Goal: Information Seeking & Learning: Find specific fact

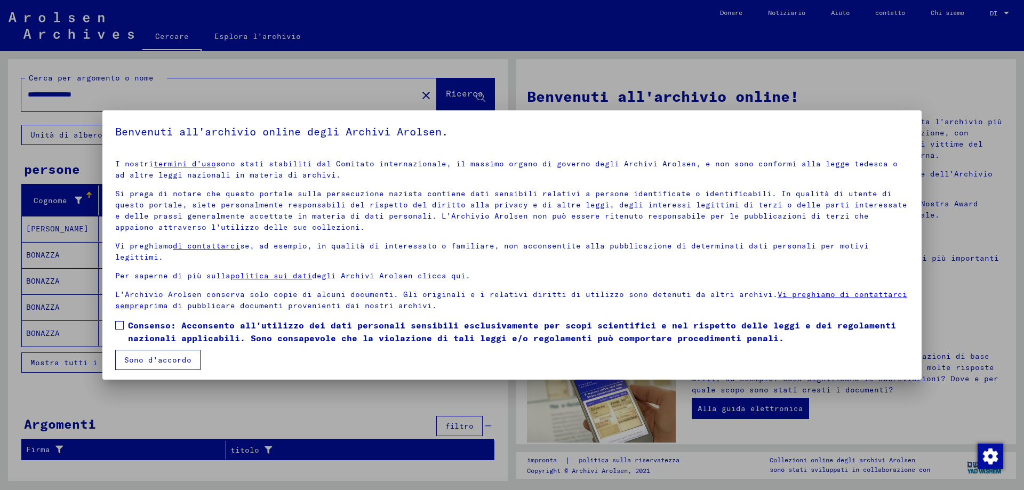
click at [122, 324] on span at bounding box center [119, 325] width 9 height 9
click at [141, 355] on font "Sono d'accordo" at bounding box center [157, 360] width 67 height 10
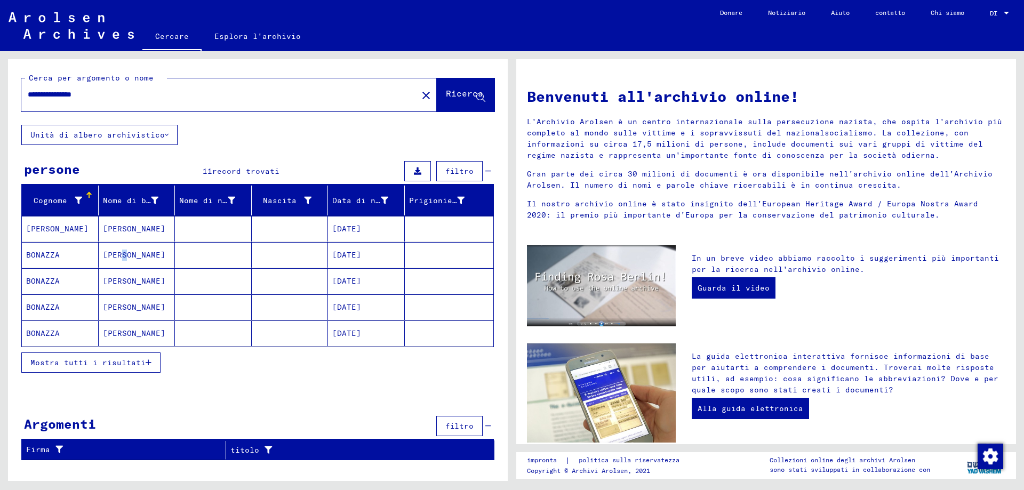
drag, startPoint x: 124, startPoint y: 261, endPoint x: 131, endPoint y: 242, distance: 20.6
click at [123, 258] on font "[PERSON_NAME]" at bounding box center [134, 255] width 62 height 10
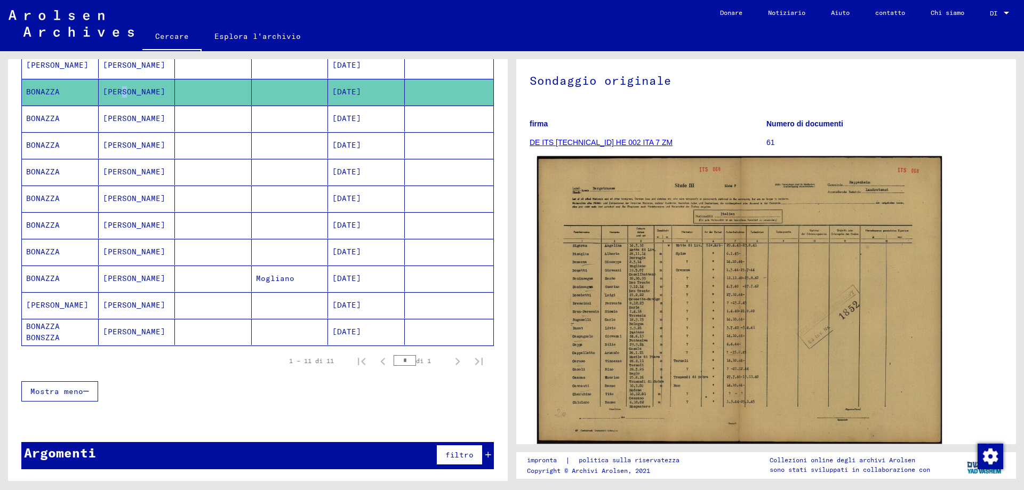
scroll to position [107, 0]
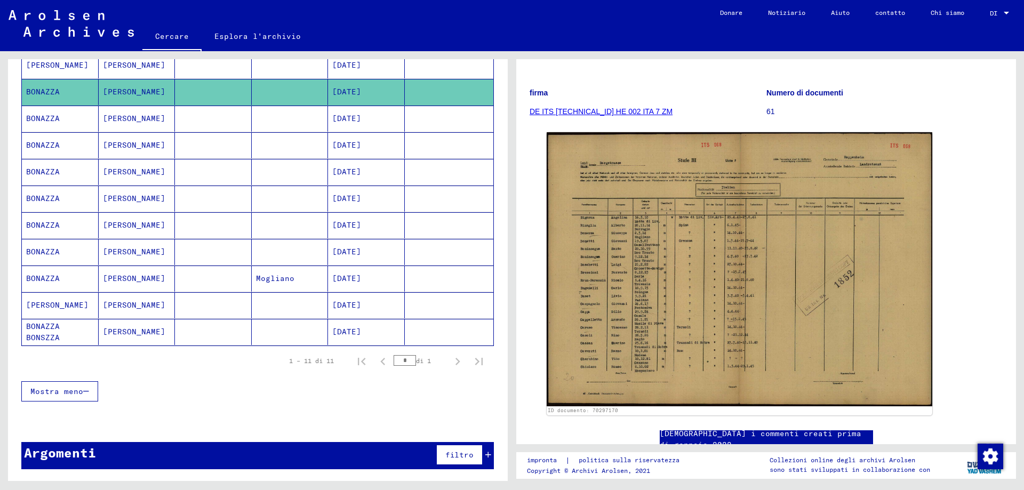
click at [146, 122] on mat-cell "[PERSON_NAME]" at bounding box center [137, 119] width 77 height 26
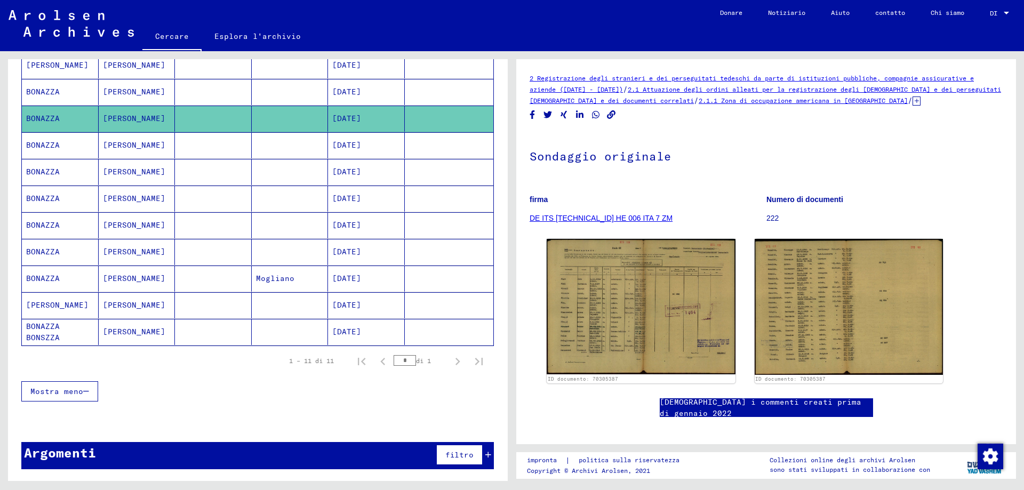
drag, startPoint x: 626, startPoint y: 382, endPoint x: 141, endPoint y: 150, distance: 537.6
click at [141, 150] on mat-cell "[PERSON_NAME]" at bounding box center [137, 145] width 77 height 26
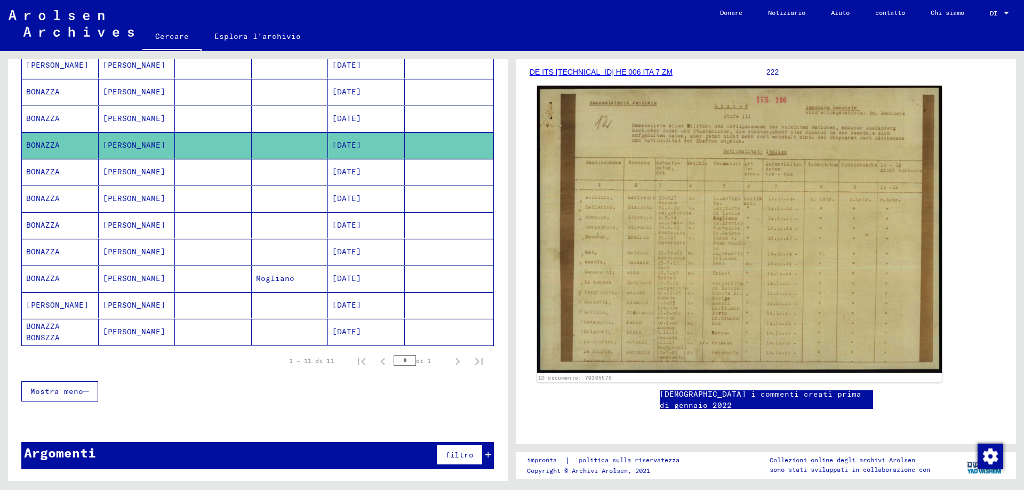
scroll to position [320, 0]
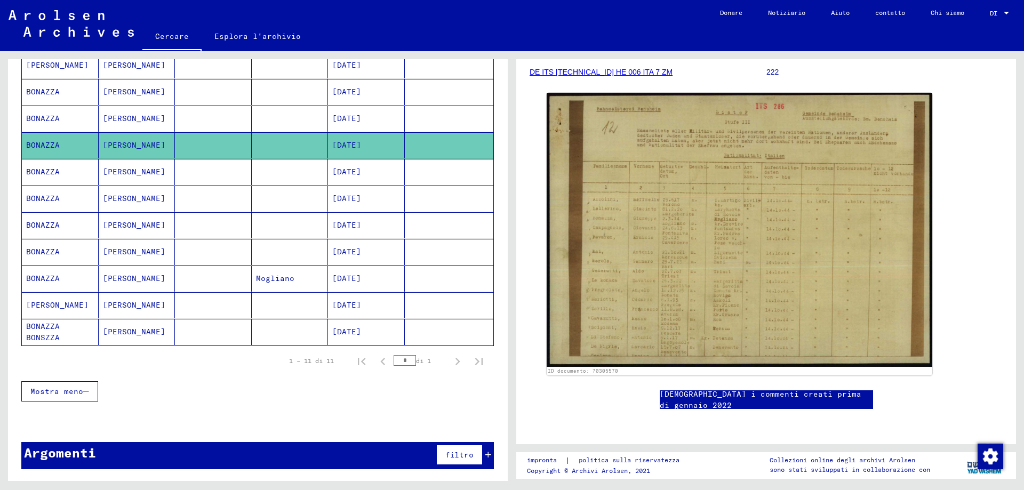
click at [55, 176] on font "BONAZZA" at bounding box center [43, 172] width 34 height 10
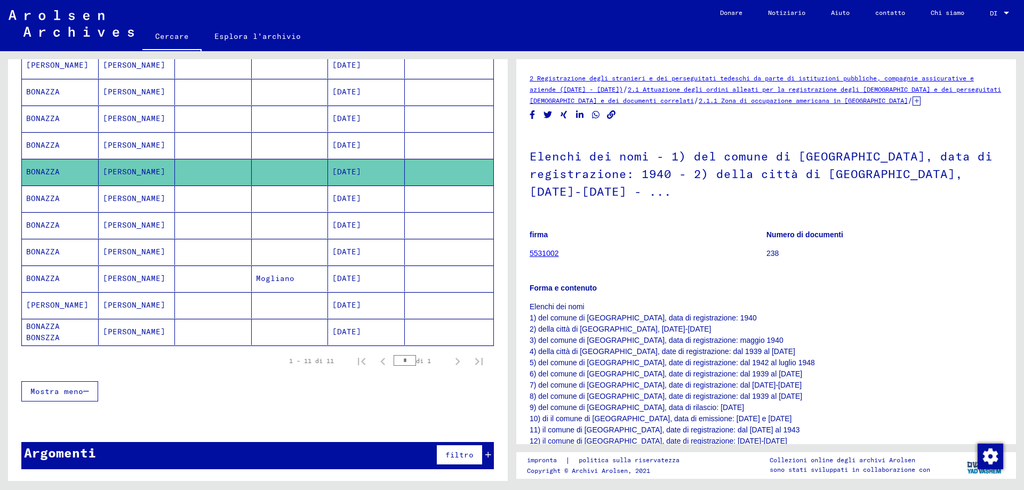
click at [76, 200] on mat-cell "BONAZZA" at bounding box center [60, 199] width 77 height 26
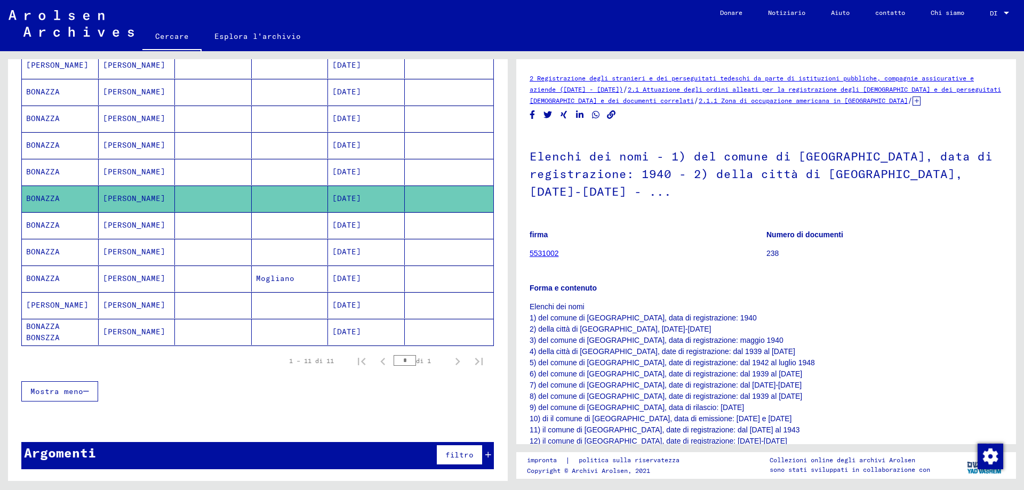
click at [68, 235] on mat-cell "BONAZZA" at bounding box center [60, 225] width 77 height 26
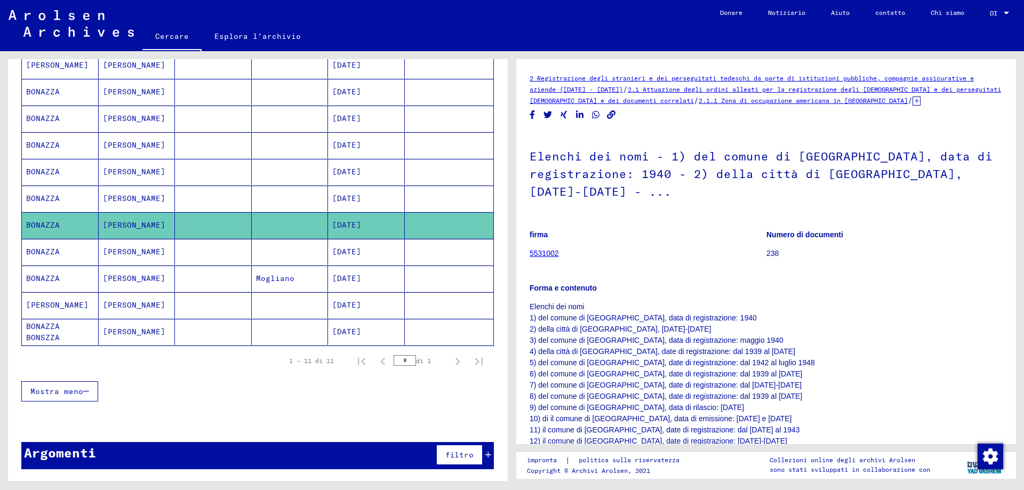
click at [57, 256] on font "BONAZZA" at bounding box center [43, 252] width 34 height 10
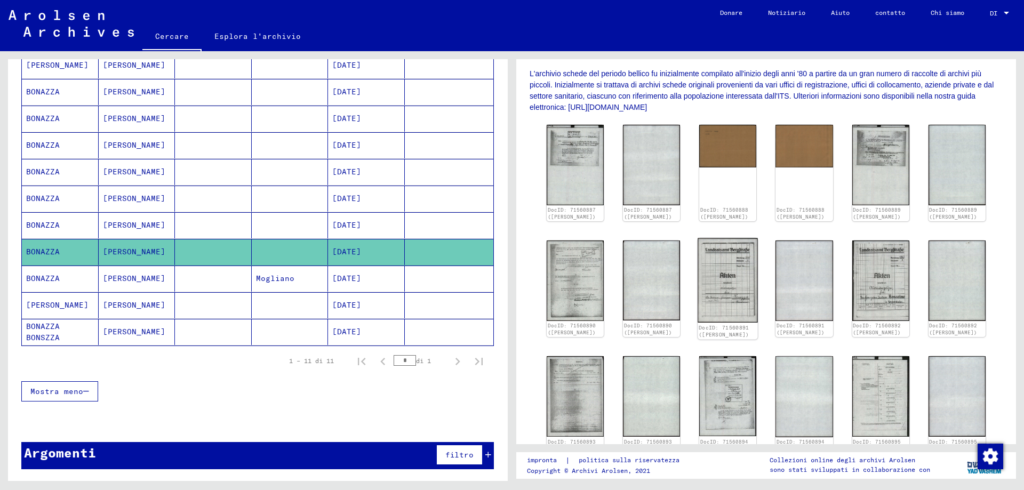
scroll to position [373, 0]
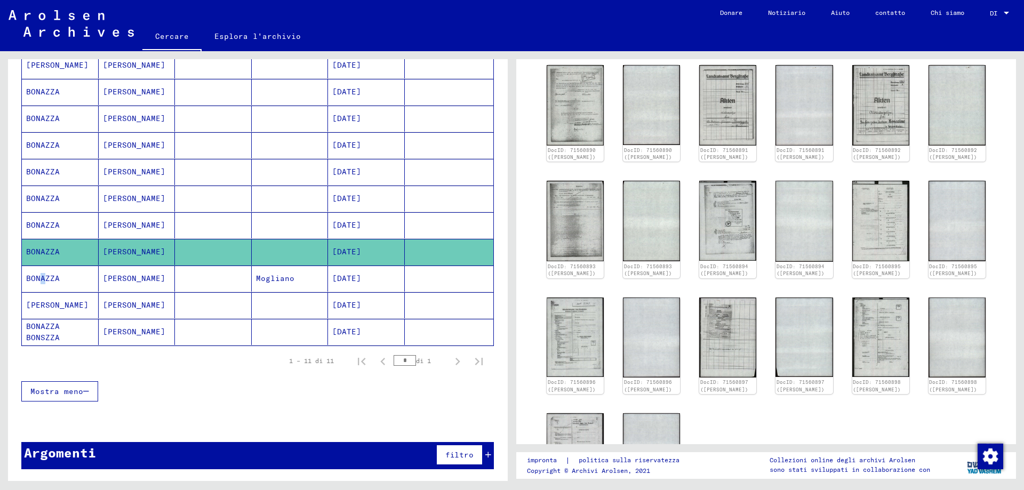
click at [43, 283] on font "BONAZZA" at bounding box center [43, 279] width 34 height 10
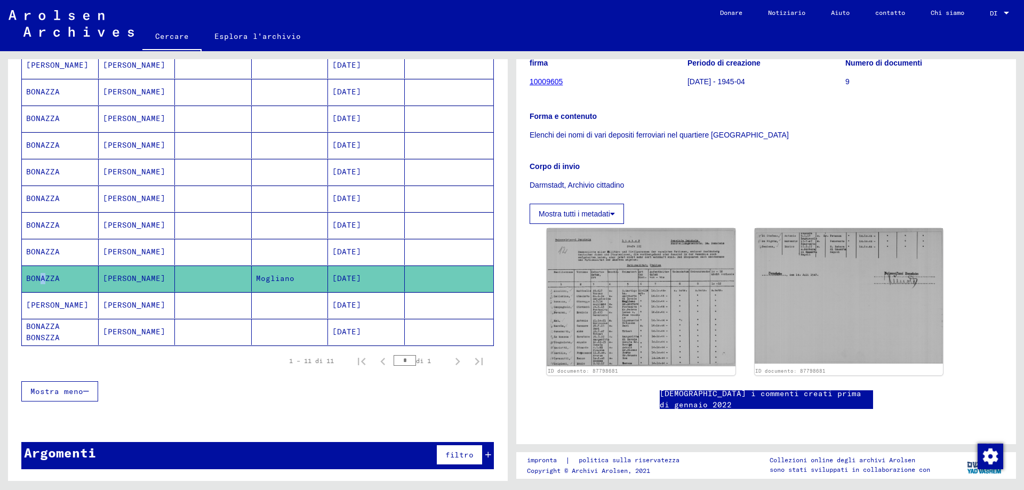
scroll to position [213, 0]
click at [67, 306] on font "[PERSON_NAME]" at bounding box center [57, 305] width 62 height 10
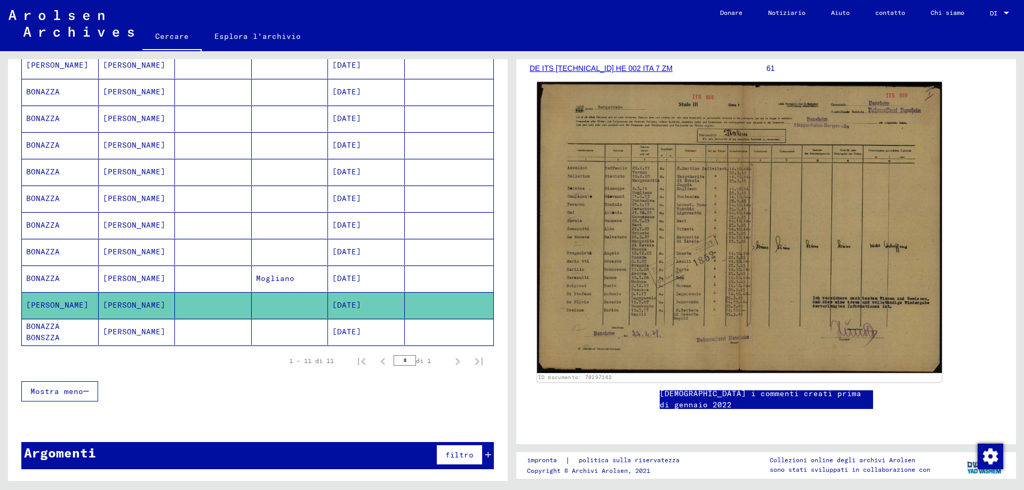
scroll to position [160, 0]
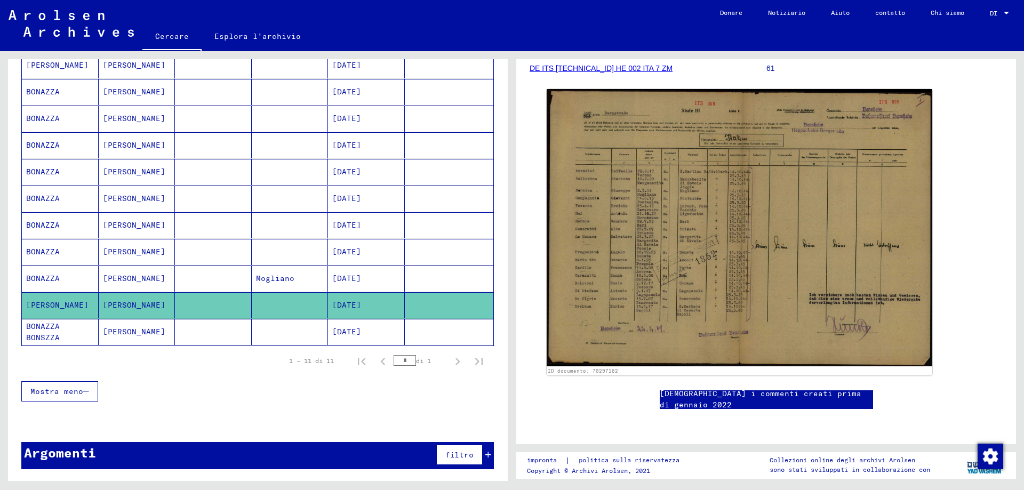
click at [50, 336] on font "BONAZZA BONSZZA" at bounding box center [43, 332] width 34 height 21
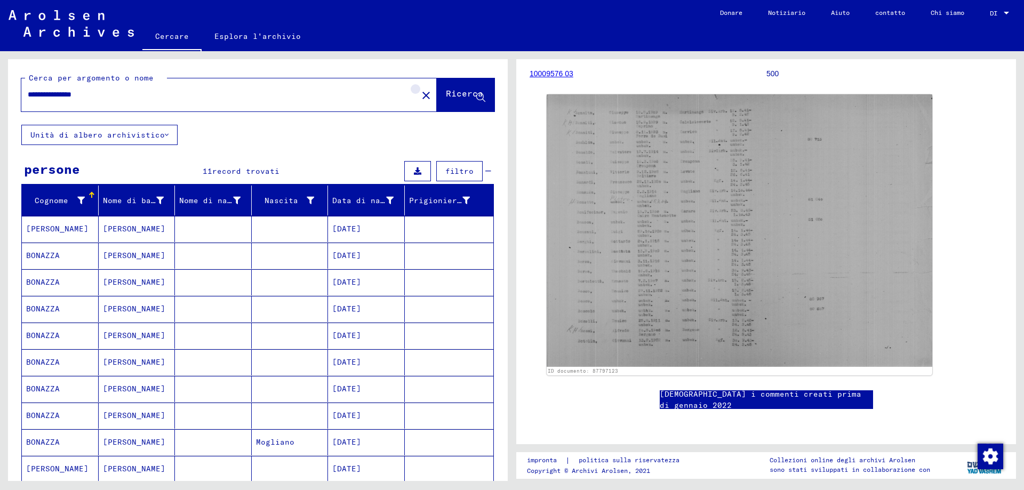
click at [420, 98] on mat-icon "close" at bounding box center [426, 95] width 13 height 13
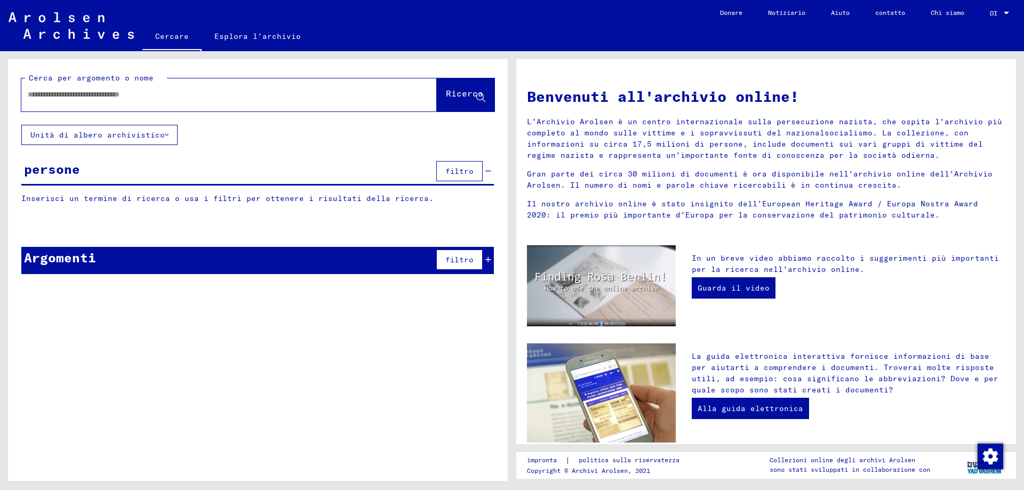
click at [54, 98] on input "text" at bounding box center [216, 94] width 377 height 11
type input "**********"
click at [481, 100] on icon at bounding box center [480, 97] width 9 height 9
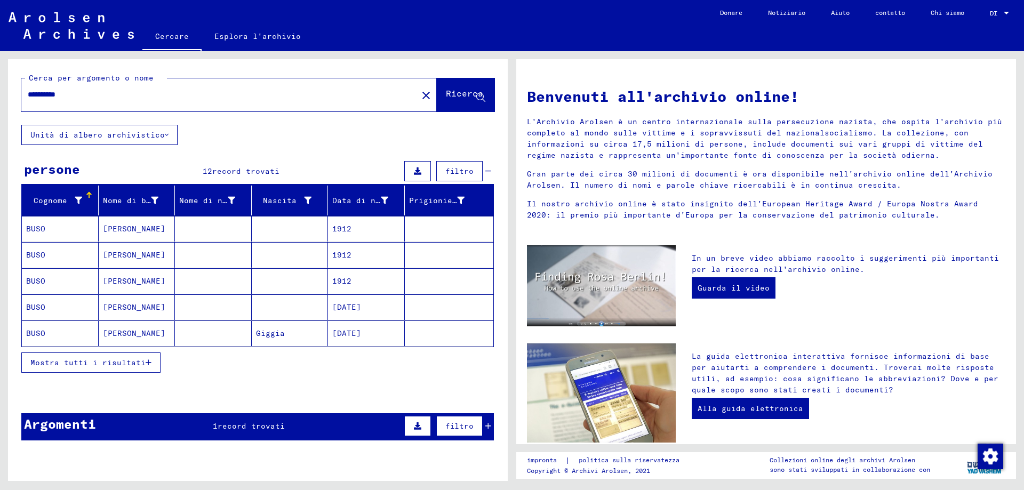
click at [135, 367] on font "Mostra tutti i risultati" at bounding box center [87, 363] width 115 height 10
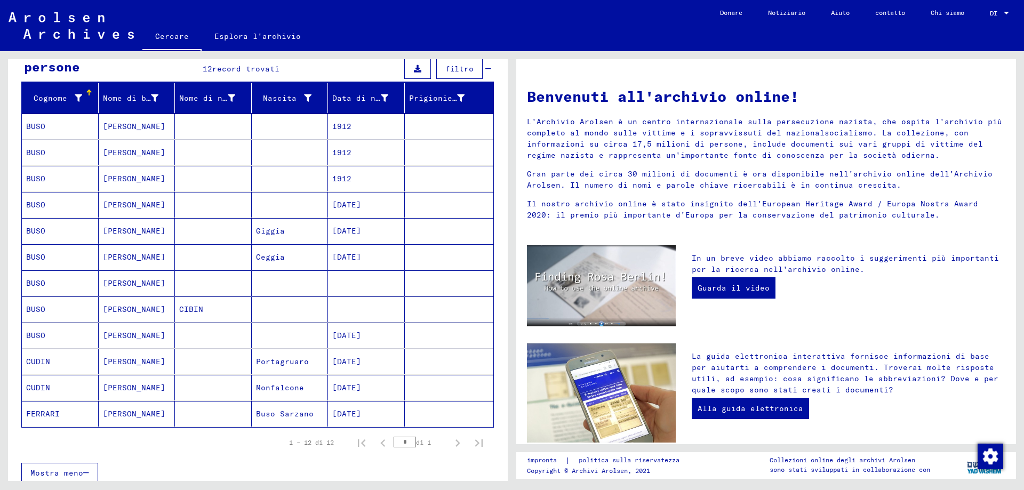
scroll to position [107, 0]
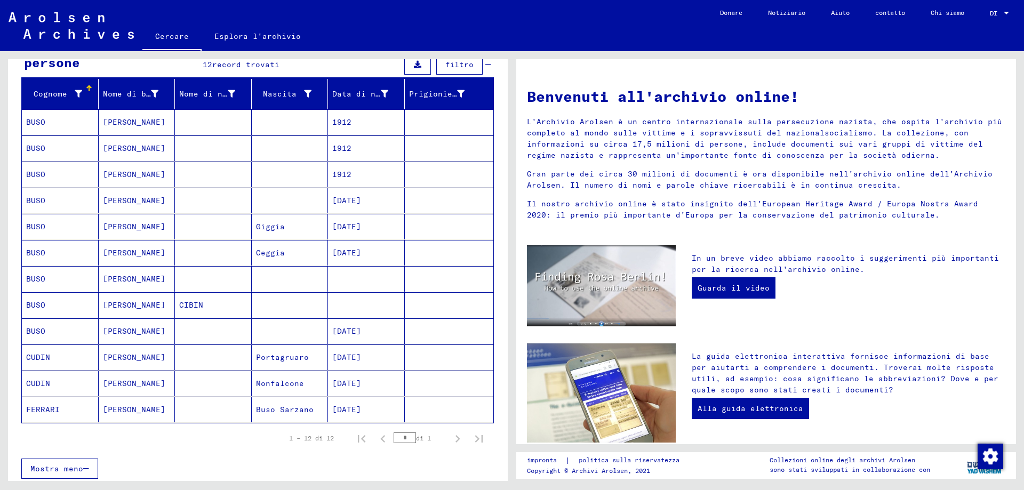
click at [45, 135] on mat-cell "BUSO" at bounding box center [60, 122] width 77 height 26
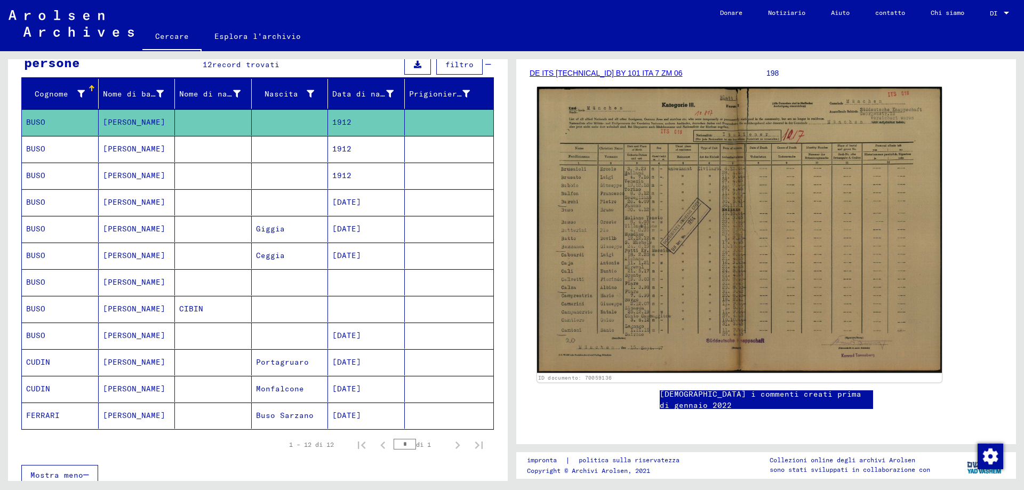
scroll to position [160, 0]
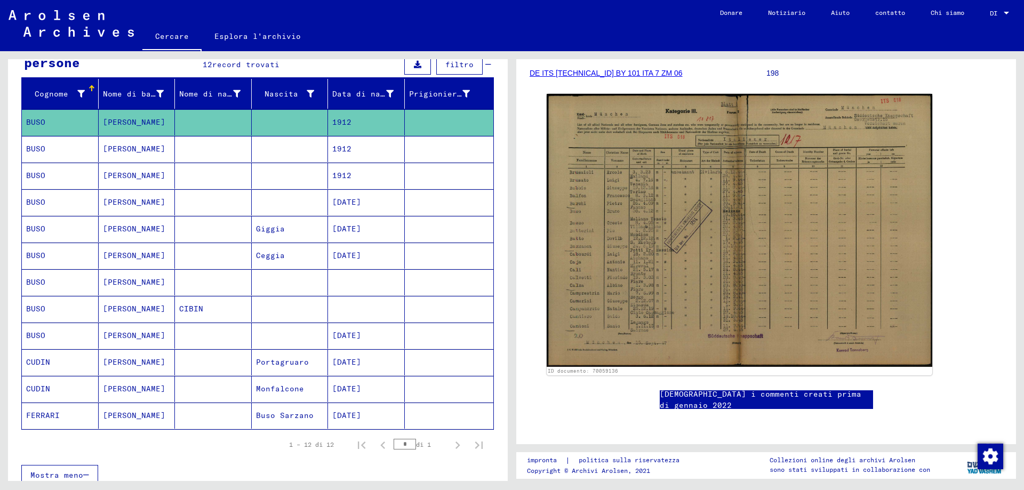
click at [78, 154] on mat-cell "BUSO" at bounding box center [60, 149] width 77 height 26
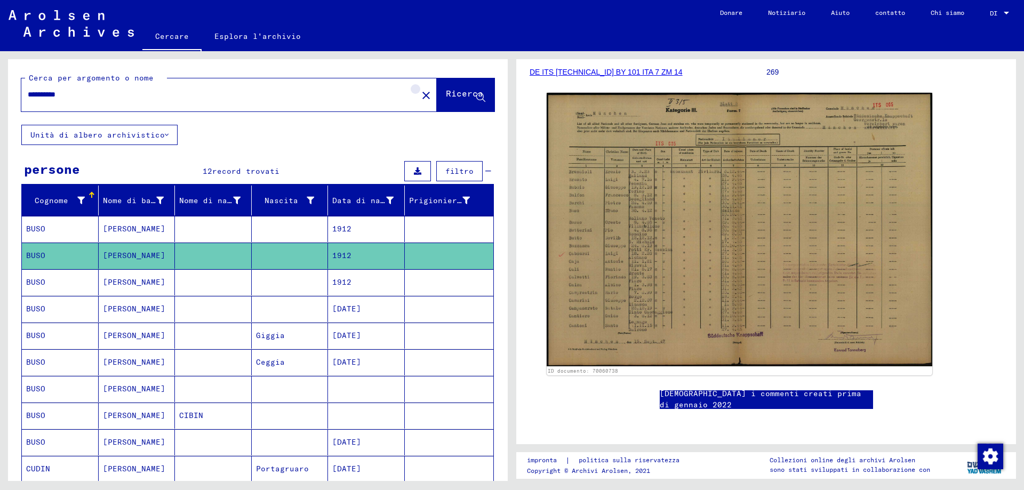
click at [420, 101] on mat-icon "close" at bounding box center [426, 95] width 13 height 13
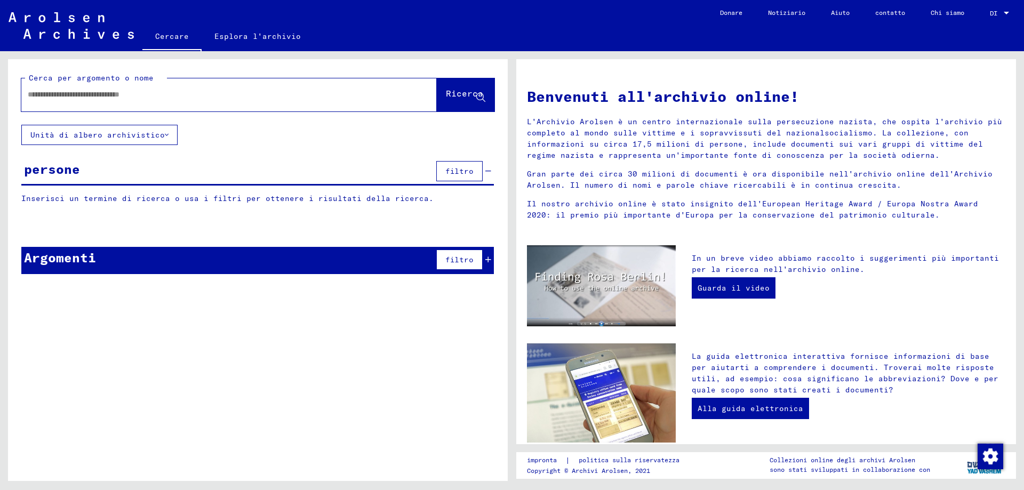
drag, startPoint x: 42, startPoint y: 98, endPoint x: 96, endPoint y: 102, distance: 54.6
click at [56, 95] on input "text" at bounding box center [216, 94] width 377 height 11
type input "**********"
click at [484, 102] on icon at bounding box center [480, 97] width 9 height 9
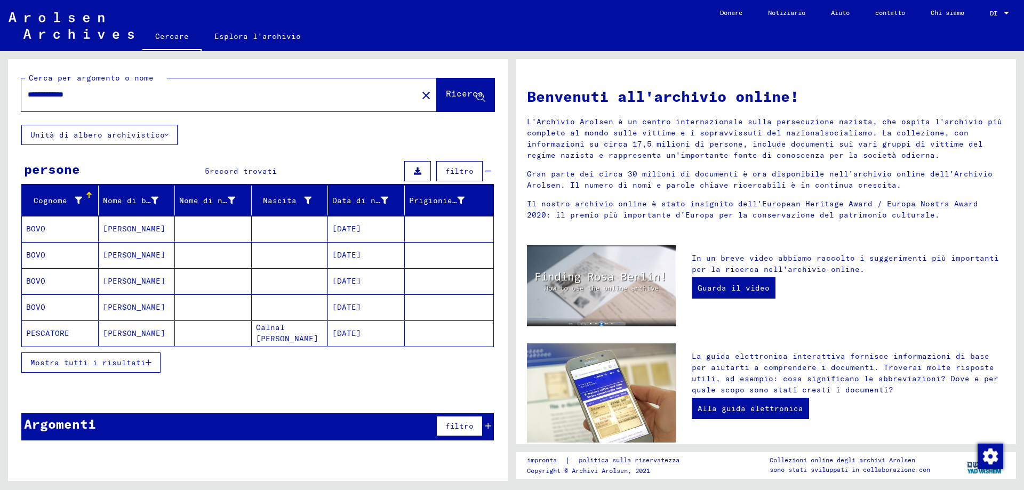
click at [62, 237] on mat-cell "BOVO" at bounding box center [60, 229] width 77 height 26
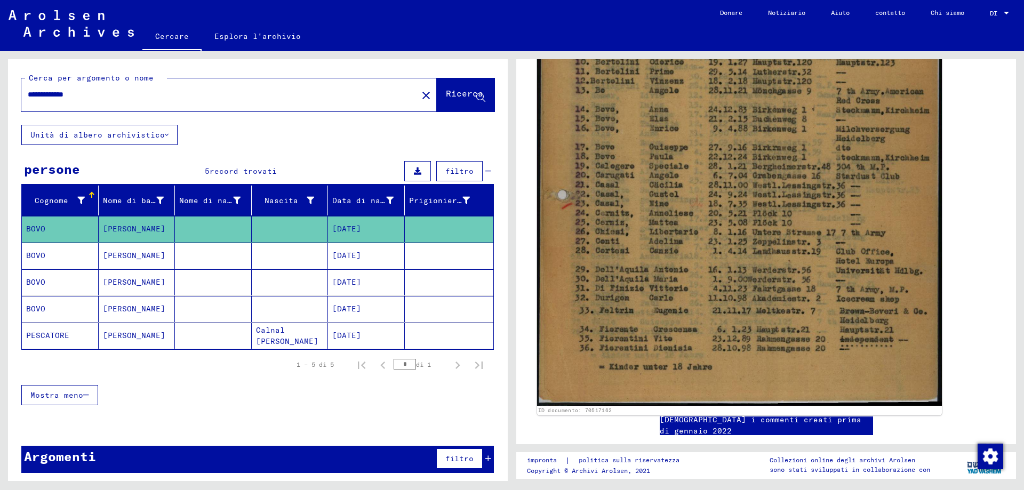
scroll to position [427, 0]
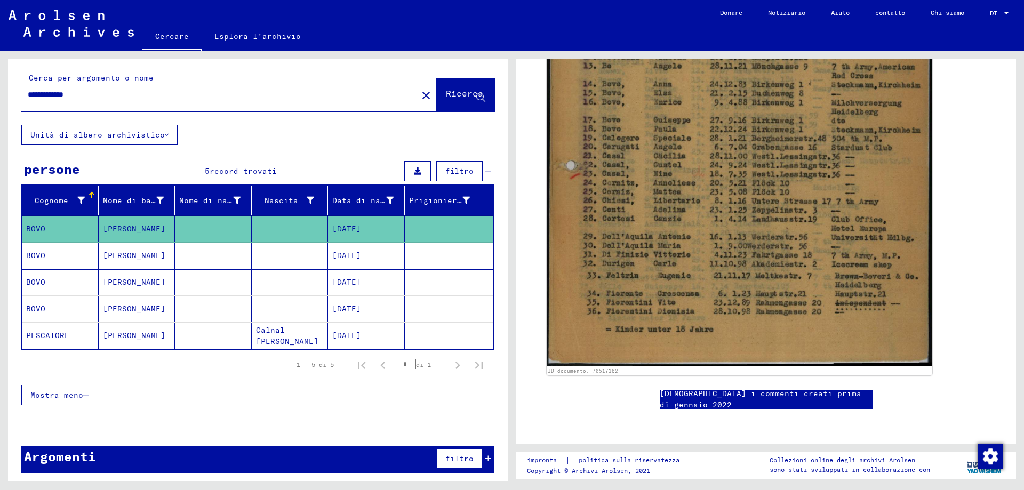
click at [81, 268] on mat-cell "BOVO" at bounding box center [60, 256] width 77 height 26
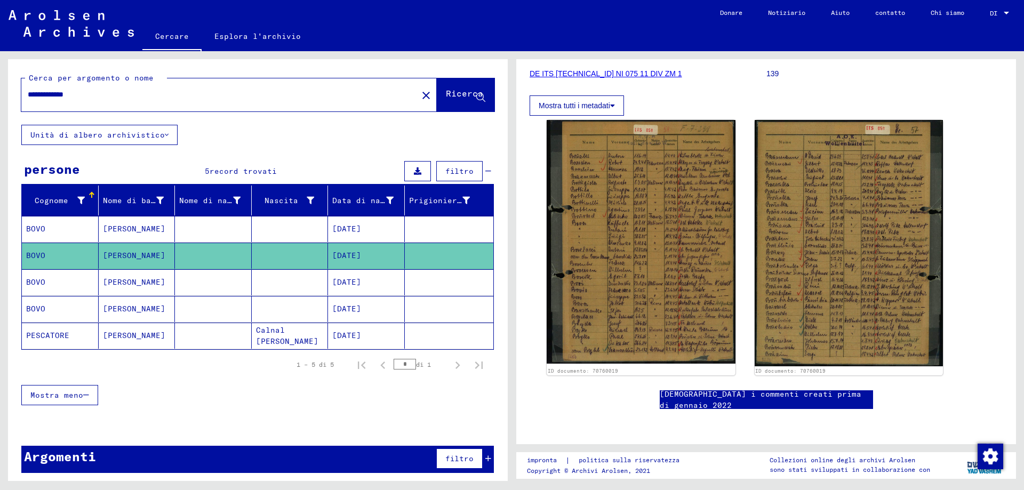
scroll to position [213, 0]
click at [46, 293] on mat-cell "BOVO" at bounding box center [60, 282] width 77 height 26
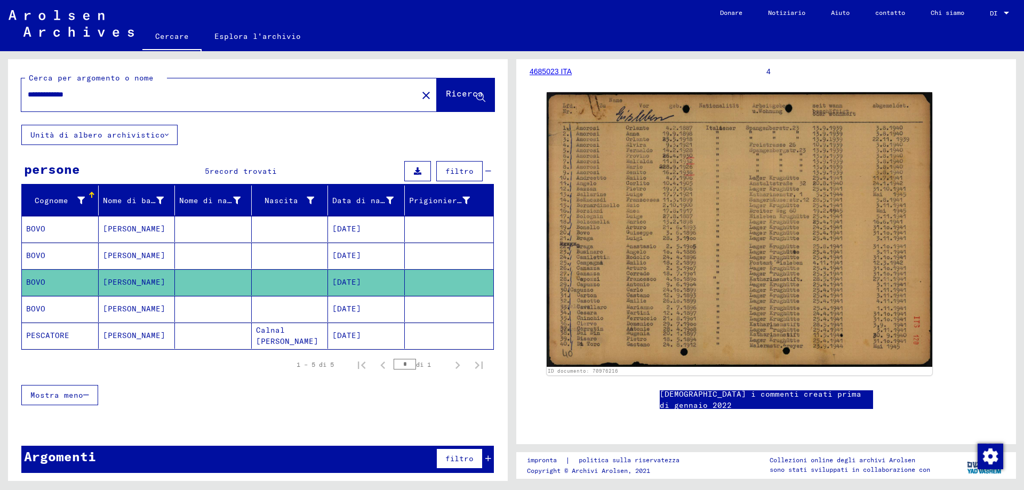
scroll to position [213, 0]
click at [54, 317] on mat-cell "BOVO" at bounding box center [60, 309] width 77 height 26
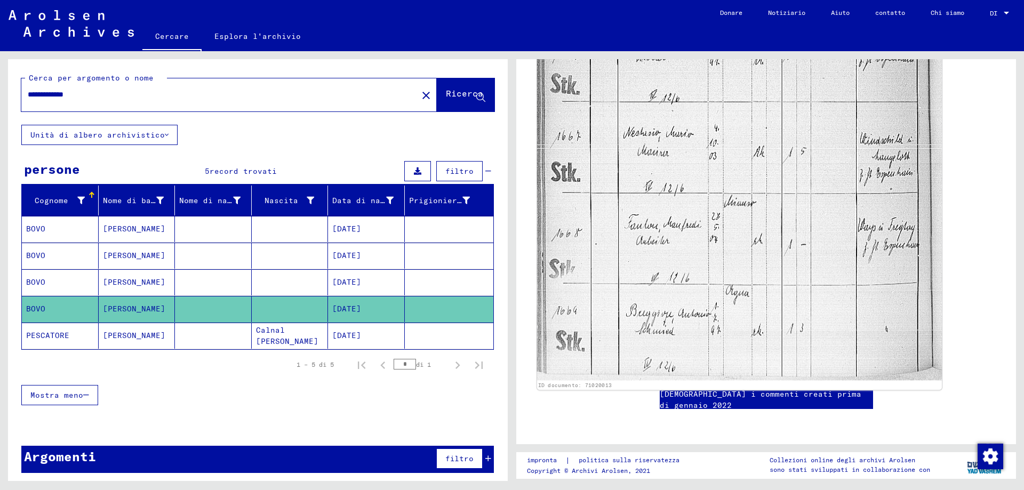
scroll to position [587, 0]
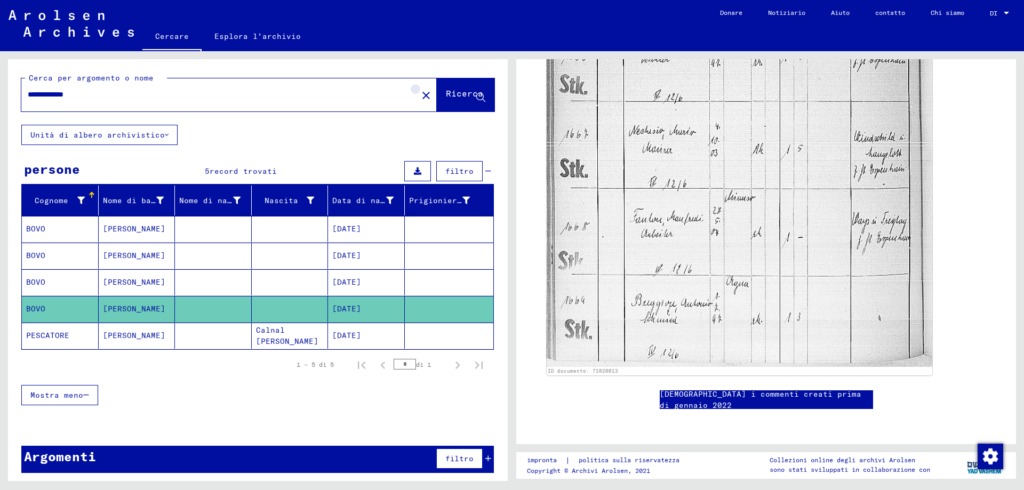
click at [420, 97] on mat-icon "close" at bounding box center [426, 95] width 13 height 13
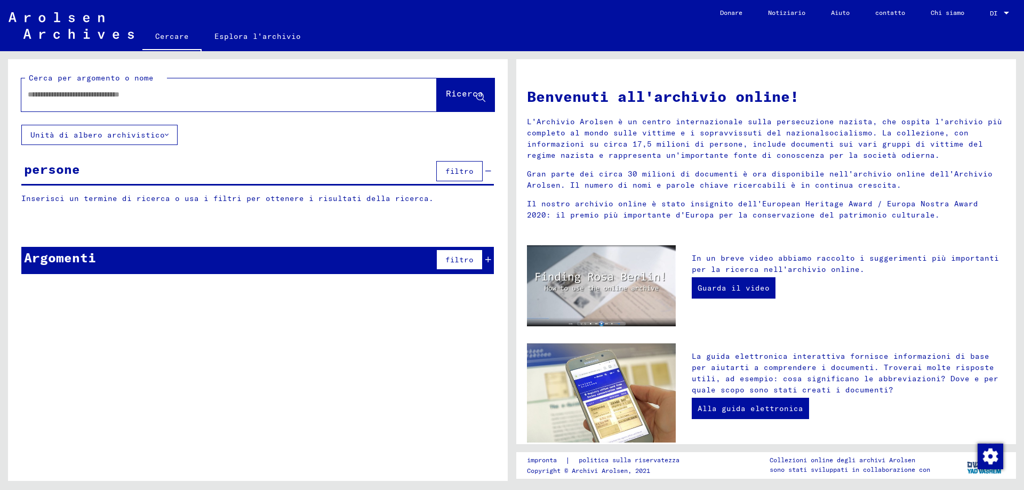
click at [31, 97] on input "text" at bounding box center [216, 94] width 377 height 11
click at [483, 97] on icon at bounding box center [480, 97] width 9 height 9
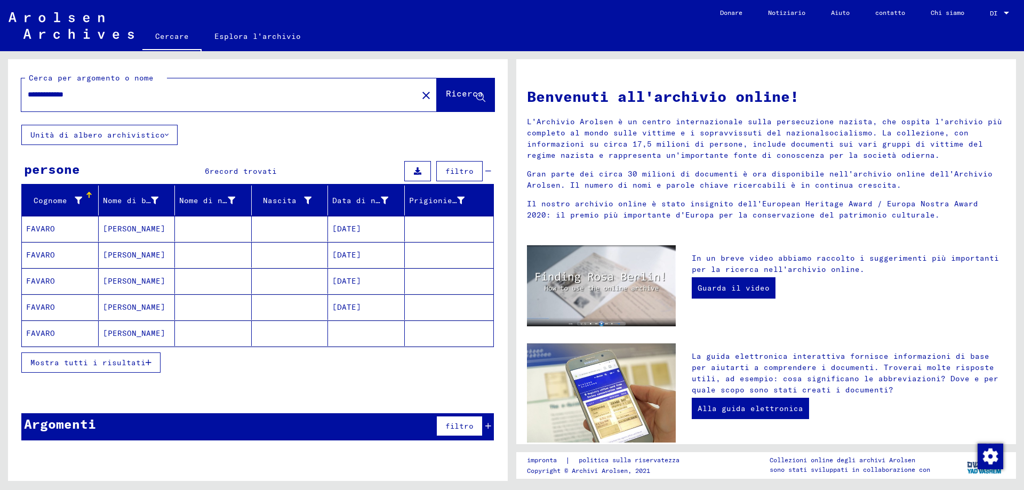
click at [386, 242] on mat-cell "[DATE]" at bounding box center [366, 229] width 77 height 26
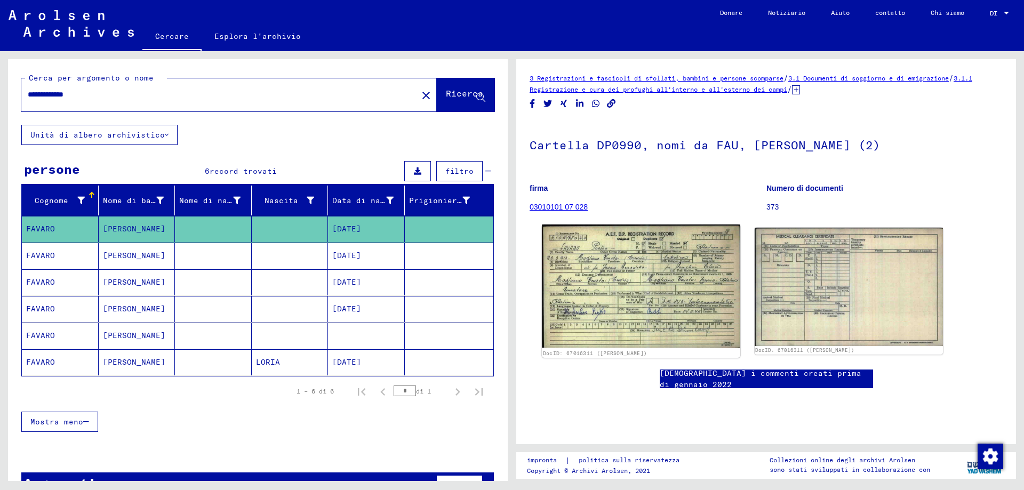
scroll to position [107, 0]
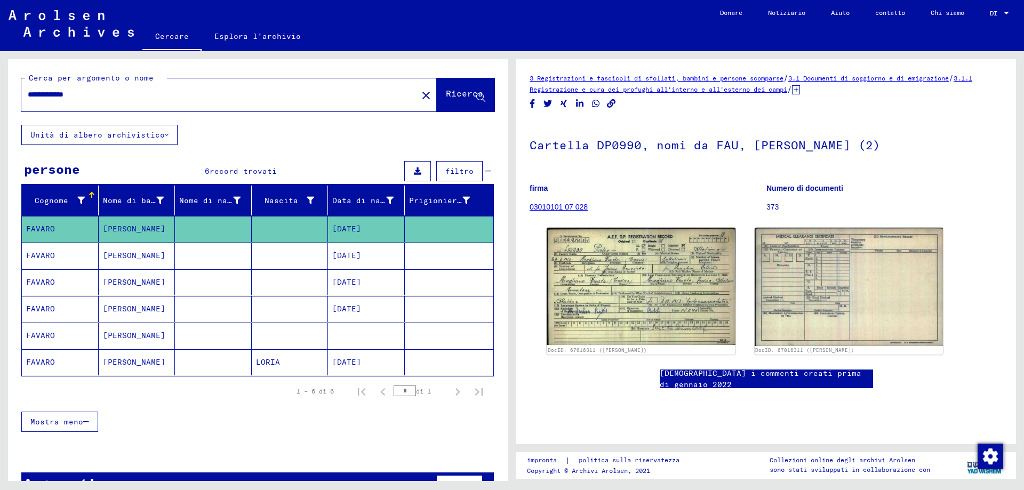
click at [51, 340] on font "FAVARO" at bounding box center [40, 336] width 29 height 10
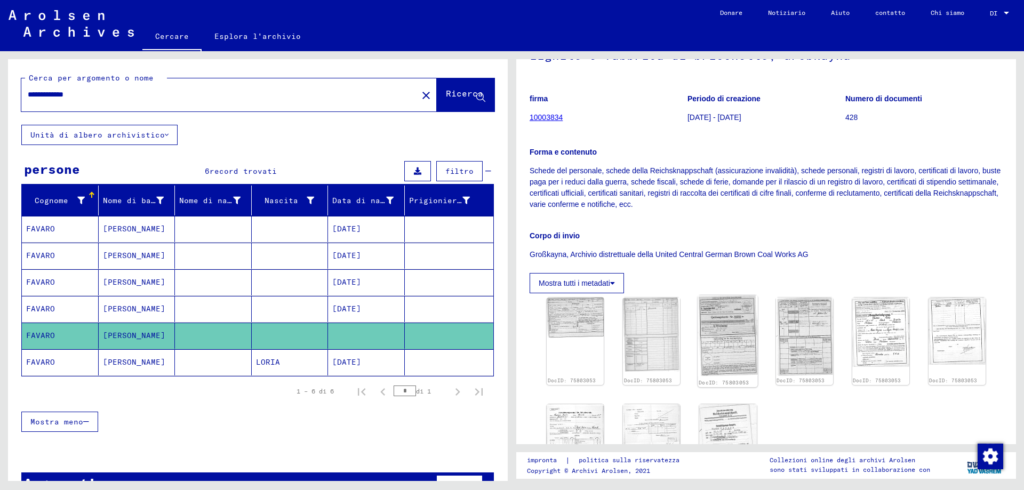
scroll to position [213, 0]
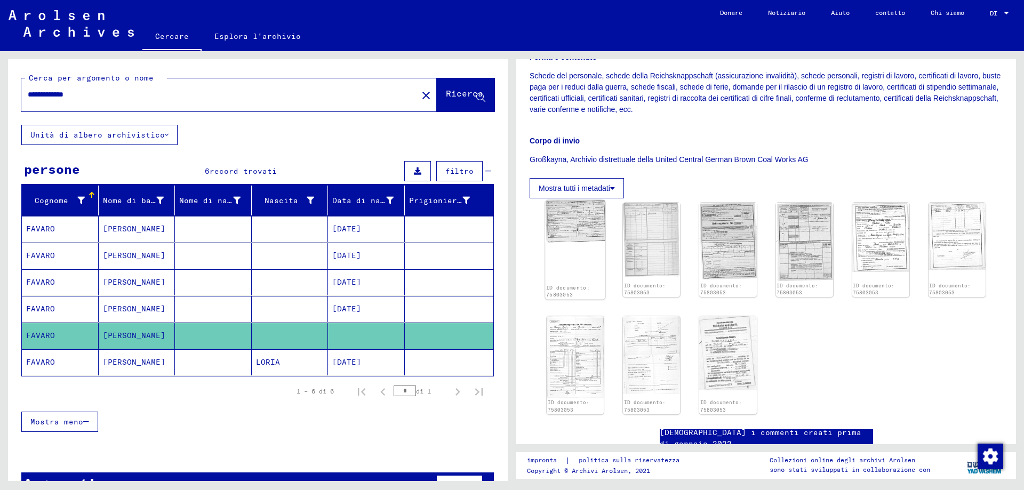
click at [569, 228] on img at bounding box center [575, 221] width 60 height 43
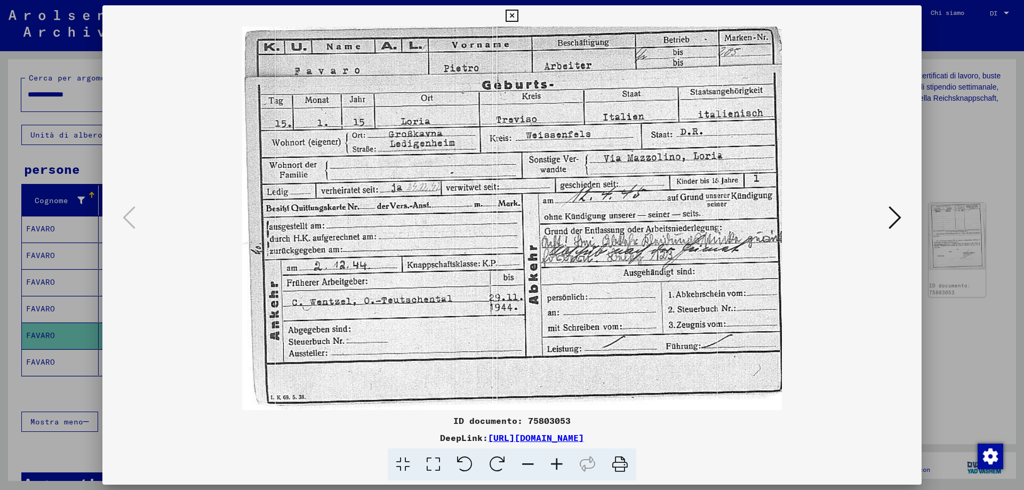
click at [507, 10] on icon at bounding box center [511, 16] width 12 height 13
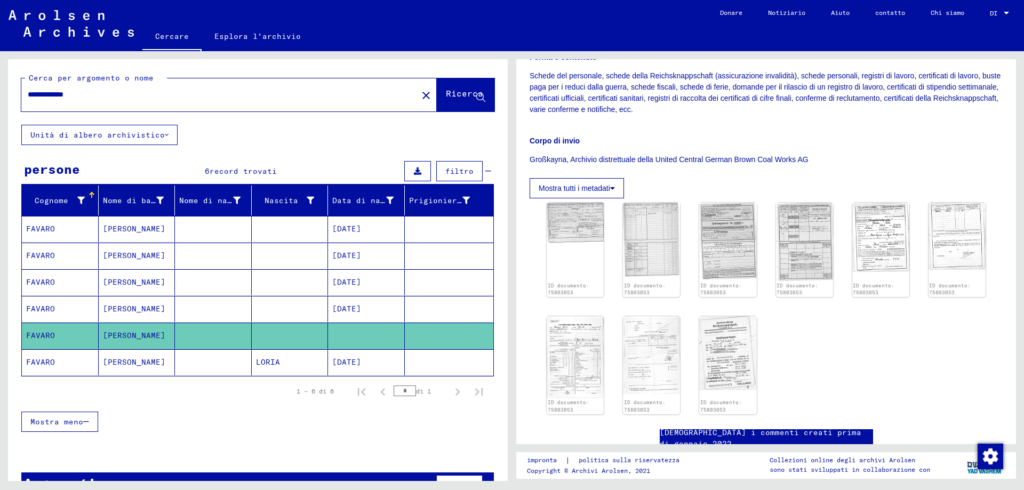
click at [97, 95] on input "**********" at bounding box center [219, 94] width 383 height 11
type input "*"
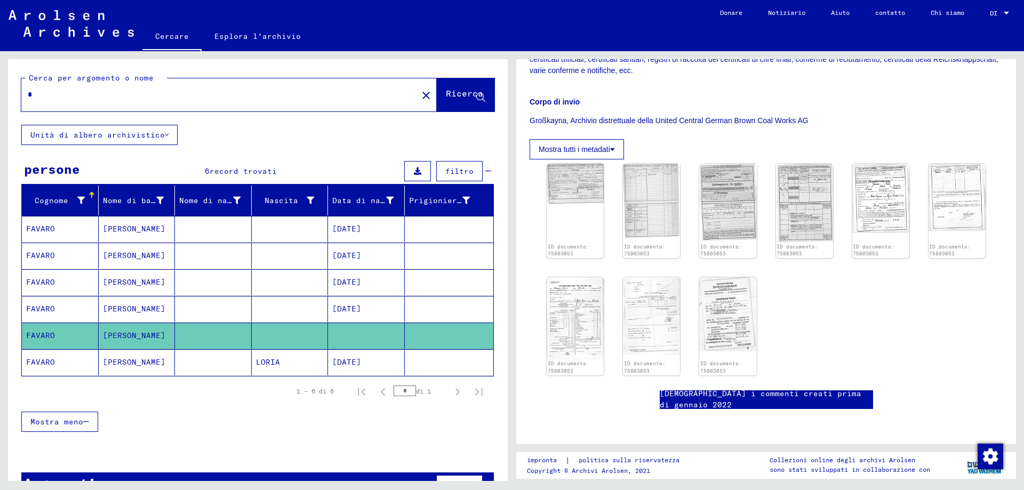
scroll to position [320, 0]
type input "**********"
click at [476, 101] on icon at bounding box center [480, 97] width 9 height 9
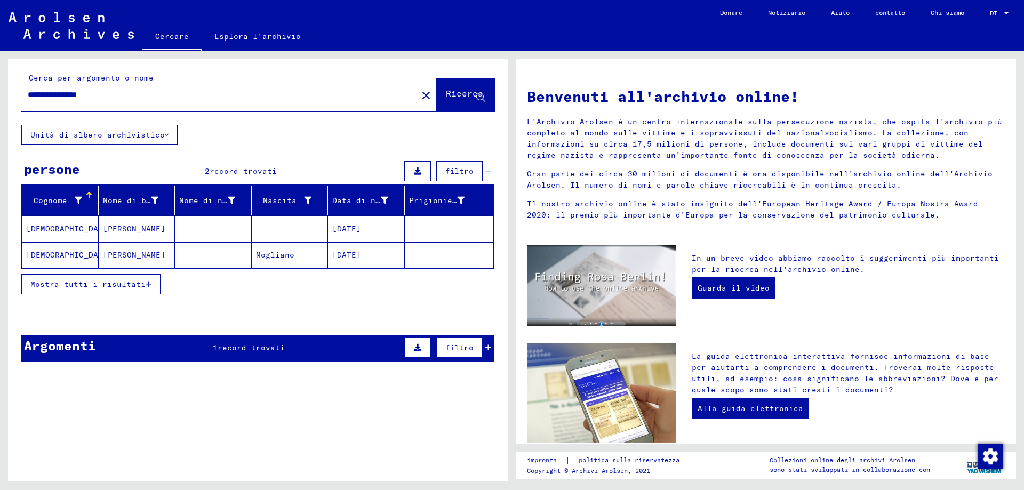
click at [384, 264] on mat-cell "[DATE]" at bounding box center [366, 255] width 77 height 26
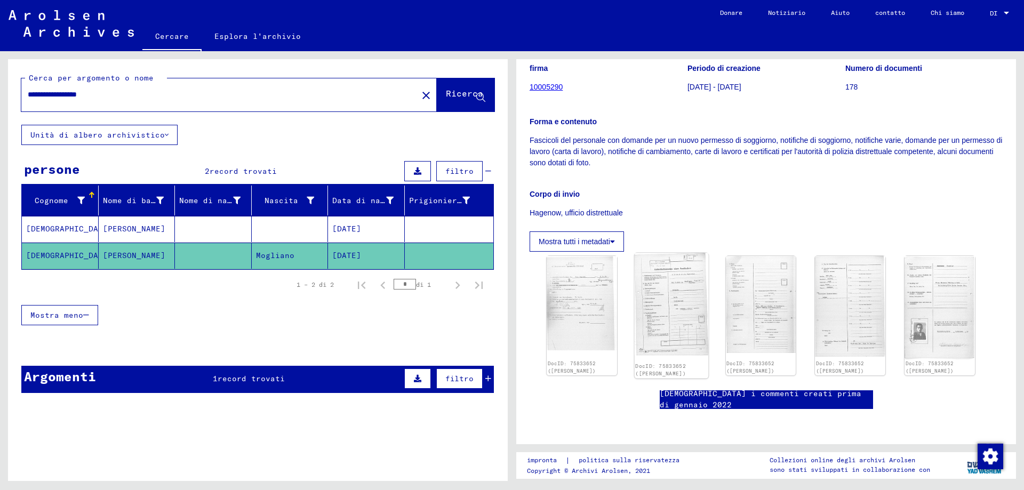
scroll to position [213, 0]
click at [65, 237] on mat-cell "[DEMOGRAPHIC_DATA]" at bounding box center [60, 229] width 77 height 26
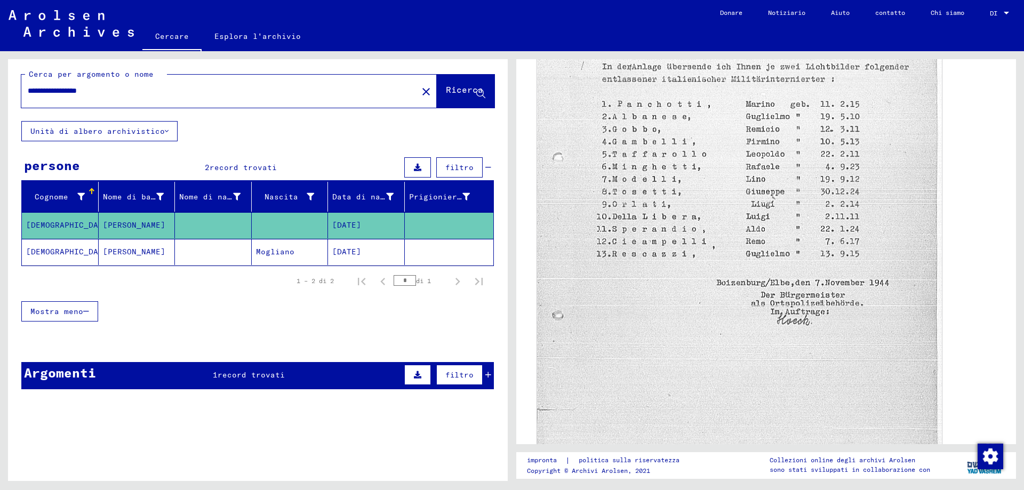
scroll to position [160, 0]
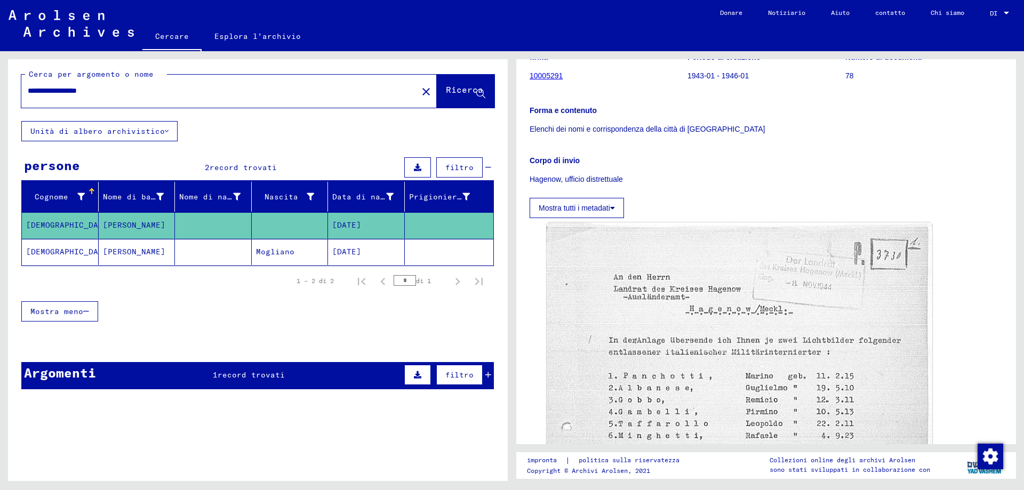
click at [420, 94] on mat-icon "close" at bounding box center [426, 91] width 13 height 13
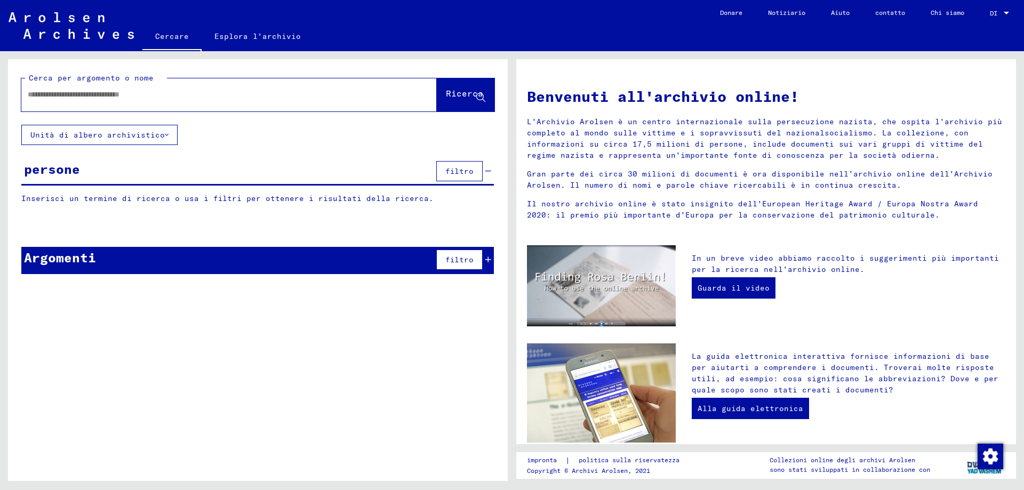
click at [30, 99] on input "text" at bounding box center [216, 94] width 377 height 11
type input "**********"
click at [481, 99] on icon at bounding box center [480, 97] width 9 height 9
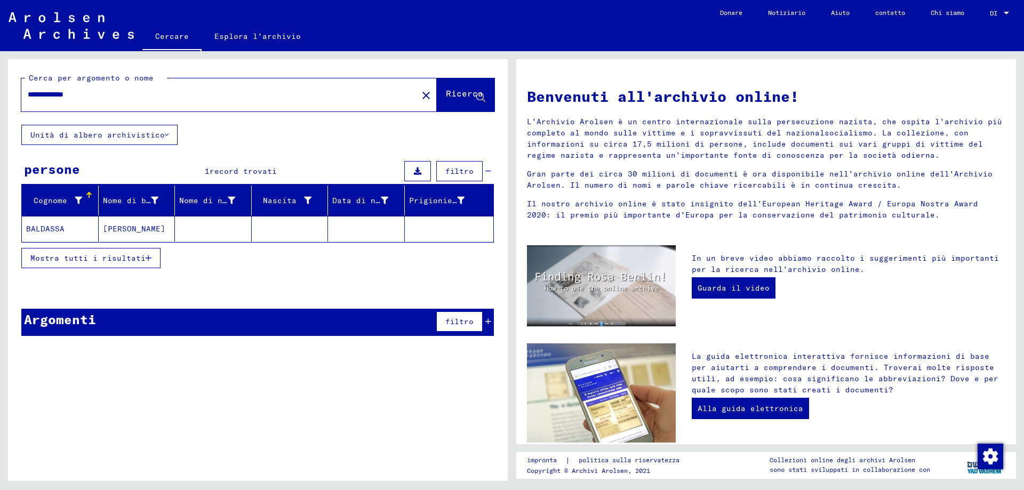
click at [50, 232] on font "BALDASSA" at bounding box center [45, 229] width 38 height 10
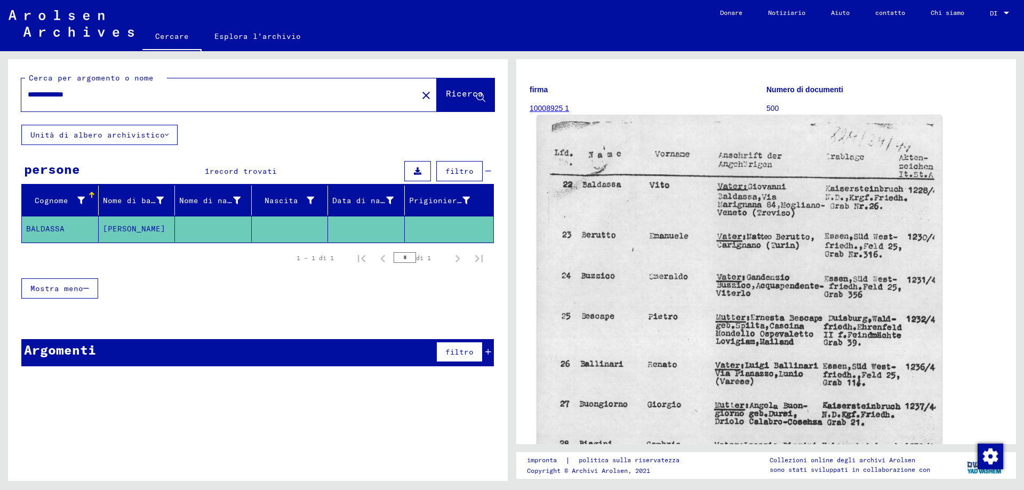
scroll to position [107, 0]
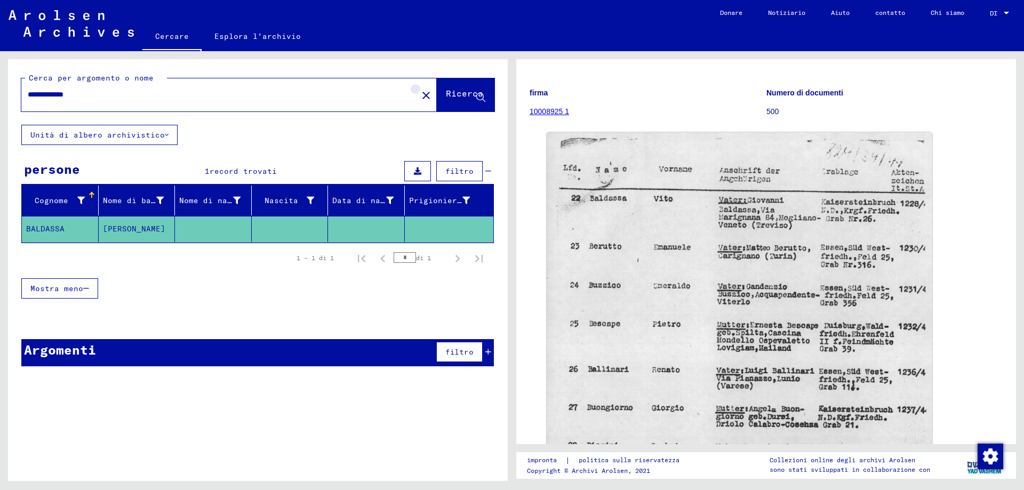
click at [420, 98] on mat-icon "close" at bounding box center [426, 95] width 13 height 13
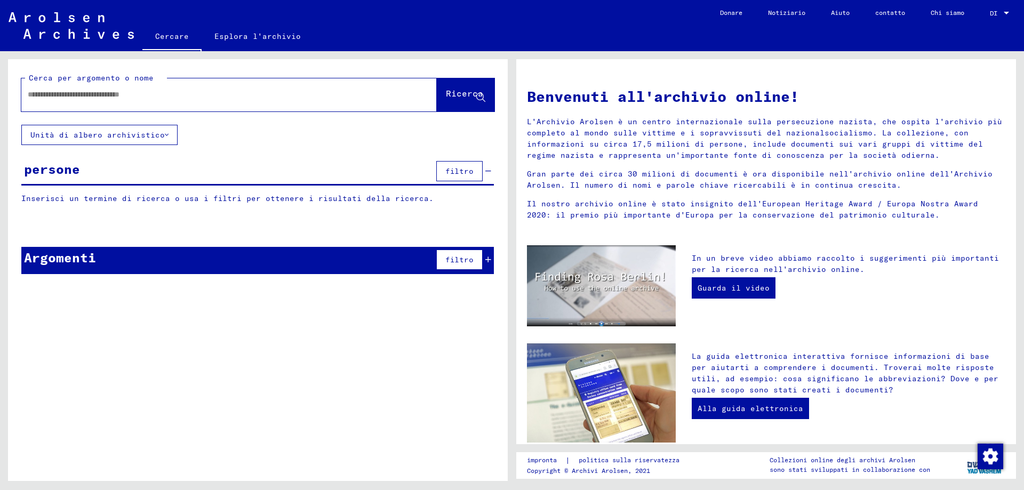
click at [51, 97] on input "text" at bounding box center [216, 94] width 377 height 11
click at [480, 102] on icon at bounding box center [480, 97] width 9 height 9
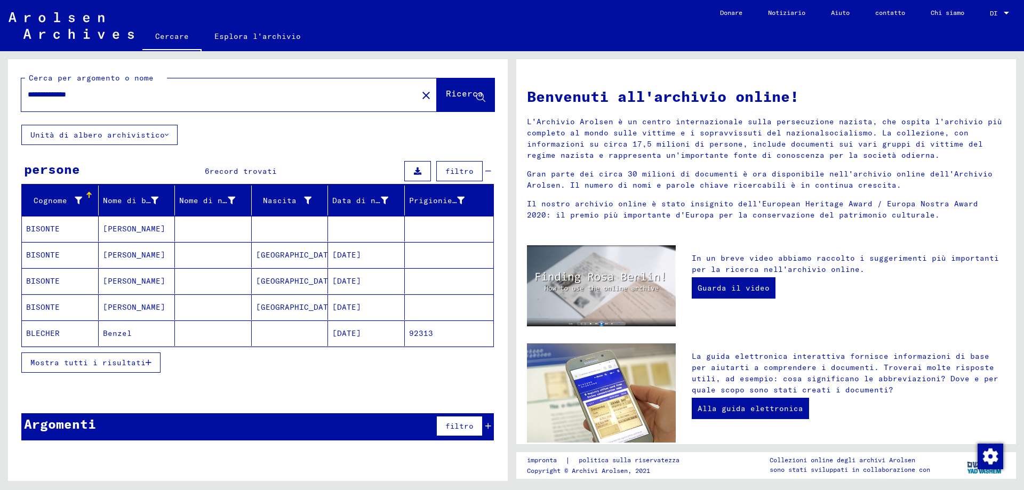
click at [59, 317] on mat-cell "BISONTE" at bounding box center [60, 307] width 77 height 26
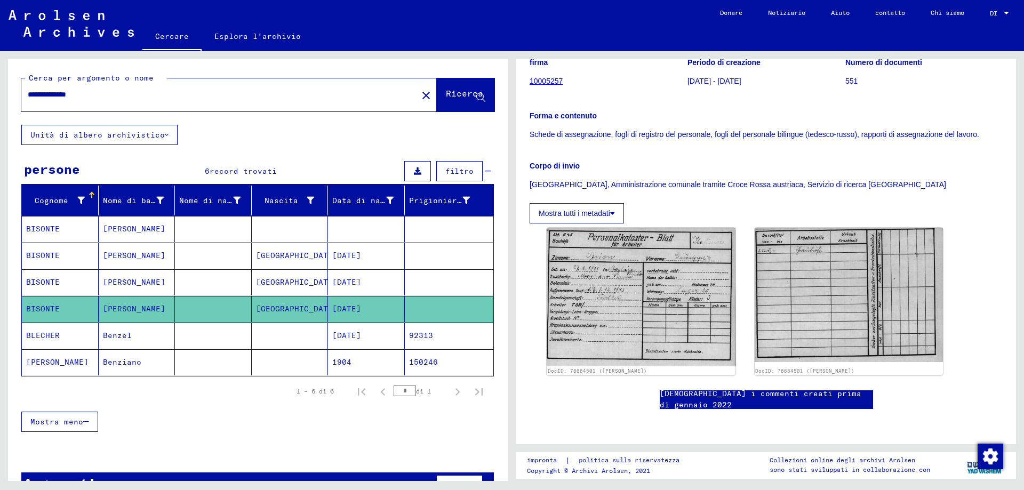
scroll to position [107, 0]
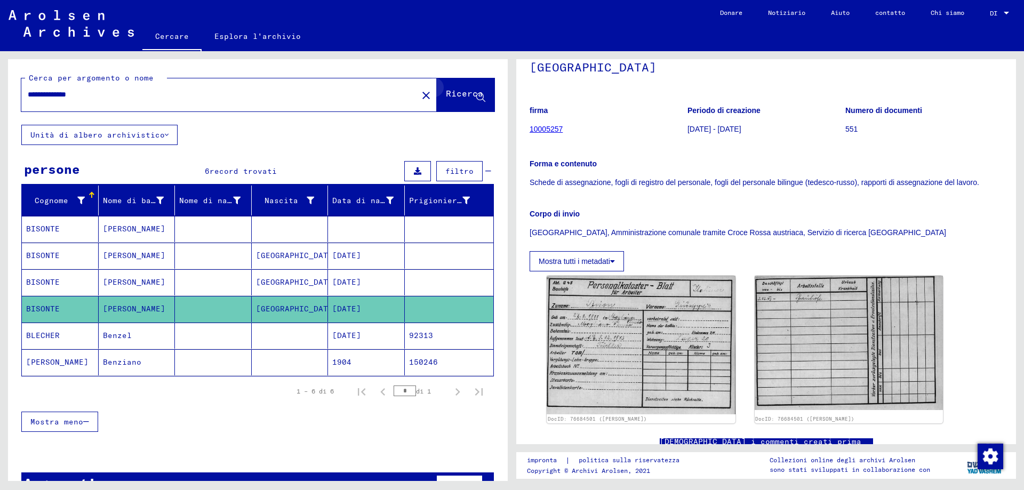
click at [476, 102] on icon at bounding box center [480, 97] width 9 height 9
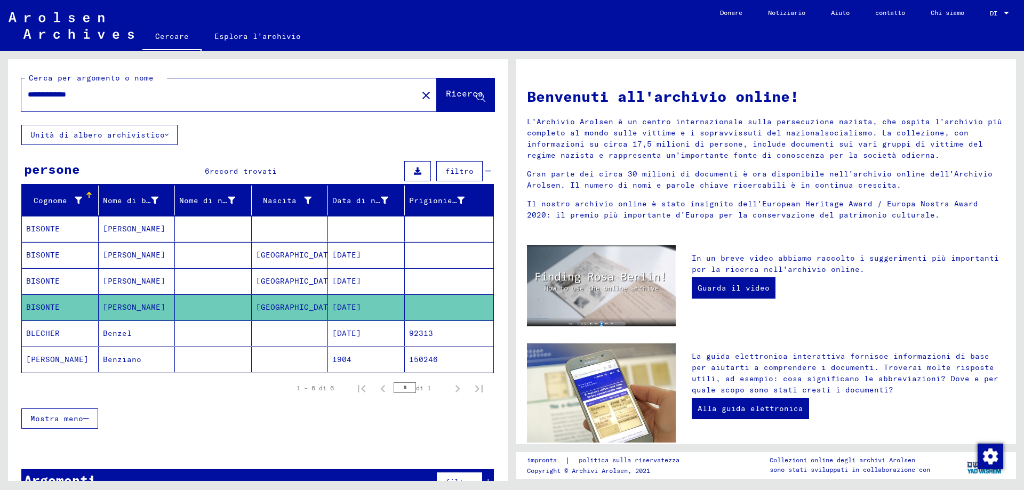
click at [105, 98] on input "**********" at bounding box center [216, 94] width 377 height 11
click at [476, 102] on icon at bounding box center [480, 97] width 9 height 9
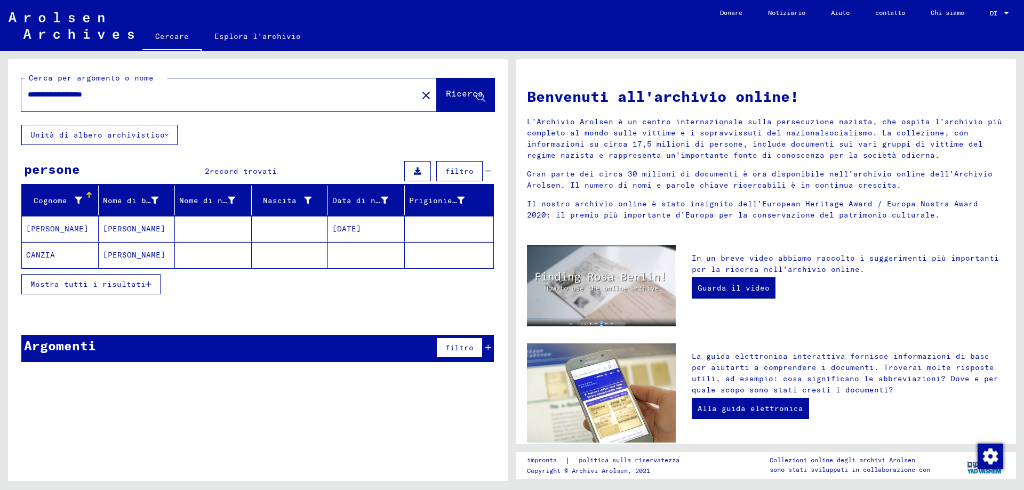
click at [54, 289] on font "Mostra tutti i risultati" at bounding box center [87, 284] width 115 height 10
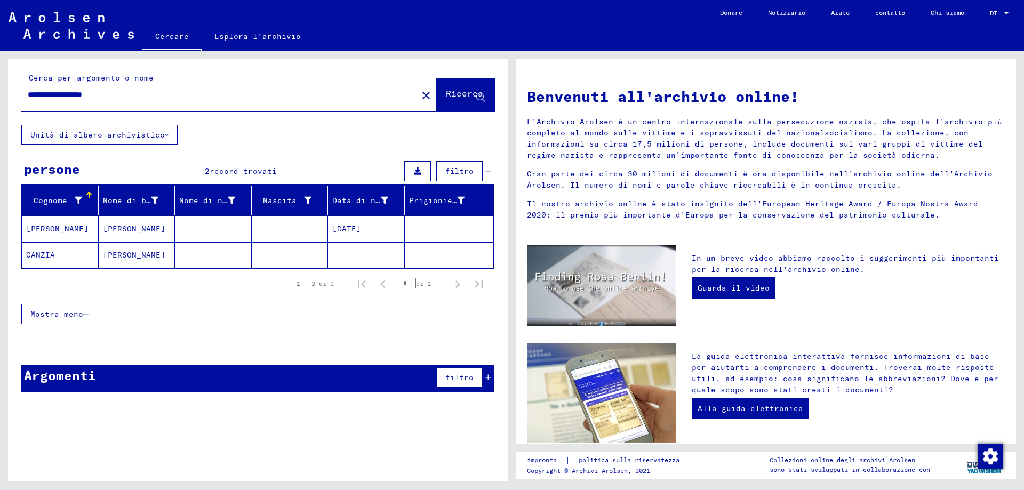
click at [123, 98] on input "**********" at bounding box center [216, 94] width 377 height 11
type input "**********"
click at [484, 101] on icon at bounding box center [480, 97] width 9 height 9
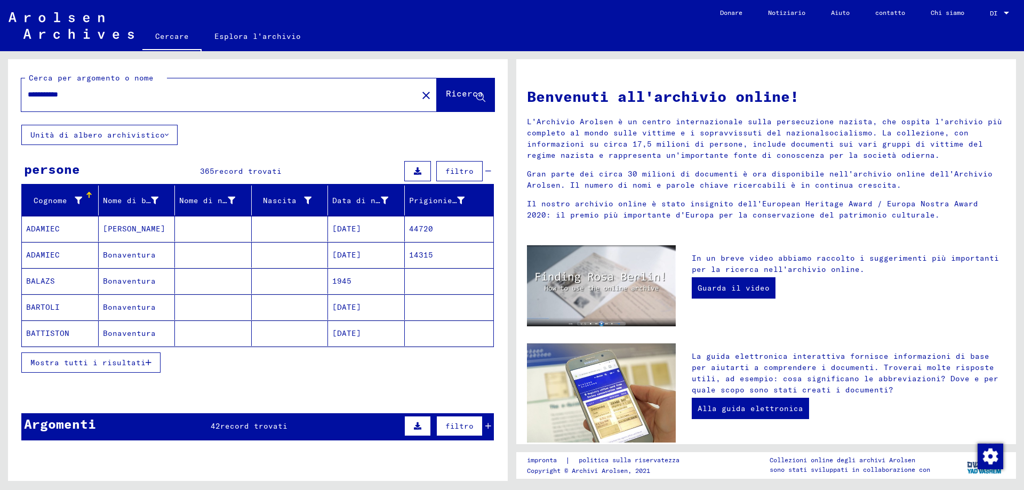
click at [119, 367] on font "Mostra tutti i risultati" at bounding box center [87, 363] width 115 height 10
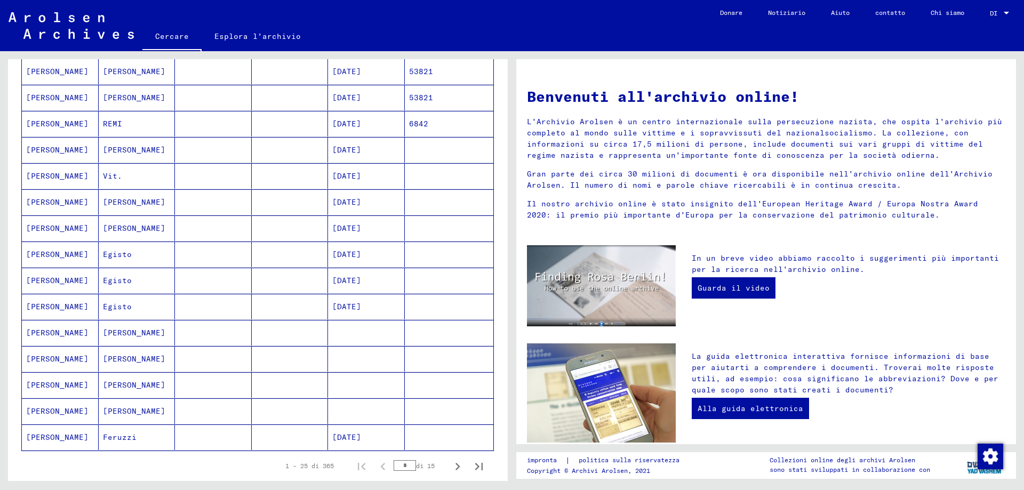
scroll to position [427, 0]
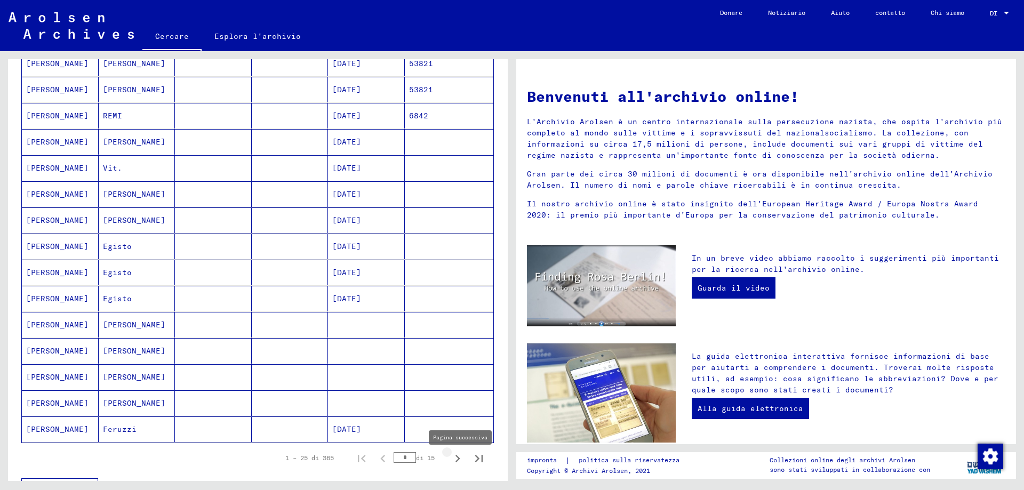
click at [450, 464] on icon "Pagina successiva" at bounding box center [457, 458] width 15 height 15
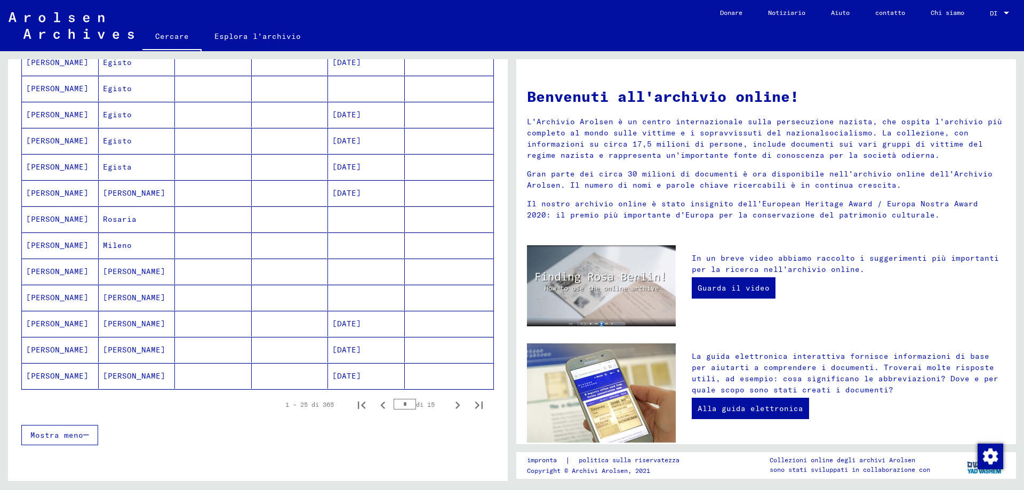
scroll to position [533, 0]
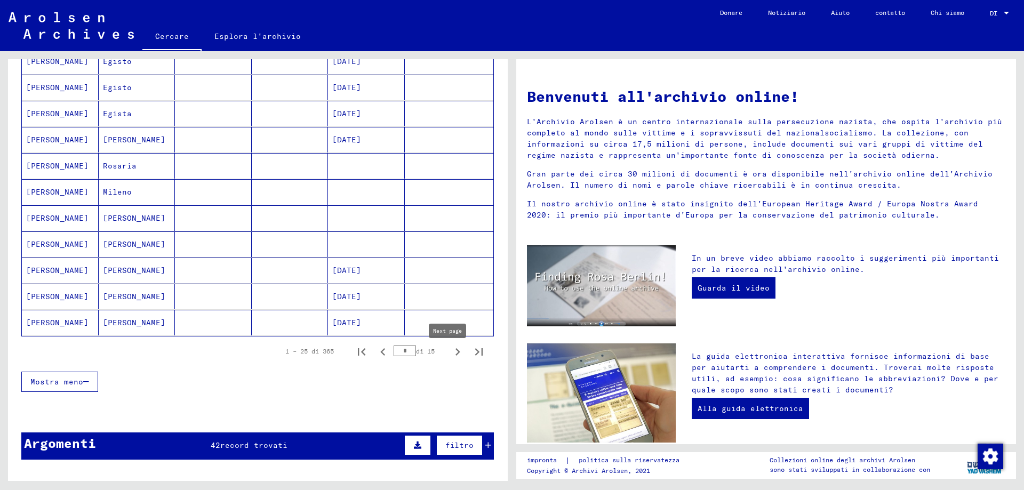
click at [450, 357] on icon "Pagina successiva" at bounding box center [457, 351] width 15 height 15
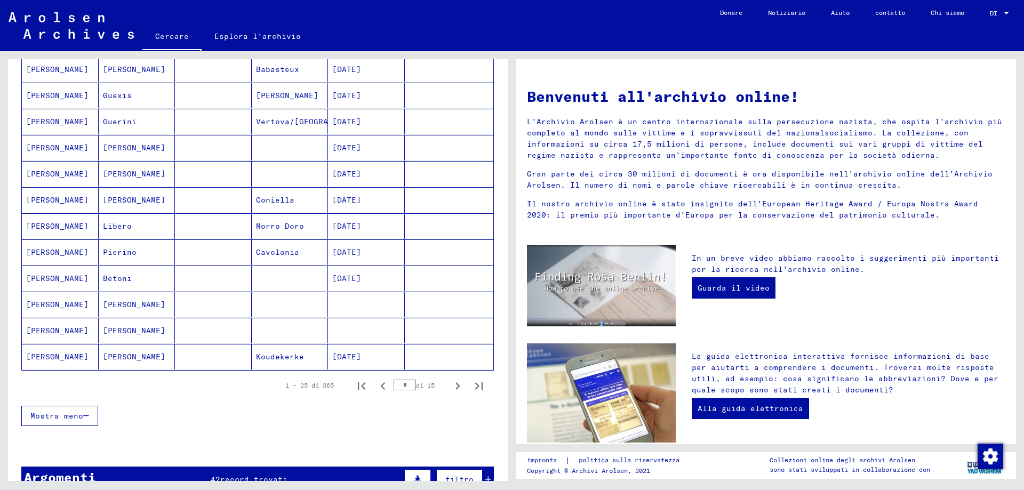
scroll to position [640, 0]
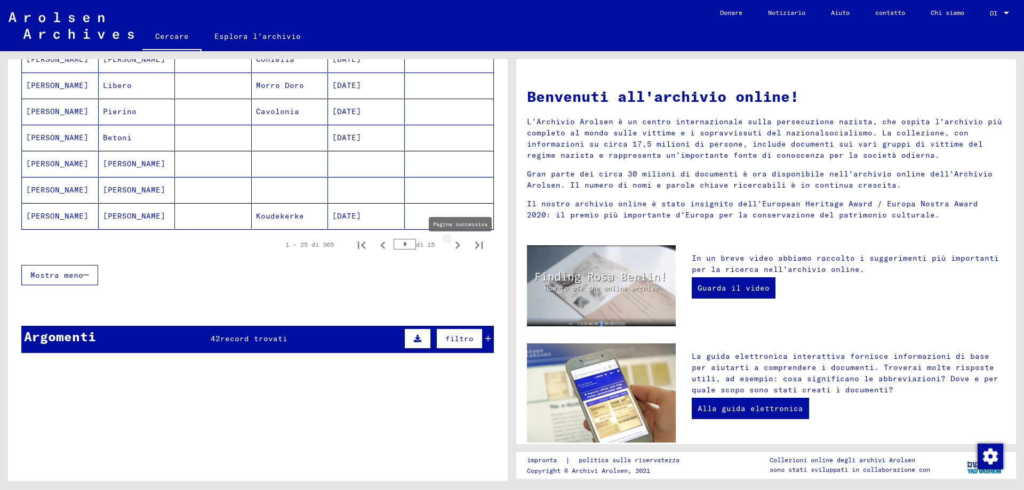
click at [453, 253] on icon "Pagina successiva" at bounding box center [457, 245] width 15 height 15
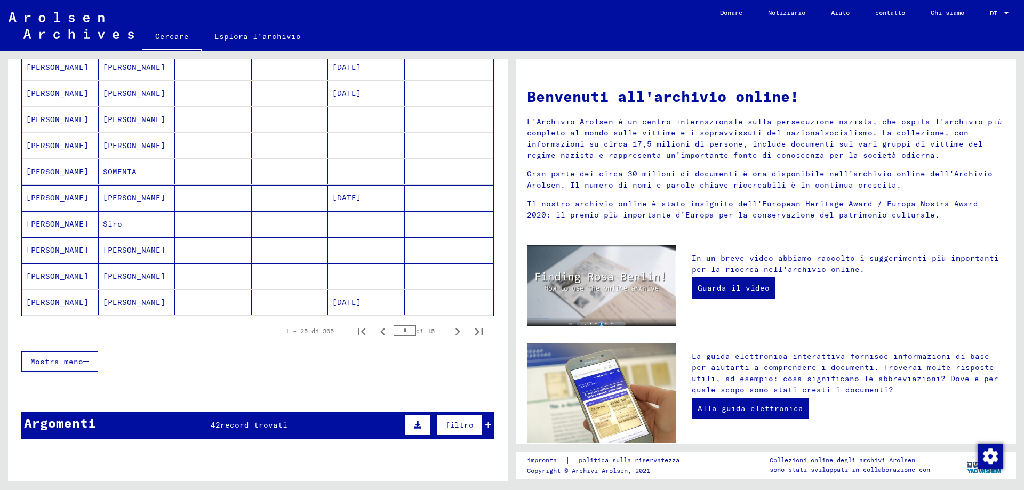
scroll to position [587, 0]
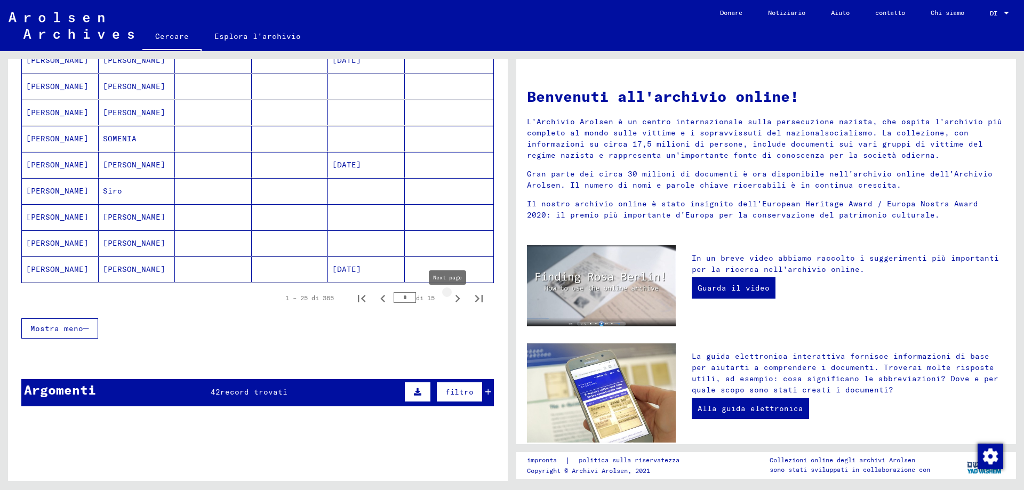
click at [455, 302] on icon "Pagina successiva" at bounding box center [457, 298] width 5 height 7
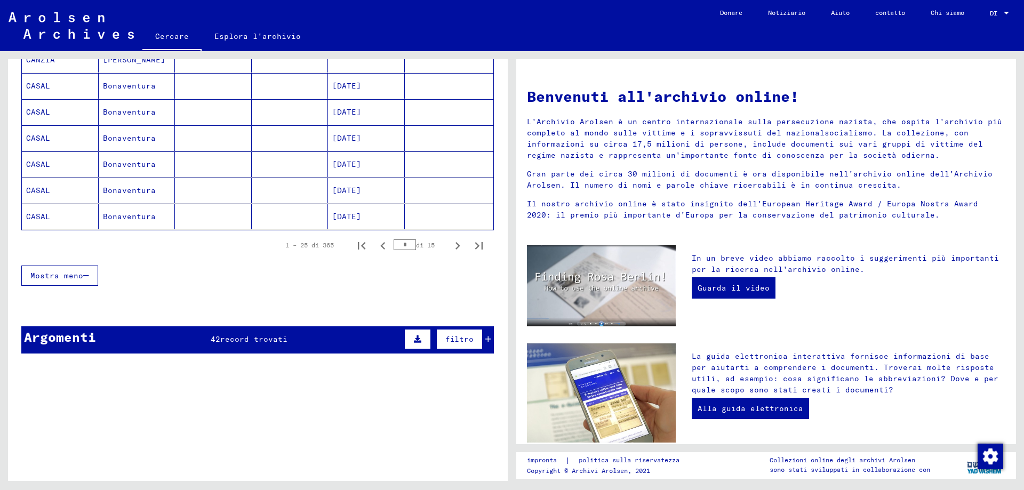
scroll to position [640, 0]
click at [450, 252] on icon "Pagina successiva" at bounding box center [457, 245] width 15 height 15
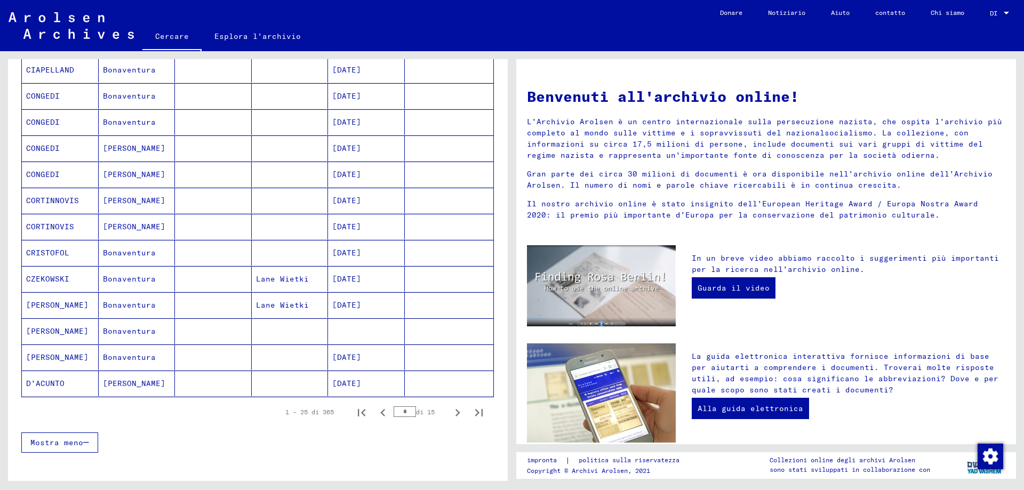
scroll to position [533, 0]
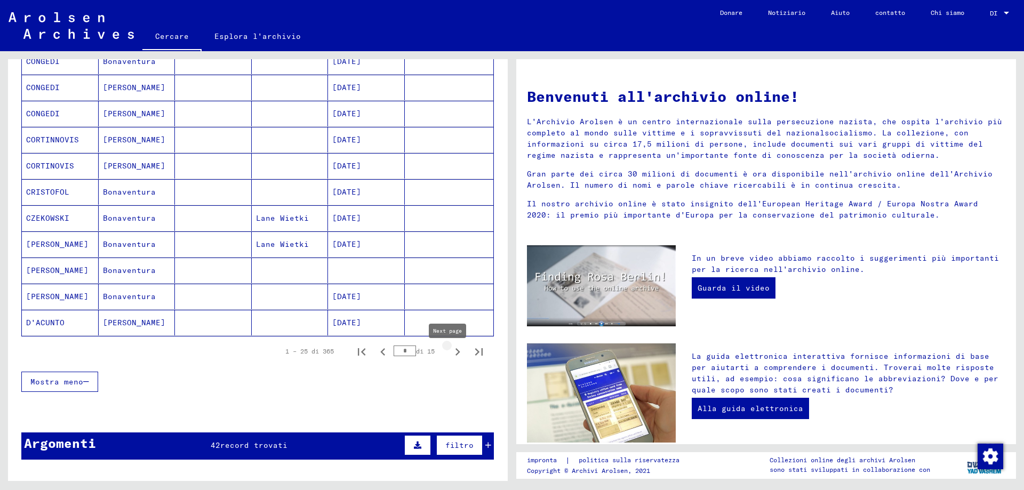
click at [450, 353] on icon "Pagina successiva" at bounding box center [457, 351] width 15 height 15
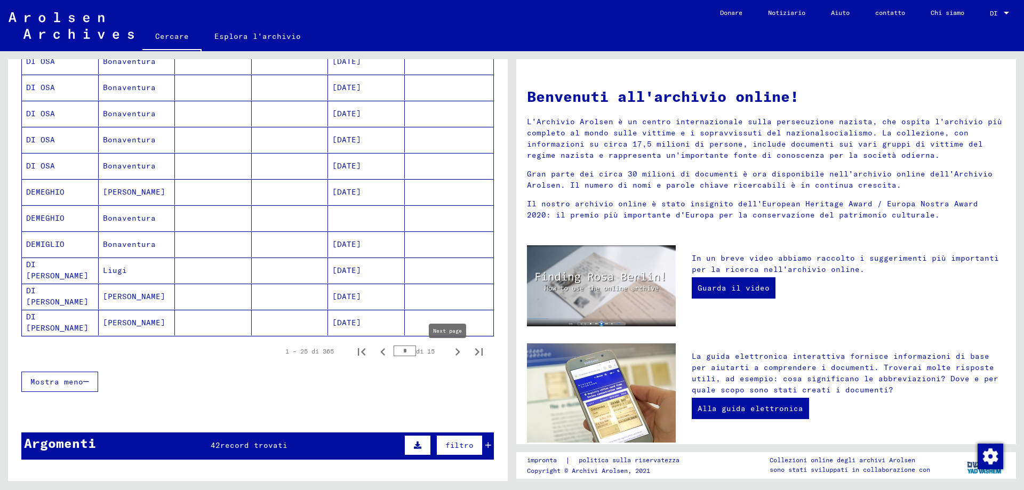
click at [450, 357] on icon "Pagina successiva" at bounding box center [457, 351] width 15 height 15
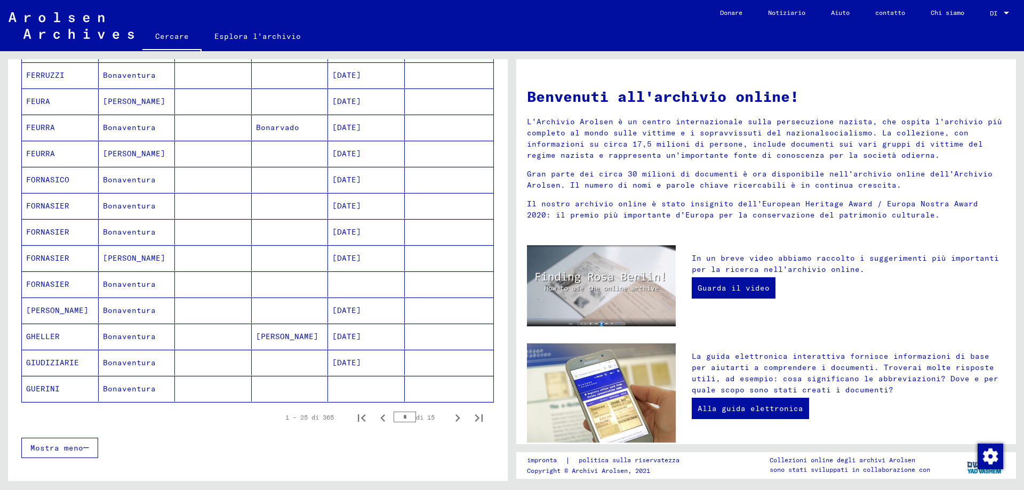
scroll to position [480, 0]
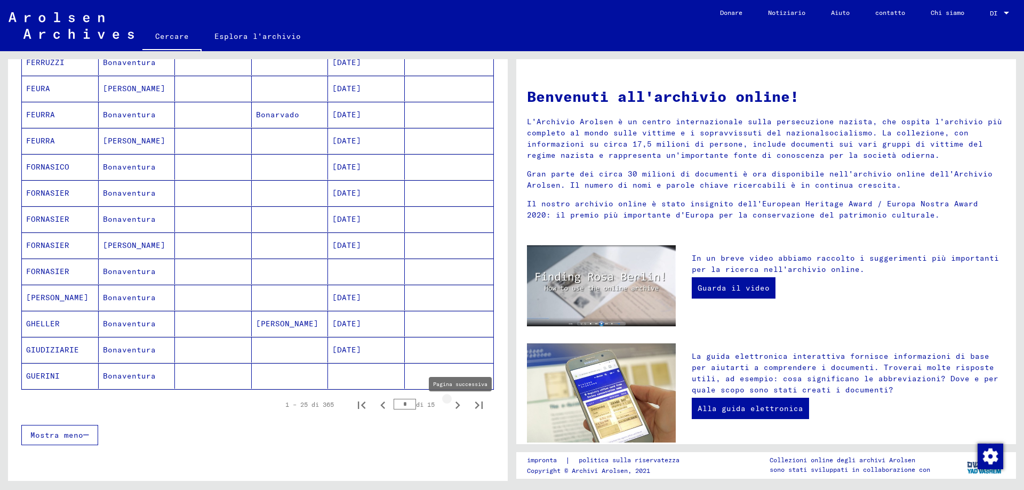
click at [450, 410] on icon "Pagina successiva" at bounding box center [457, 405] width 15 height 15
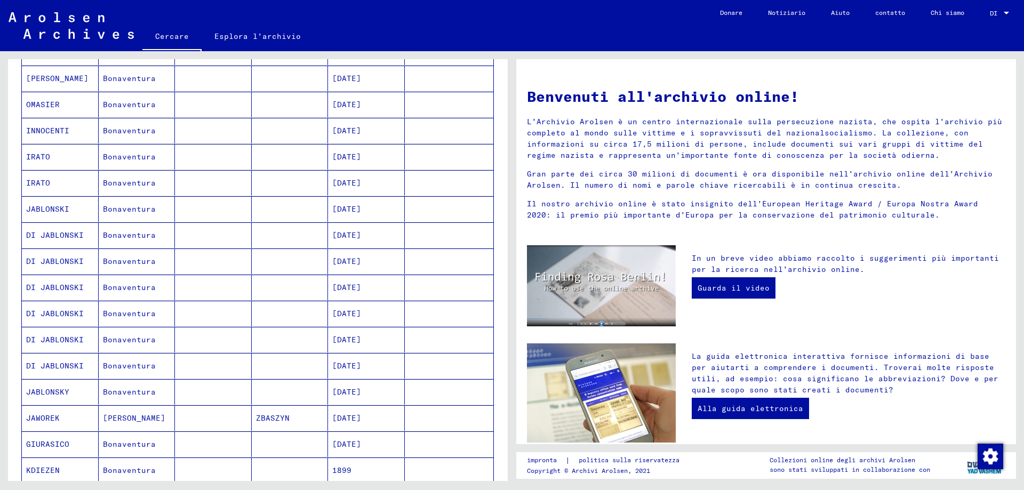
scroll to position [533, 0]
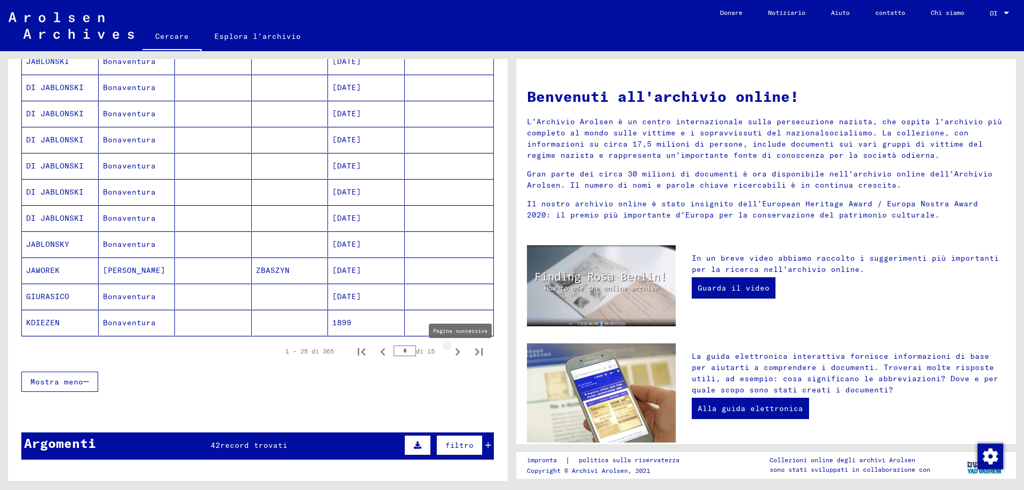
click at [450, 358] on icon "Pagina successiva" at bounding box center [457, 351] width 15 height 15
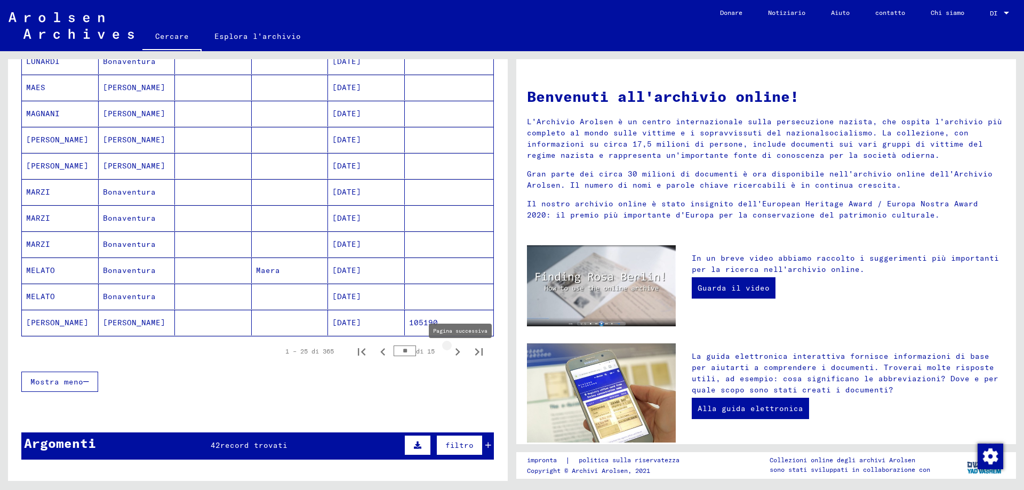
click at [452, 357] on icon "Pagina successiva" at bounding box center [457, 351] width 15 height 15
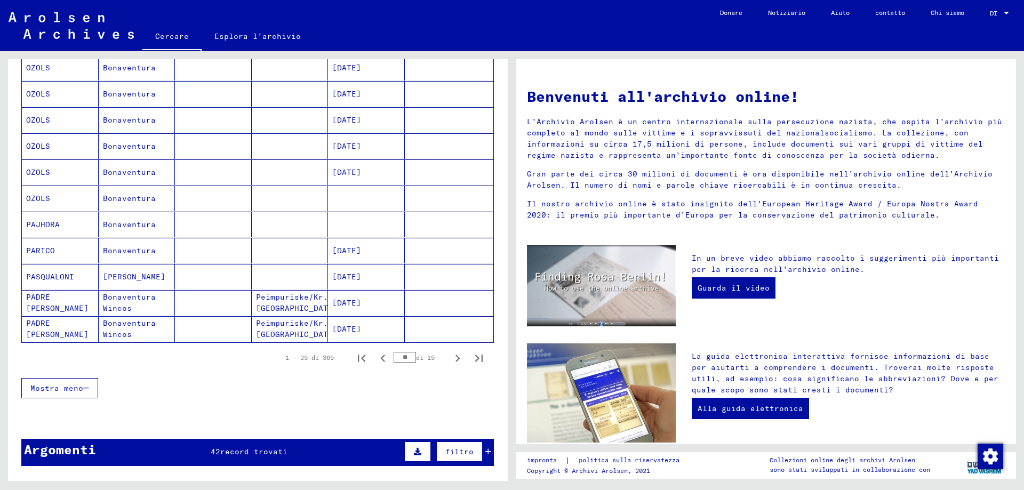
scroll to position [640, 0]
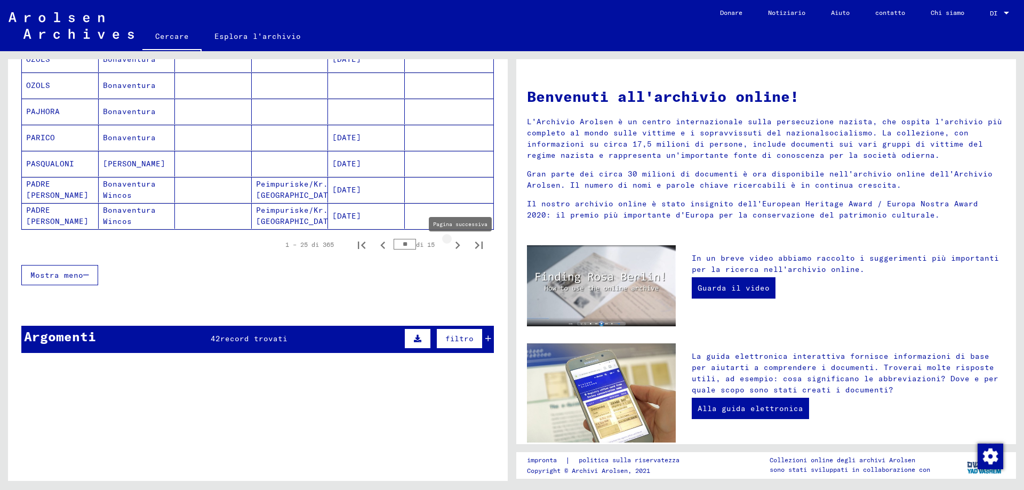
click at [451, 252] on icon "Pagina successiva" at bounding box center [457, 245] width 15 height 15
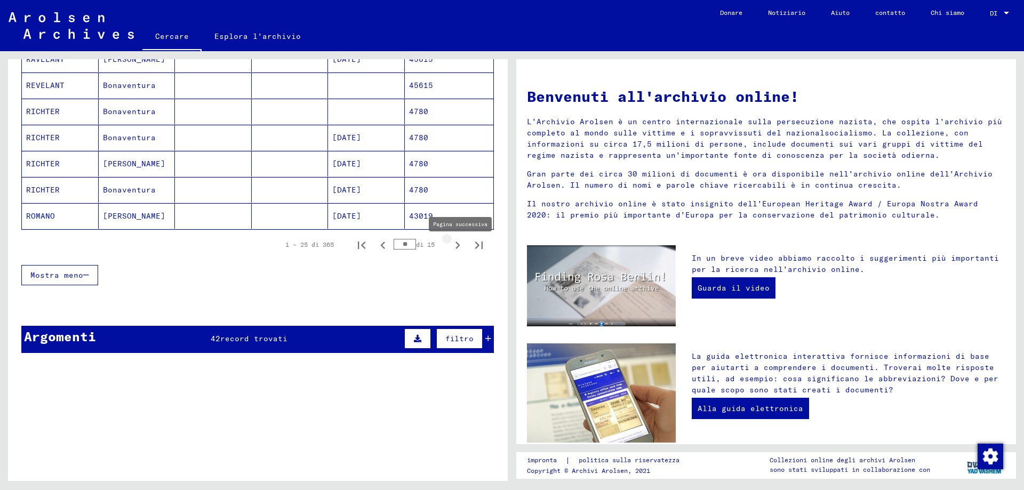
type input "**"
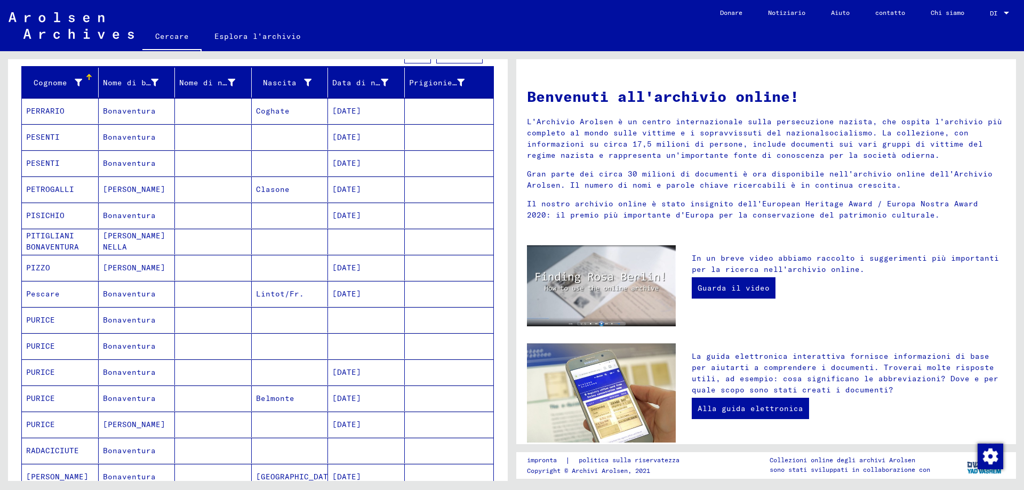
scroll to position [0, 0]
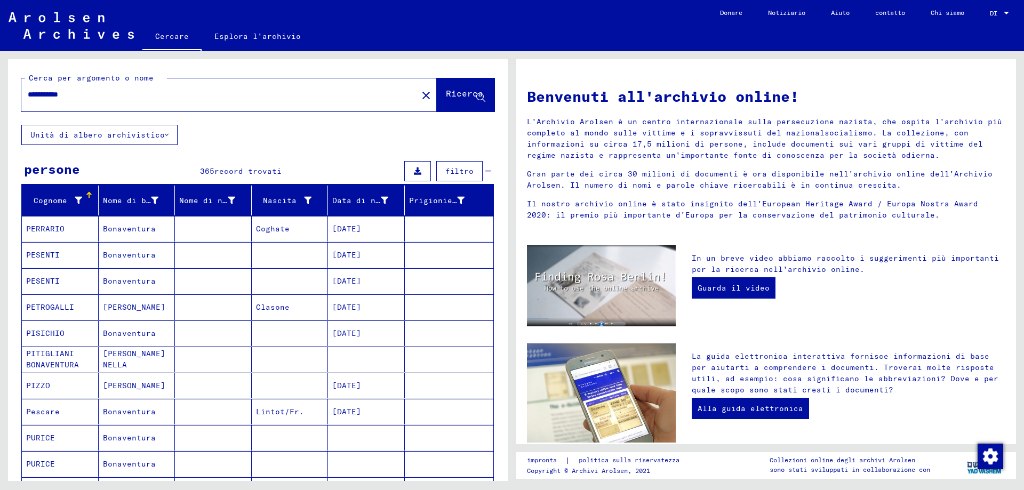
click at [94, 100] on input "**********" at bounding box center [216, 94] width 377 height 11
type input "**********"
click at [470, 97] on font "Ricerca" at bounding box center [464, 93] width 37 height 11
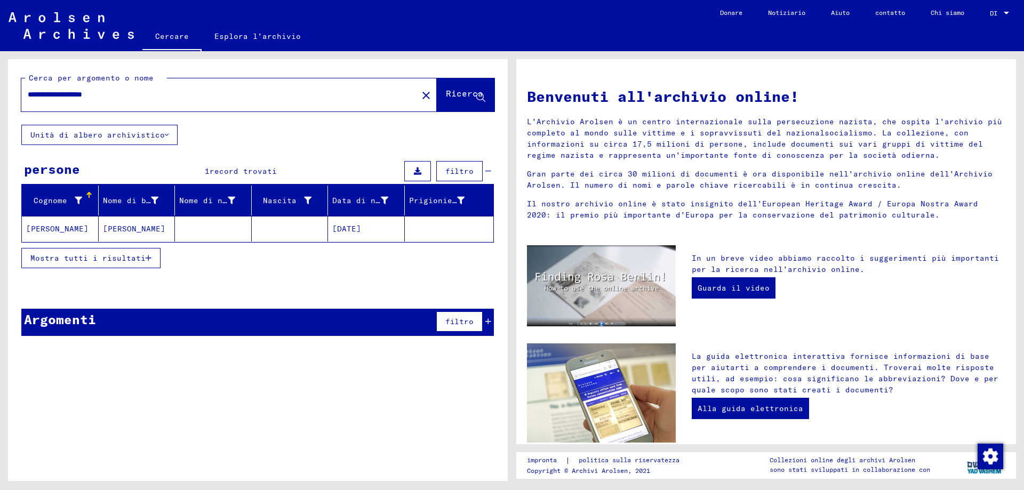
click at [106, 262] on font "Mostra tutti i risultati" at bounding box center [87, 258] width 115 height 10
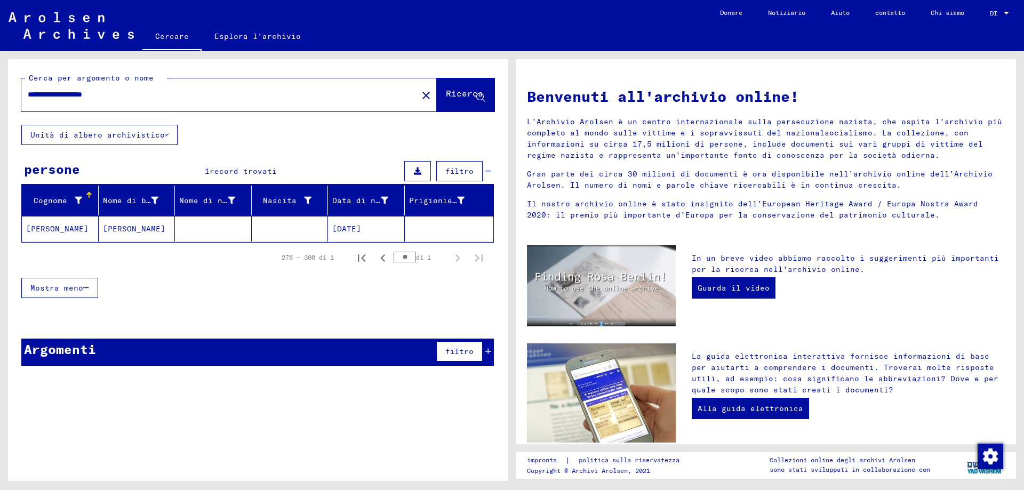
click at [64, 233] on font "[PERSON_NAME]" at bounding box center [57, 229] width 62 height 10
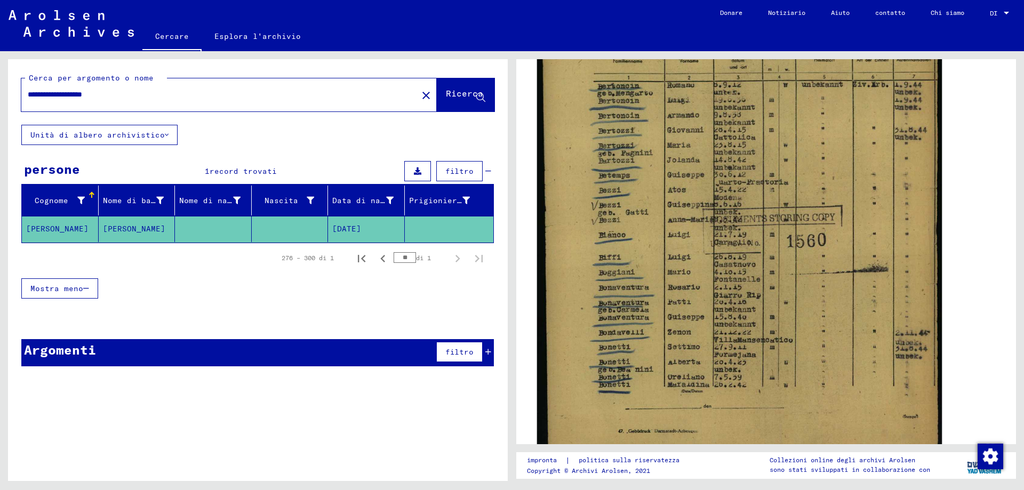
scroll to position [320, 0]
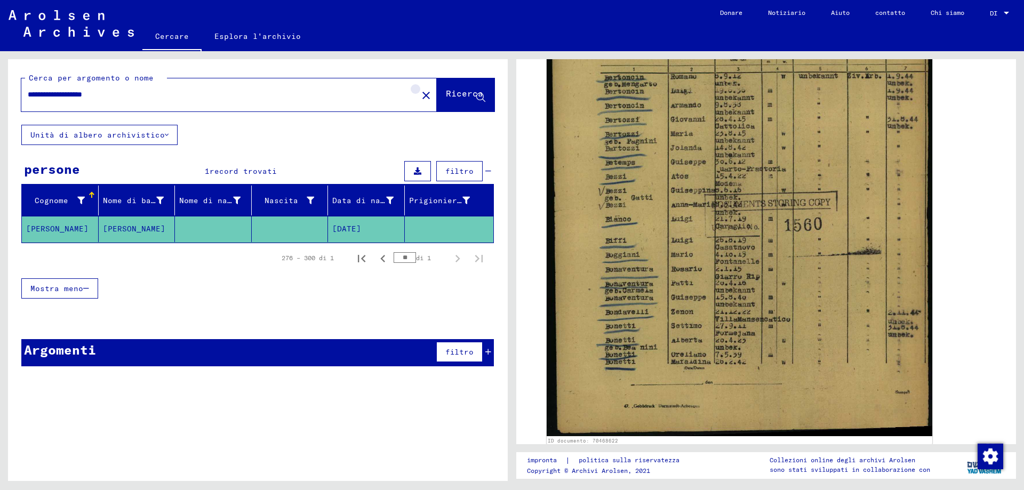
click at [420, 100] on mat-icon "close" at bounding box center [426, 95] width 13 height 13
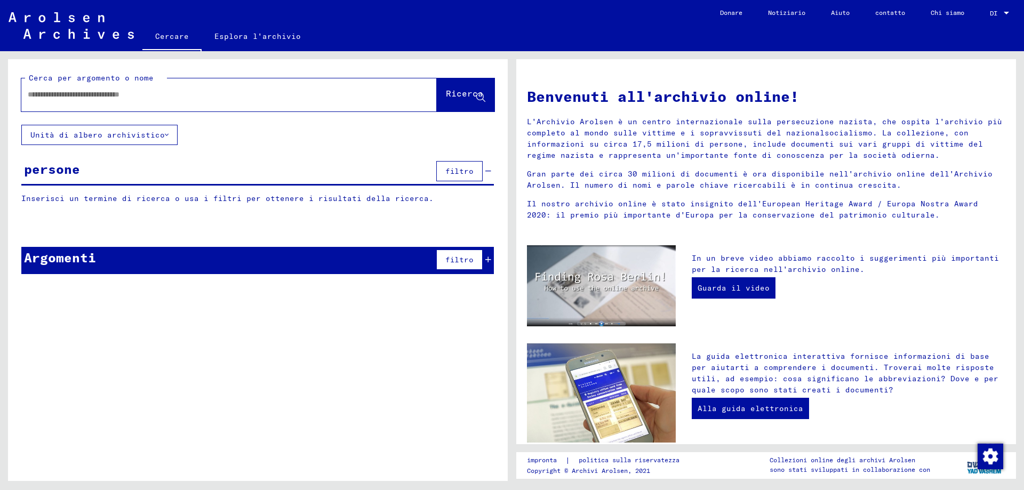
click at [36, 99] on input "text" at bounding box center [216, 94] width 377 height 11
click at [480, 102] on icon at bounding box center [480, 97] width 9 height 9
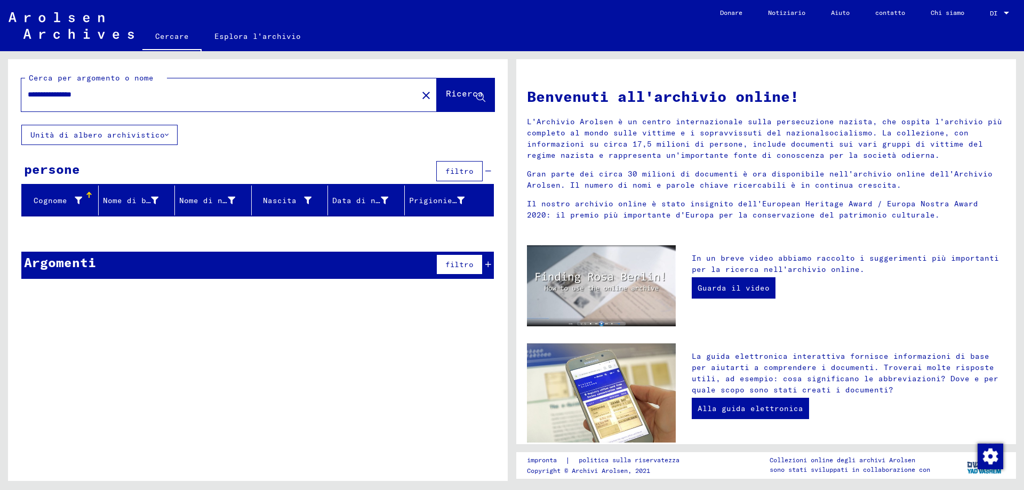
click at [106, 94] on input "**********" at bounding box center [216, 94] width 377 height 11
type input "*********"
click at [484, 102] on icon at bounding box center [480, 97] width 9 height 9
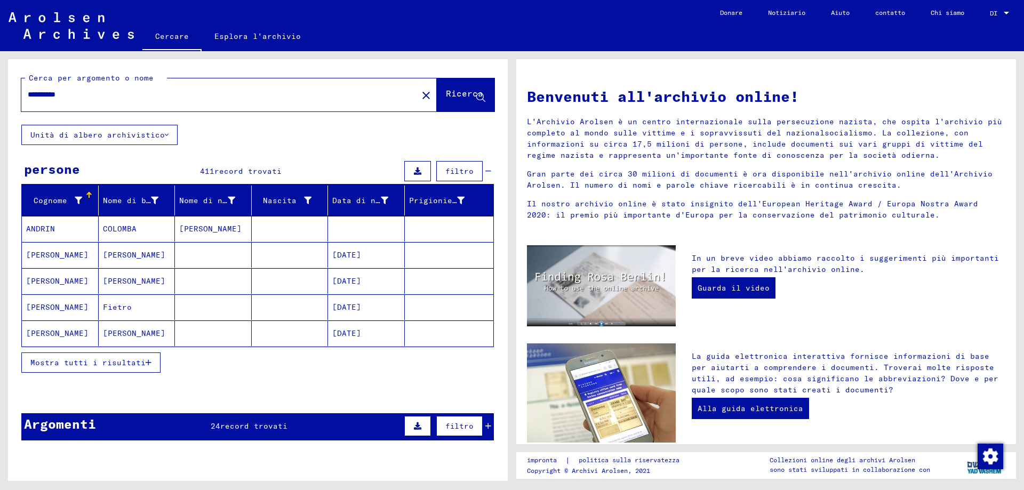
scroll to position [53, 0]
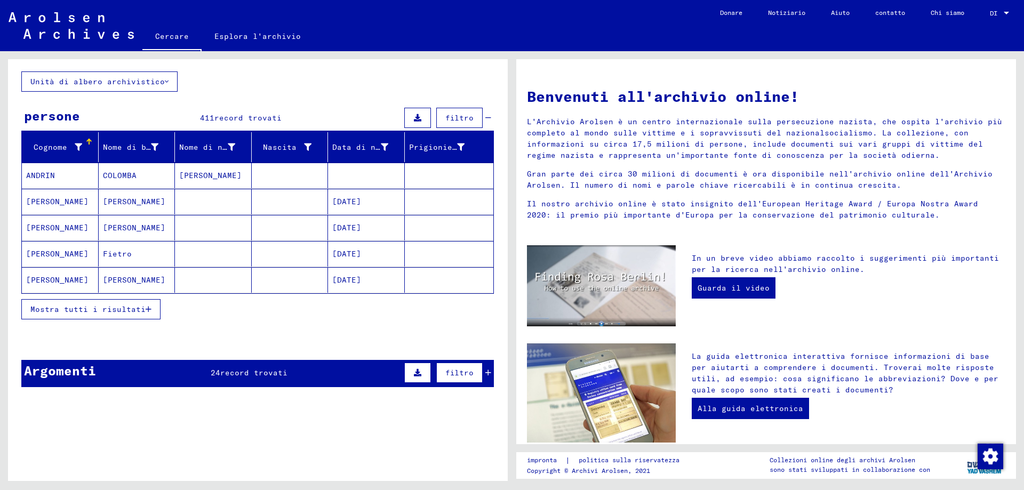
click at [146, 313] on icon "button" at bounding box center [149, 309] width 6 height 7
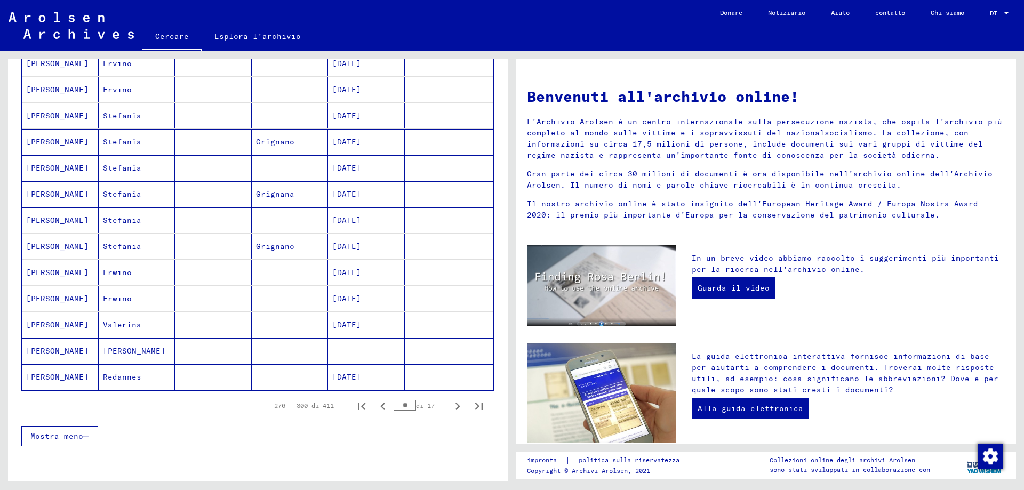
scroll to position [480, 0]
click at [450, 407] on icon "Pagina successiva" at bounding box center [457, 405] width 15 height 15
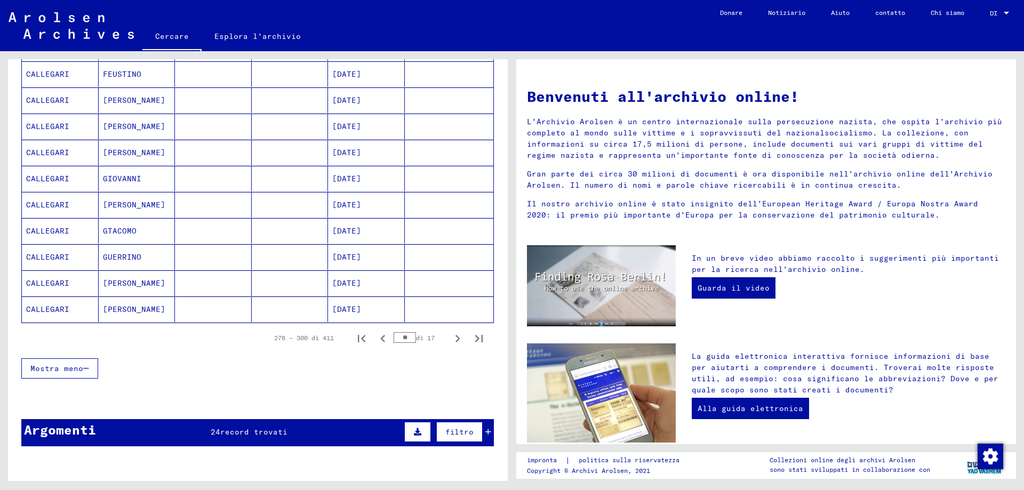
scroll to position [640, 0]
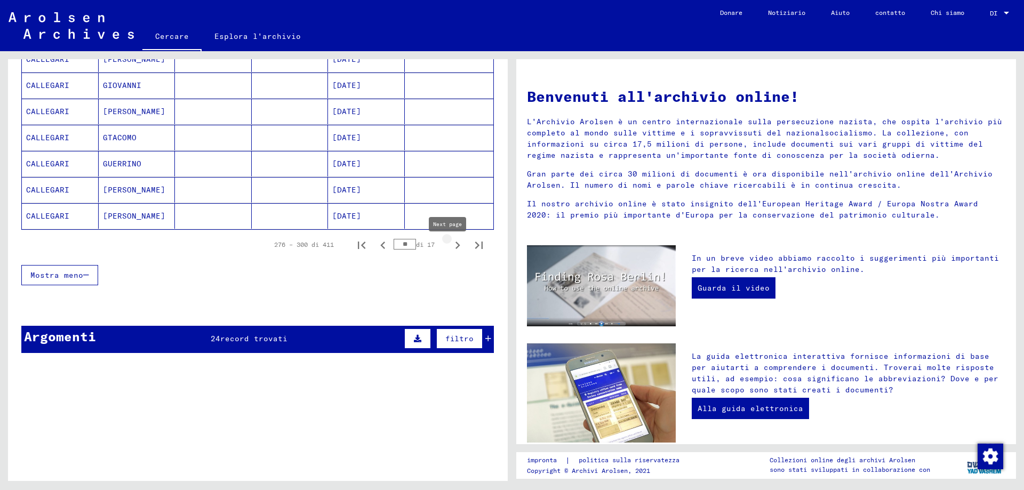
click at [452, 251] on icon "Pagina successiva" at bounding box center [457, 245] width 15 height 15
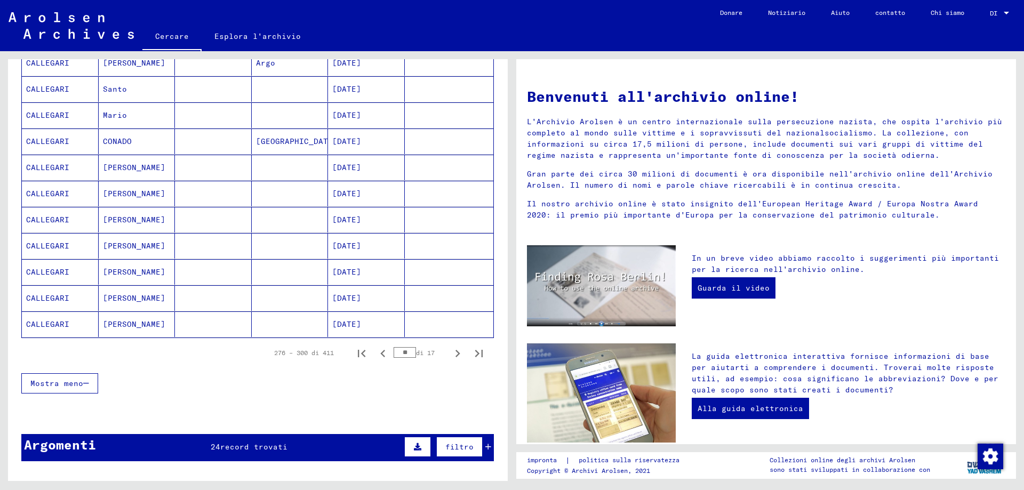
scroll to position [533, 0]
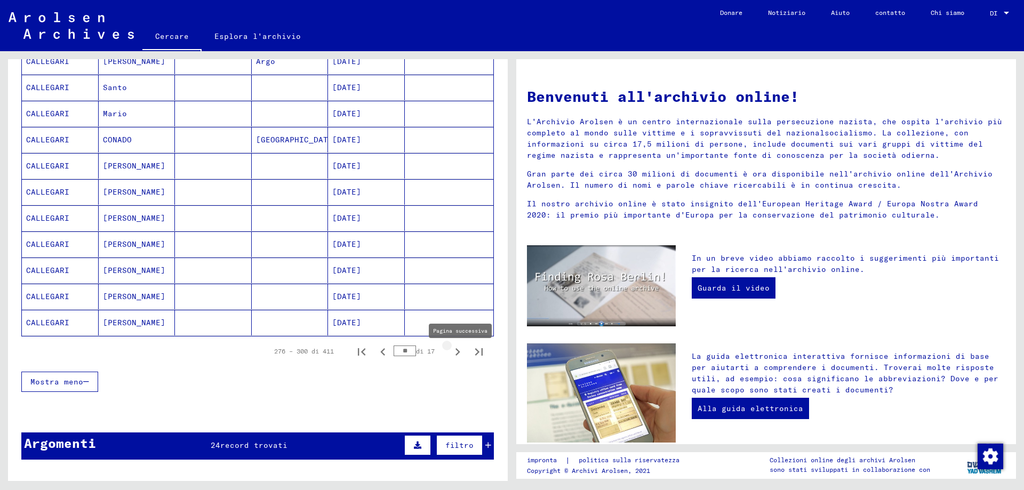
click at [455, 356] on icon "Pagina successiva" at bounding box center [457, 351] width 5 height 7
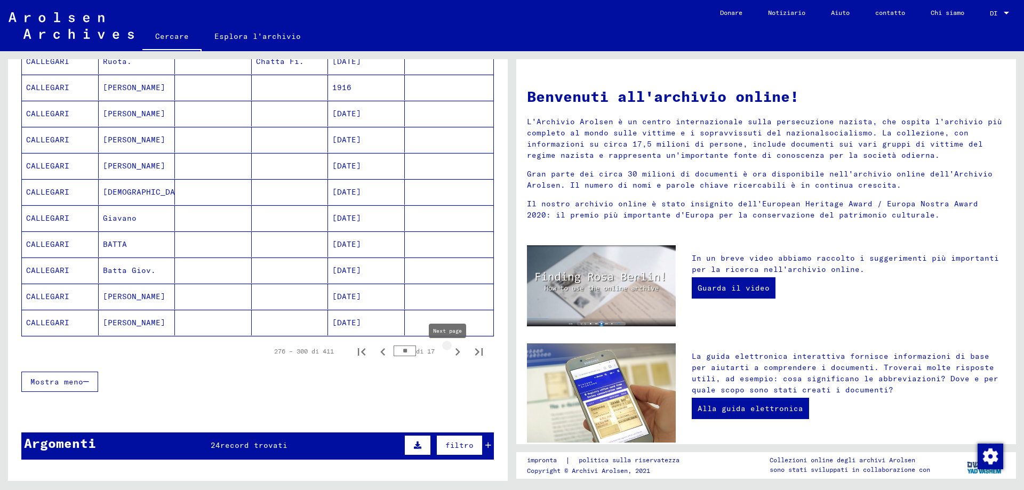
click at [452, 357] on icon "Pagina successiva" at bounding box center [457, 351] width 15 height 15
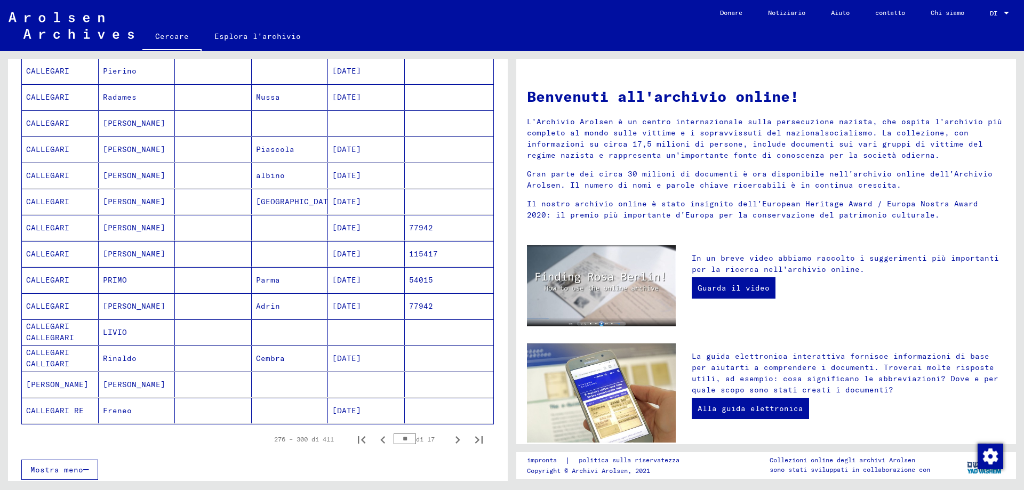
scroll to position [480, 0]
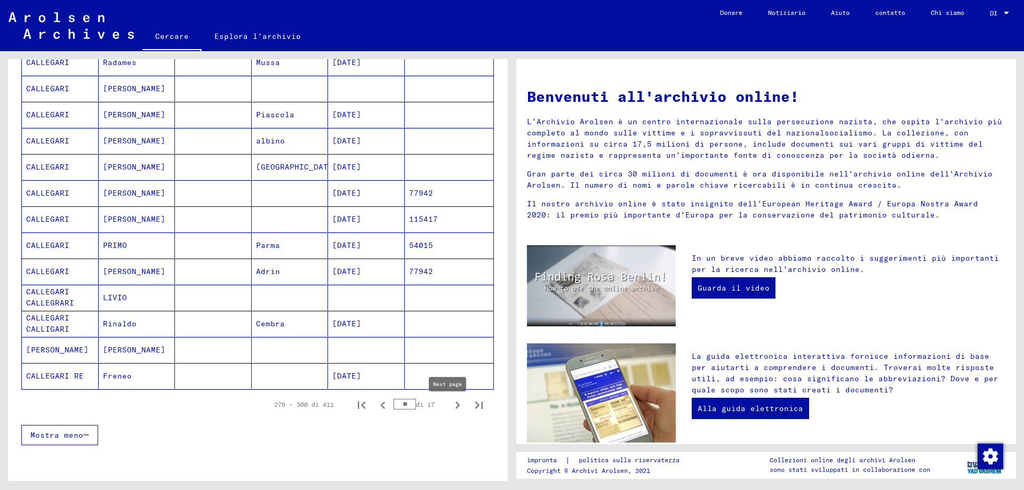
click at [455, 409] on icon "Pagina successiva" at bounding box center [457, 405] width 5 height 7
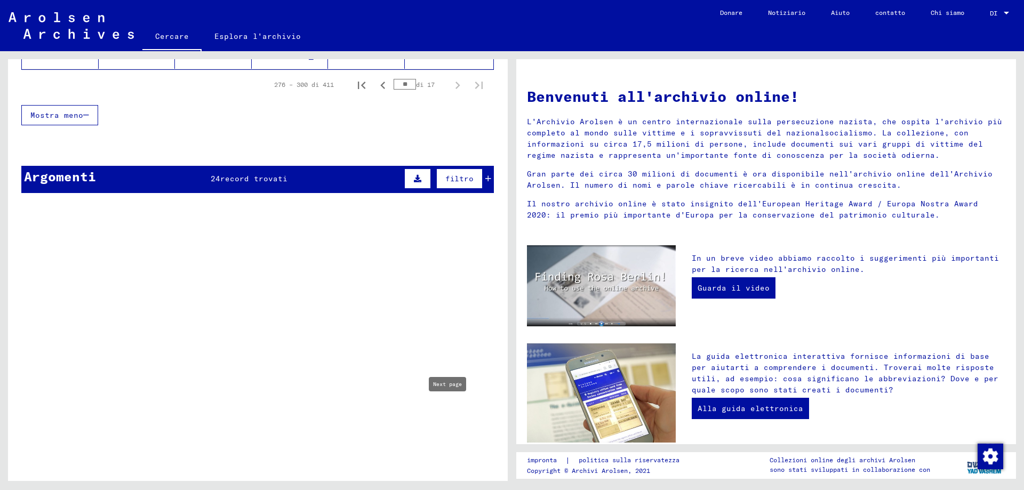
type input "**"
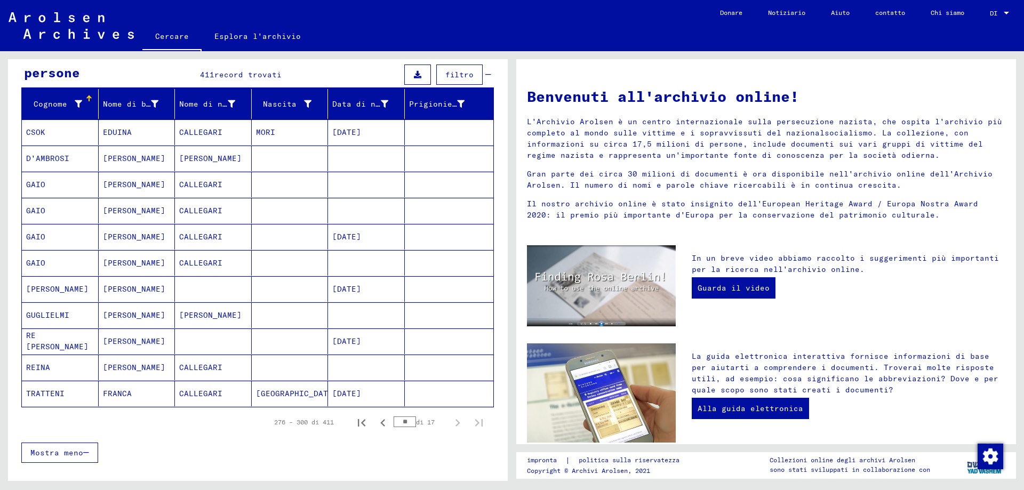
scroll to position [0, 0]
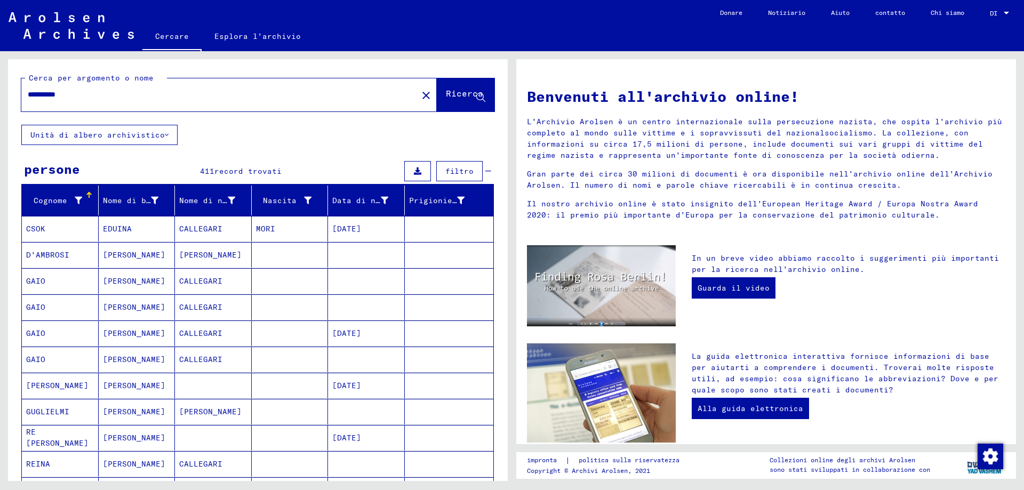
click at [420, 100] on mat-icon "close" at bounding box center [426, 95] width 13 height 13
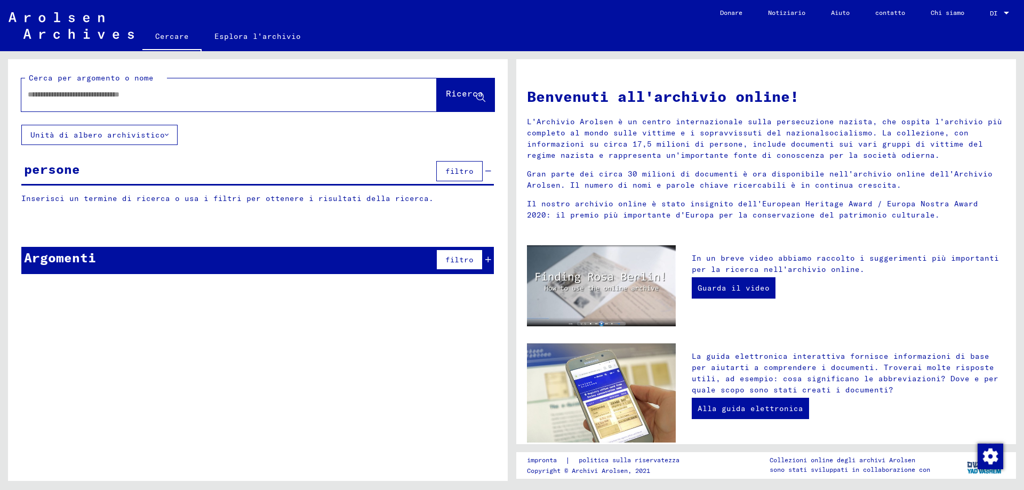
click at [31, 93] on input "text" at bounding box center [216, 94] width 377 height 11
type input "**********"
click at [481, 99] on icon at bounding box center [480, 97] width 9 height 9
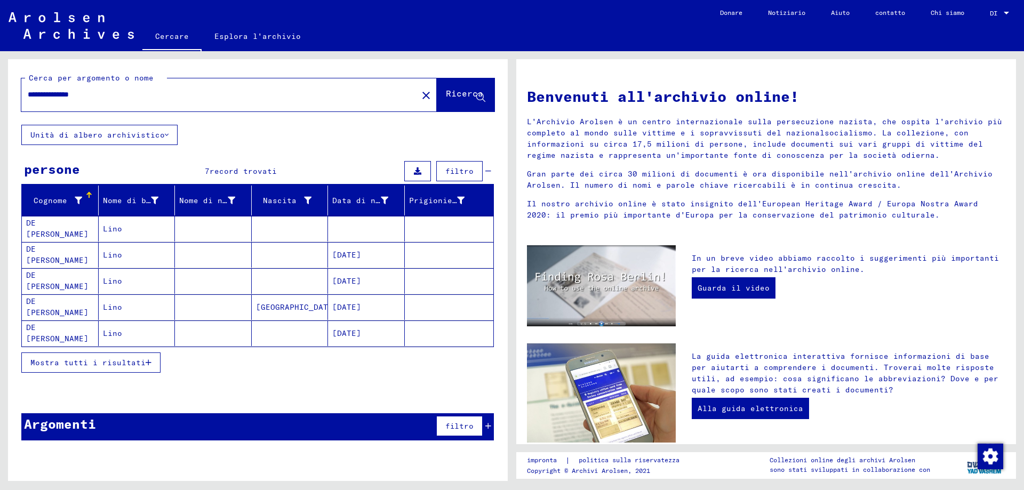
click at [79, 310] on mat-cell "DE [PERSON_NAME]" at bounding box center [60, 307] width 77 height 26
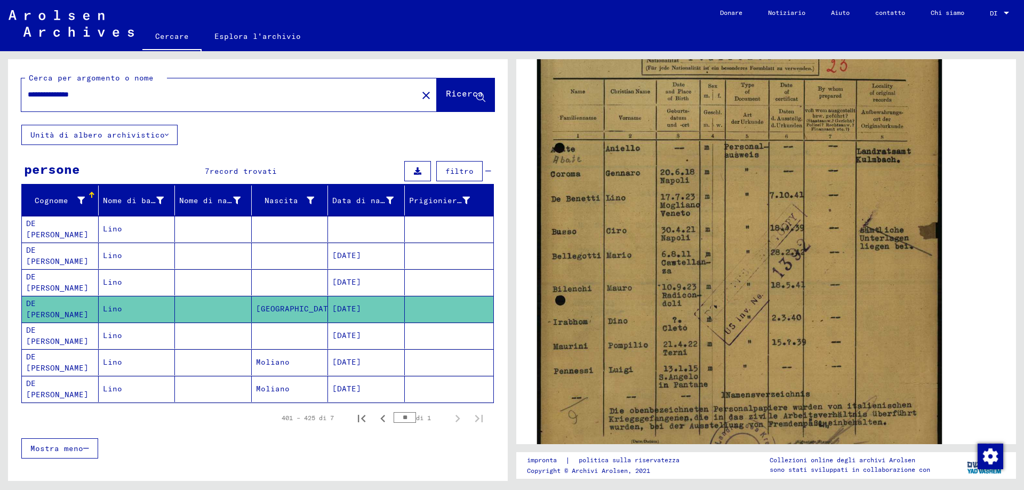
scroll to position [373, 0]
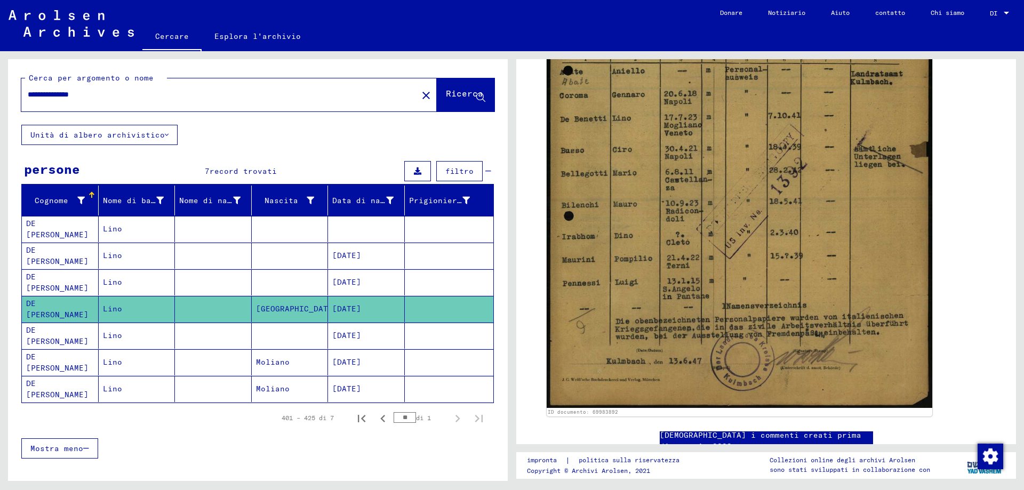
click at [420, 102] on mat-icon "close" at bounding box center [426, 95] width 13 height 13
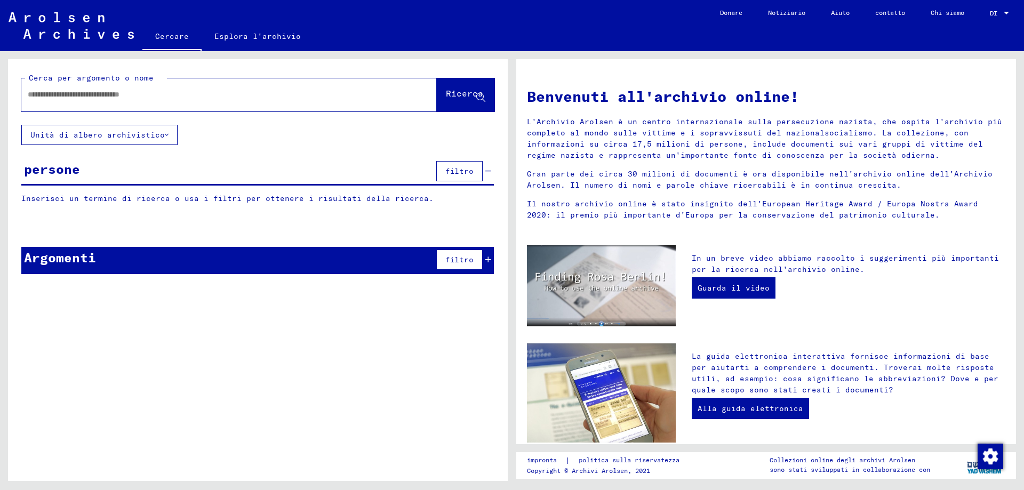
click at [39, 98] on input "text" at bounding box center [216, 94] width 377 height 11
click at [478, 98] on icon at bounding box center [480, 97] width 9 height 9
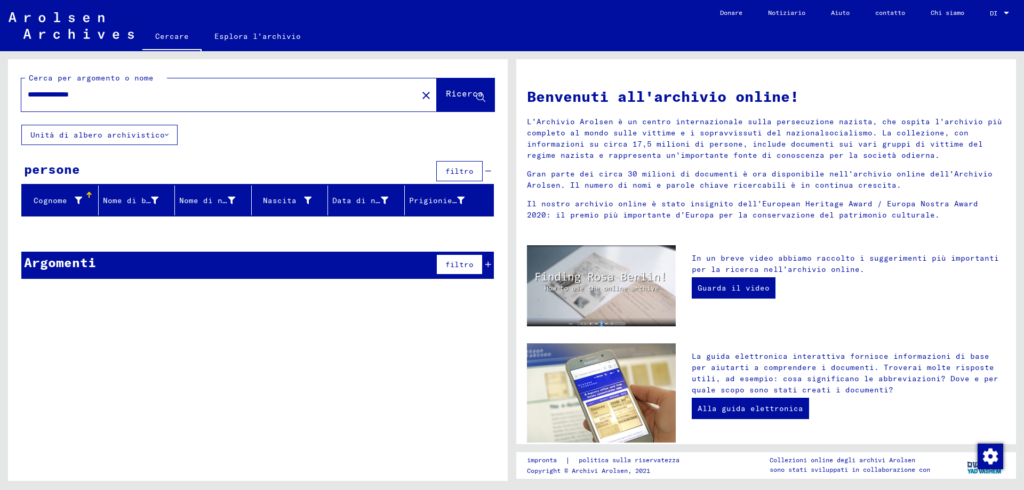
click at [101, 95] on input "**********" at bounding box center [216, 94] width 377 height 11
type input "******"
click at [478, 99] on icon at bounding box center [480, 97] width 9 height 9
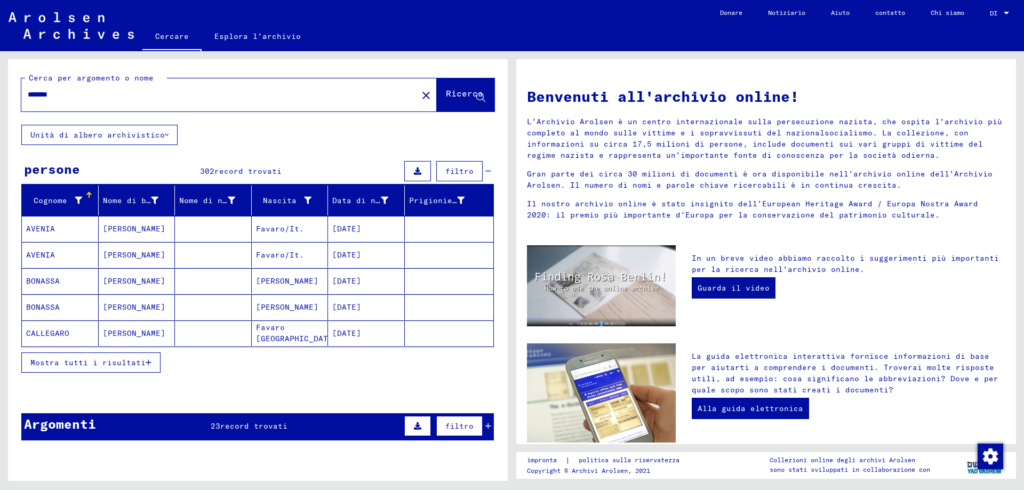
click at [127, 367] on font "Mostra tutti i risultati" at bounding box center [87, 363] width 115 height 10
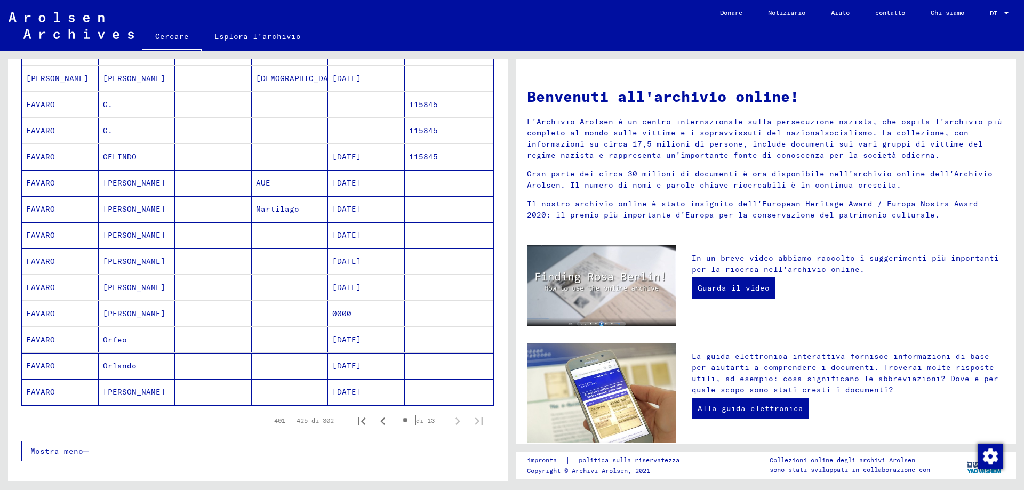
scroll to position [480, 0]
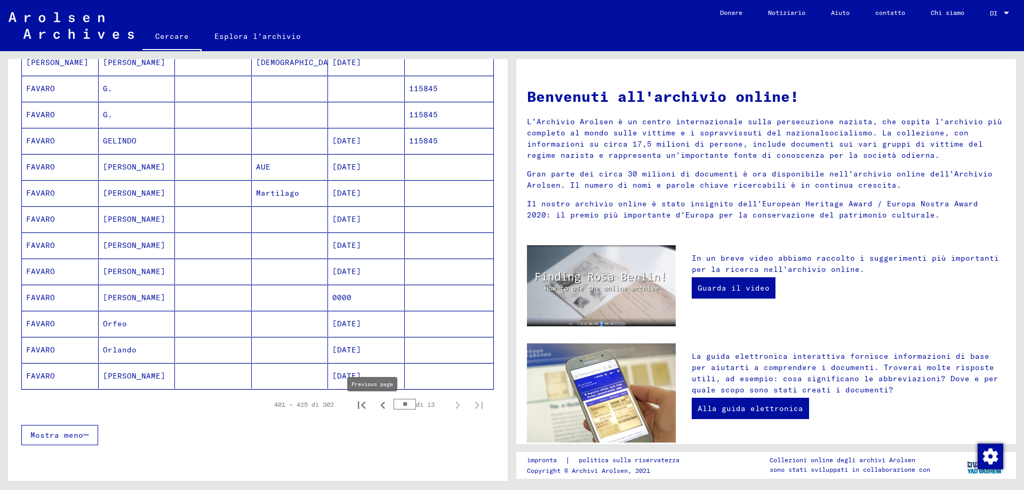
click at [375, 412] on icon "Pagina precedente" at bounding box center [382, 405] width 15 height 15
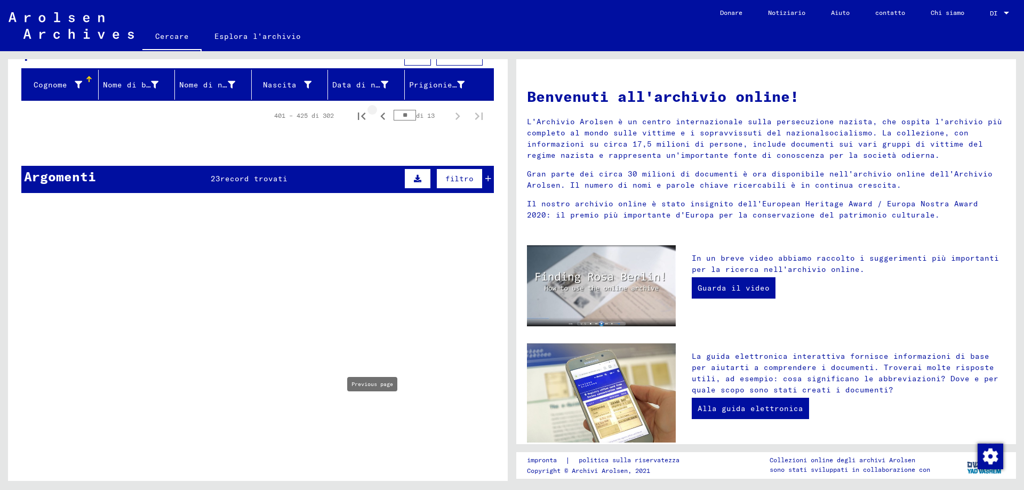
type input "**"
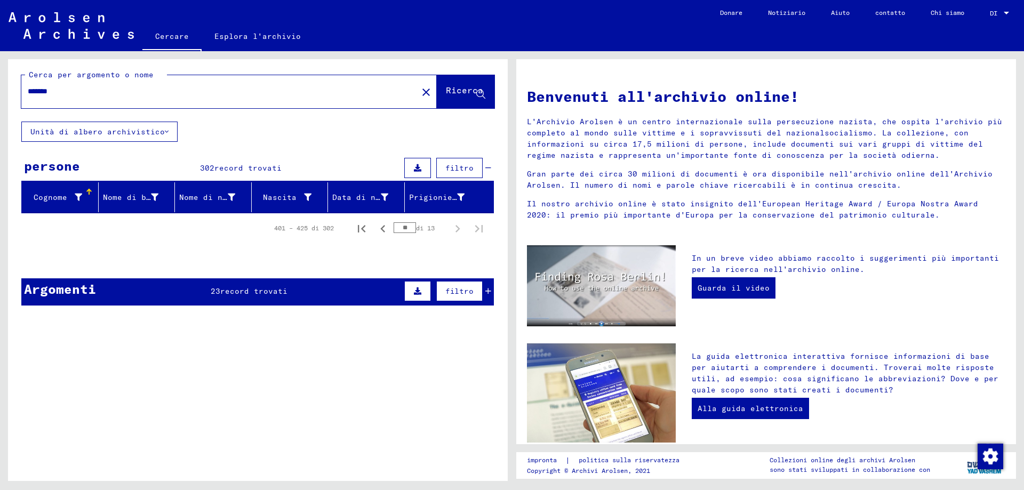
scroll to position [0, 0]
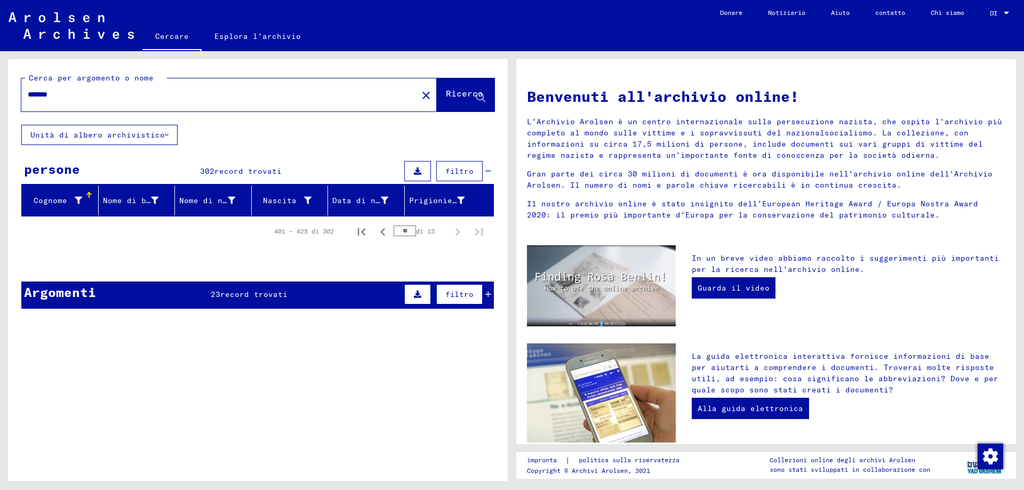
click at [61, 91] on div "******" at bounding box center [212, 95] width 383 height 24
click at [476, 99] on icon at bounding box center [480, 97] width 9 height 9
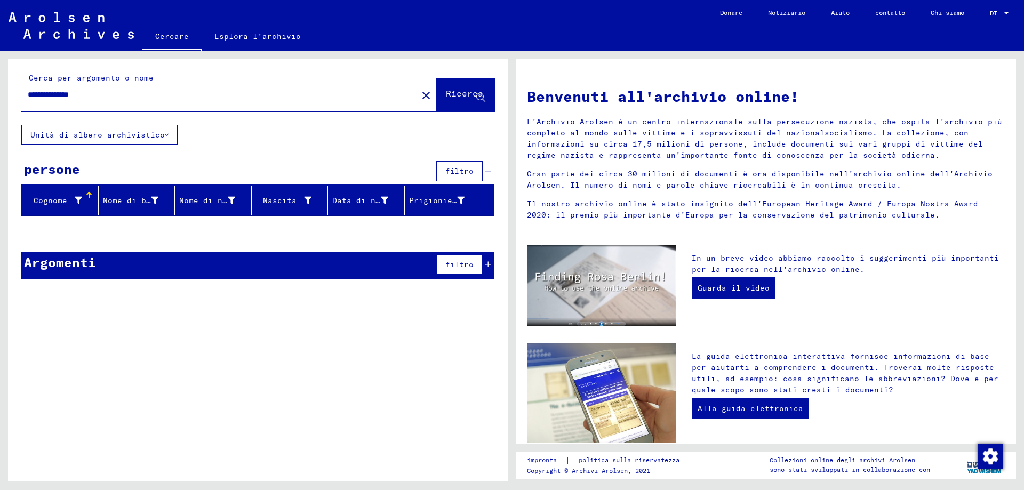
click at [98, 99] on input "**********" at bounding box center [216, 94] width 377 height 11
type input "**********"
click at [483, 100] on icon at bounding box center [480, 97] width 9 height 9
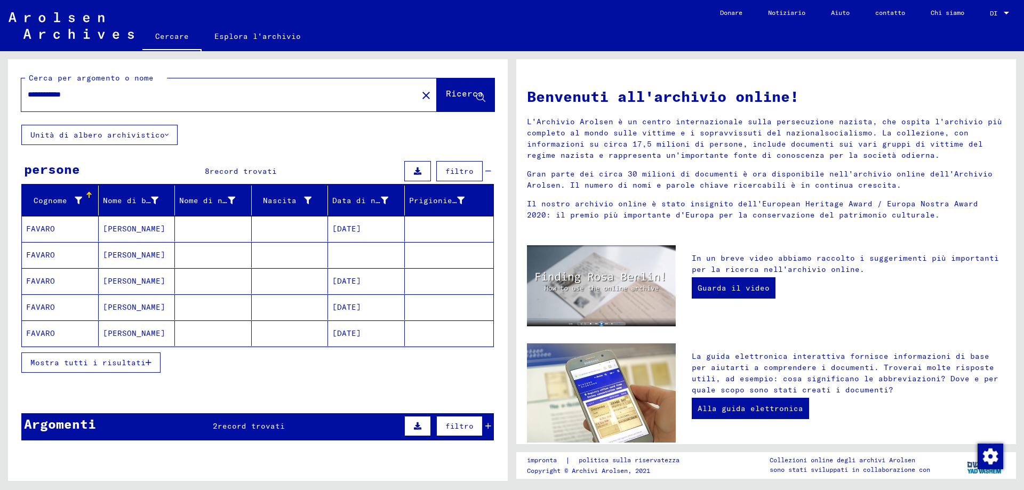
click at [57, 310] on mat-cell "FAVARO" at bounding box center [60, 307] width 77 height 26
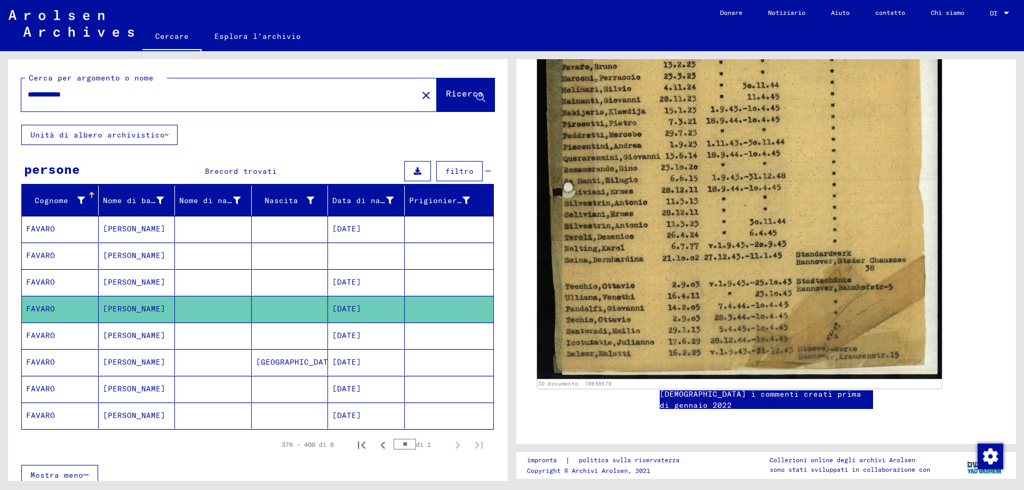
scroll to position [480, 0]
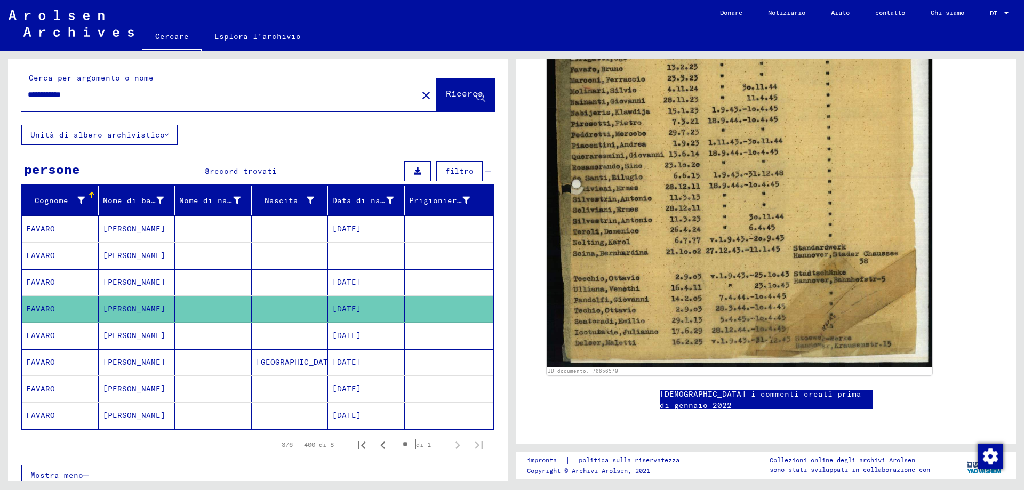
click at [348, 340] on font "[DATE]" at bounding box center [346, 336] width 29 height 10
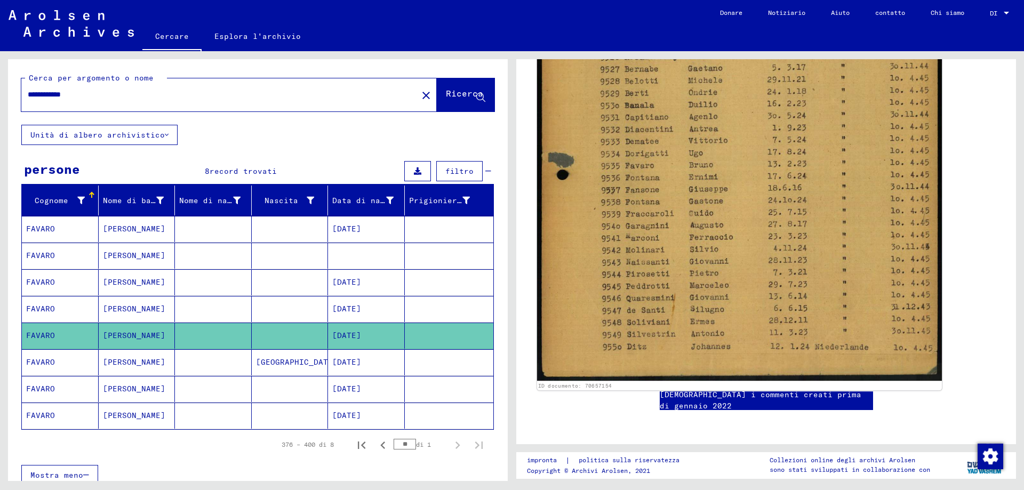
scroll to position [480, 0]
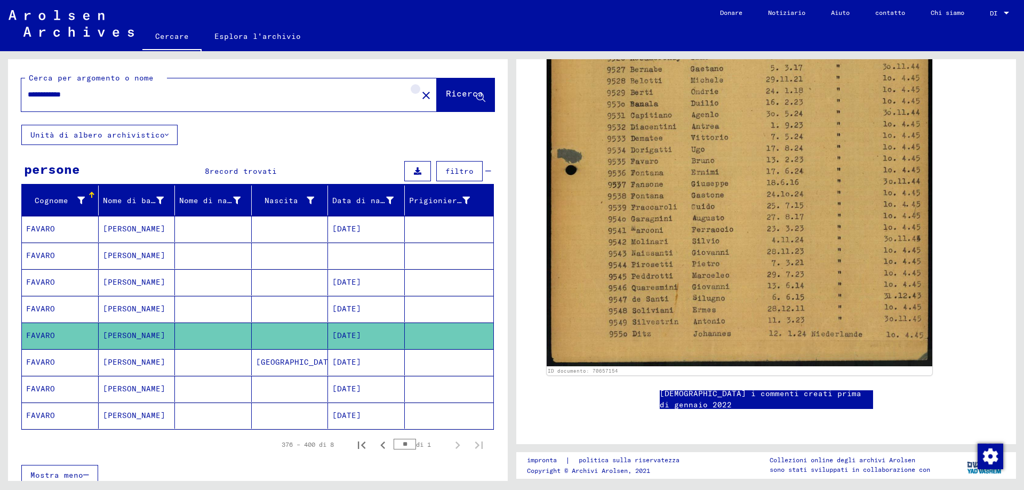
click at [420, 101] on mat-icon "close" at bounding box center [426, 95] width 13 height 13
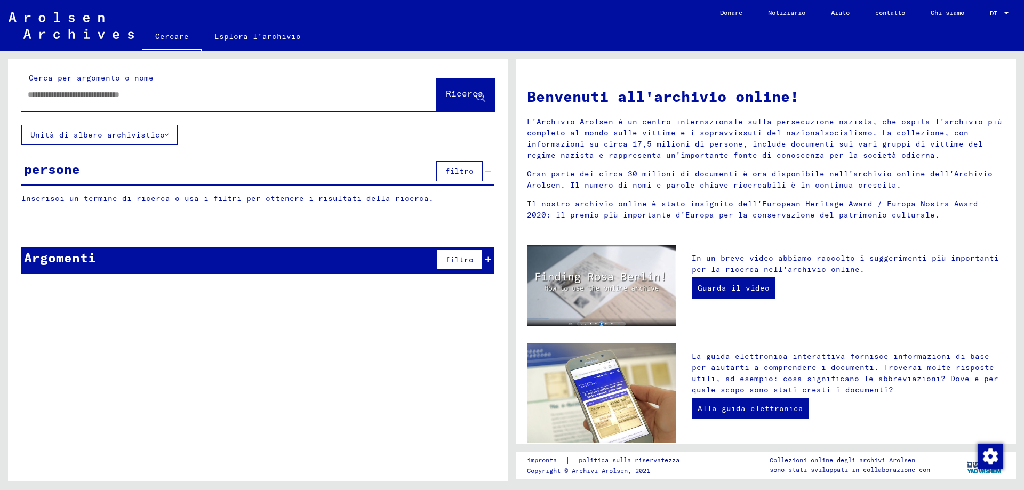
click at [38, 100] on input "text" at bounding box center [216, 94] width 377 height 11
type input "**********"
click at [479, 99] on icon at bounding box center [480, 97] width 9 height 9
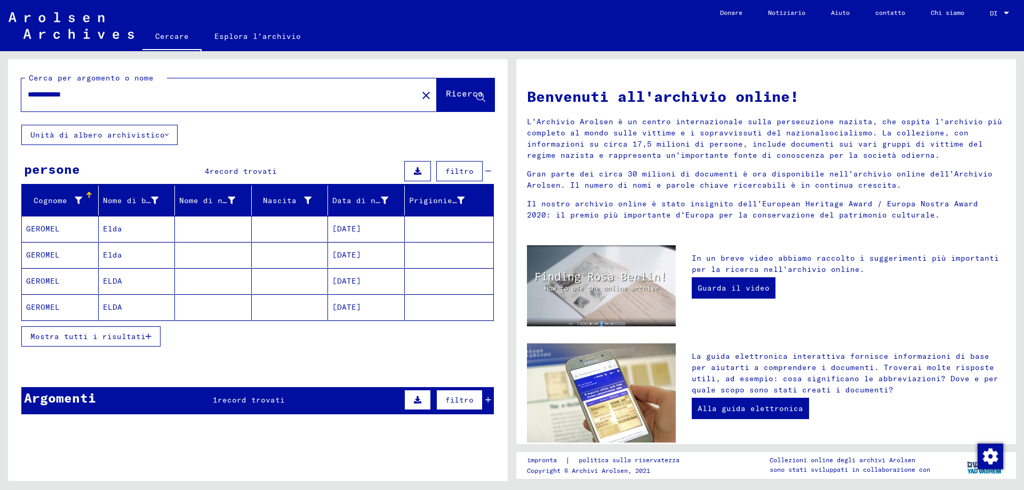
click at [60, 234] on mat-cell "GEROMEL" at bounding box center [60, 229] width 77 height 26
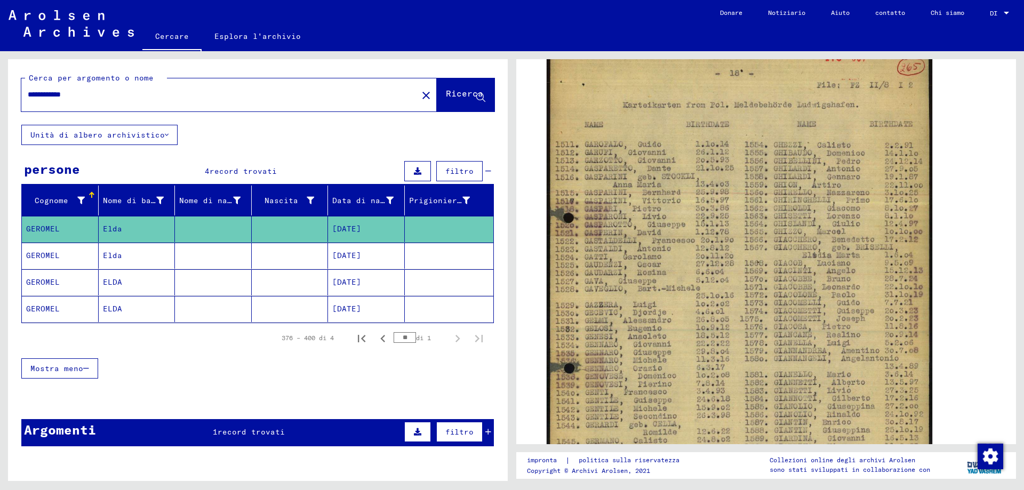
scroll to position [160, 0]
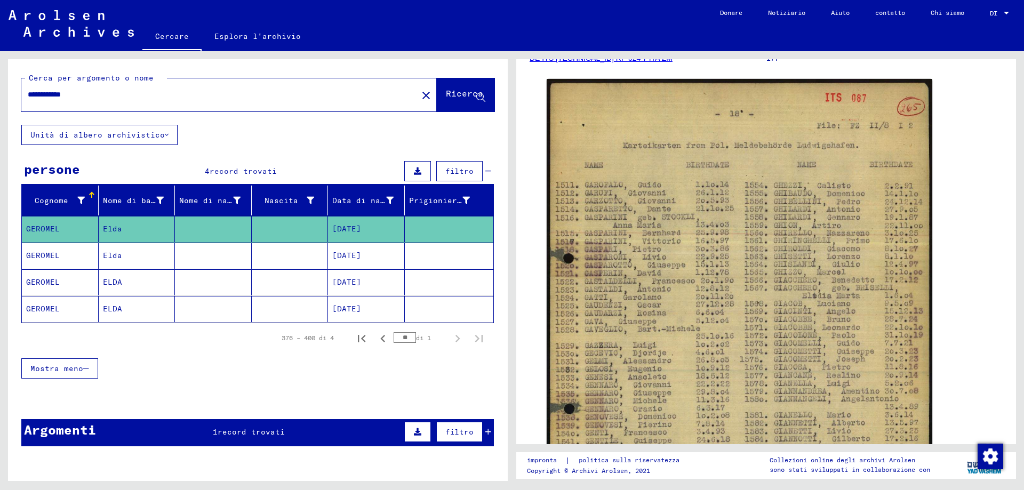
click at [61, 264] on mat-cell "GEROMEL" at bounding box center [60, 256] width 77 height 26
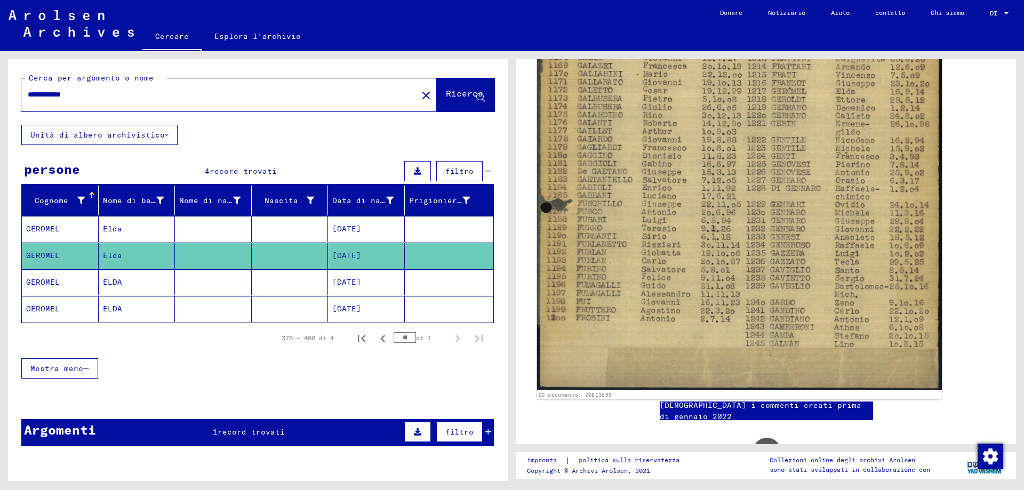
scroll to position [370, 0]
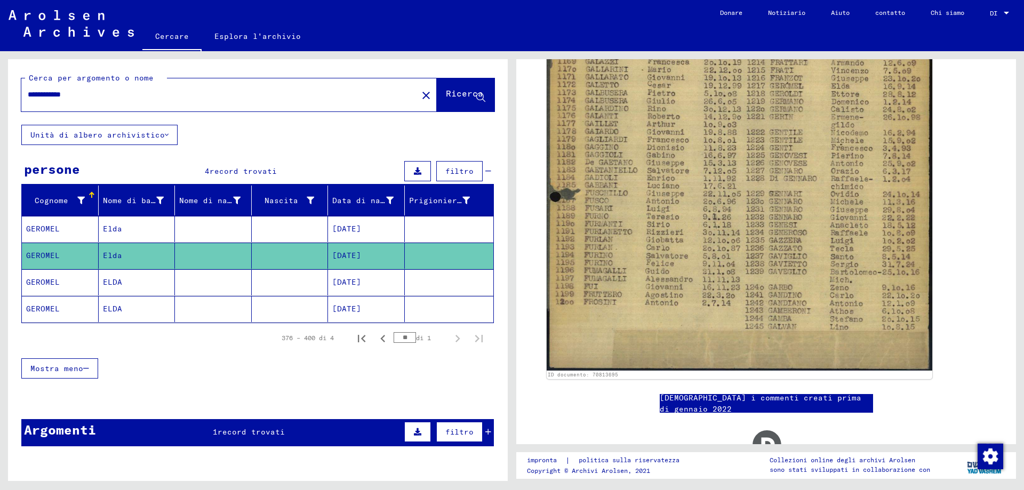
click at [143, 291] on mat-cell "ELDA" at bounding box center [137, 282] width 77 height 26
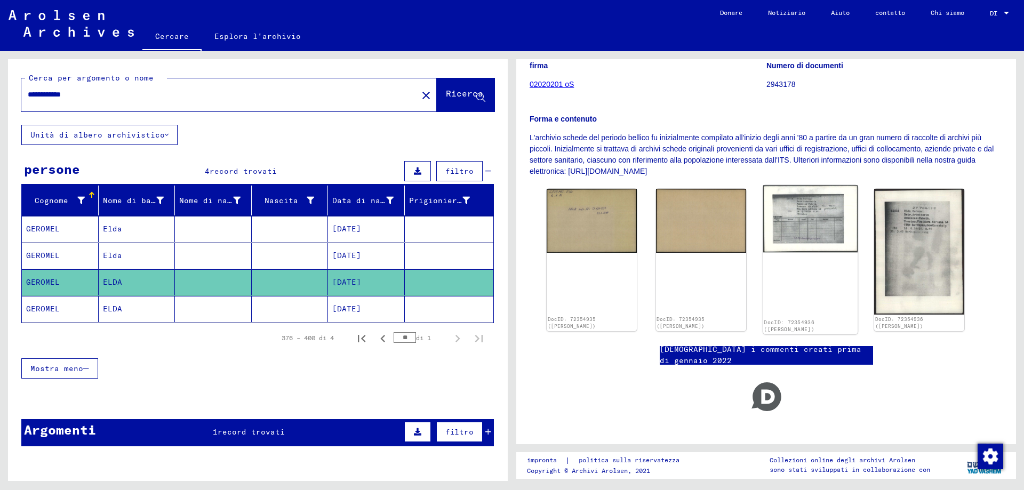
scroll to position [149, 0]
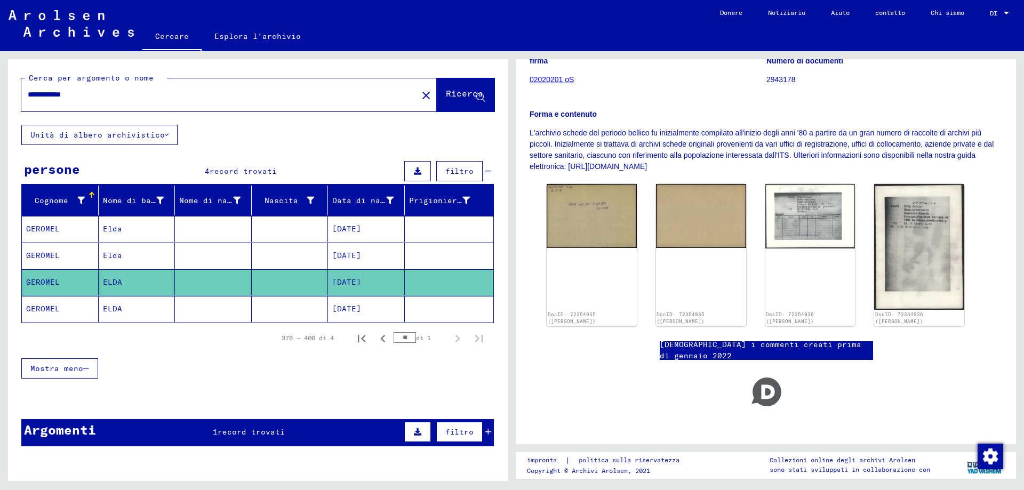
click at [90, 312] on mat-cell "GEROMEL" at bounding box center [60, 309] width 77 height 26
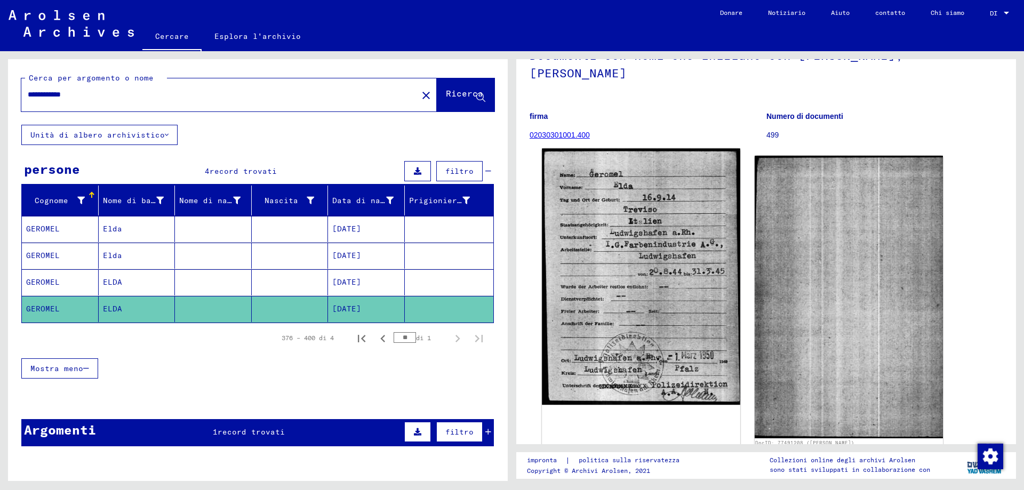
scroll to position [210, 0]
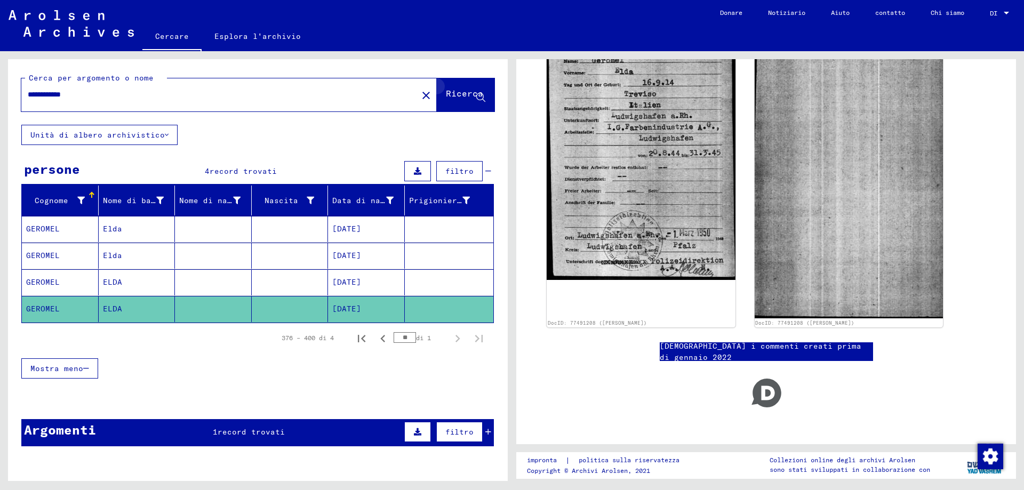
click at [477, 102] on icon at bounding box center [480, 97] width 9 height 9
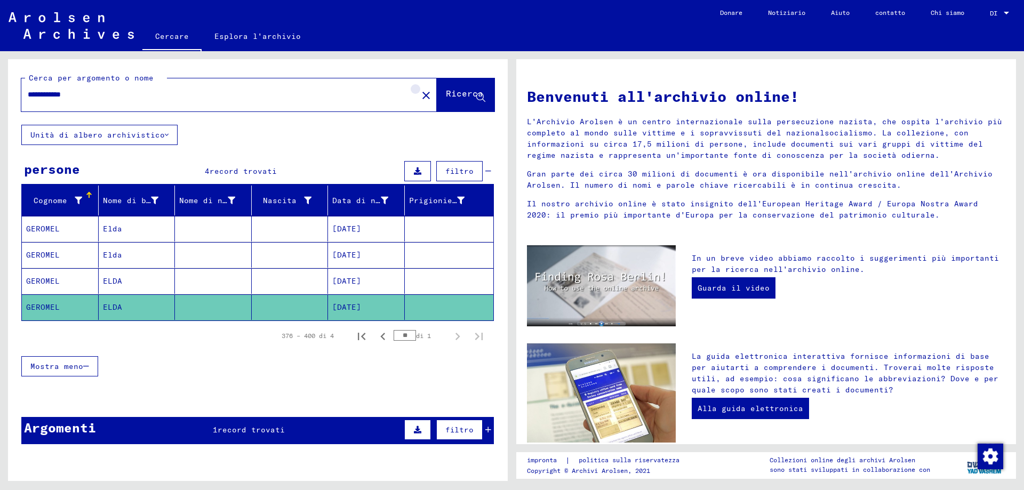
click at [420, 97] on mat-icon "close" at bounding box center [426, 95] width 13 height 13
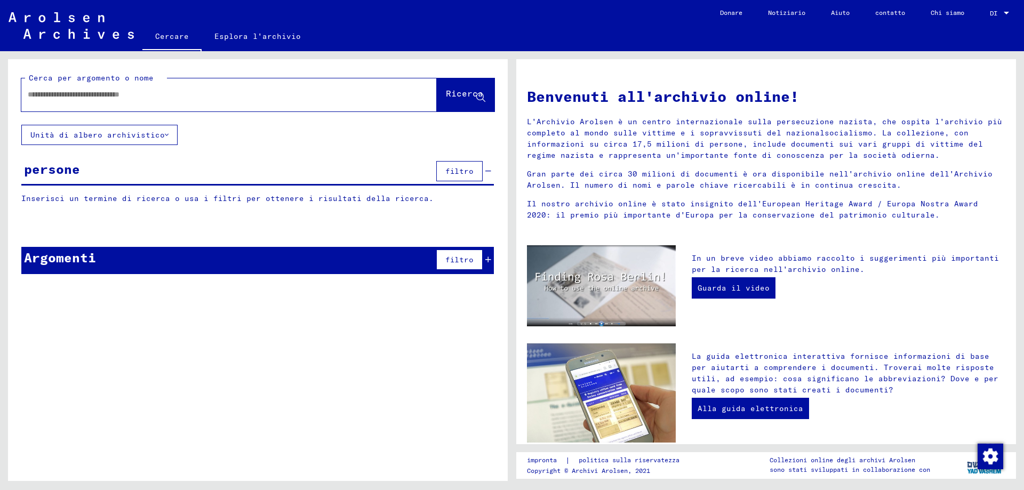
click at [29, 95] on input "text" at bounding box center [216, 94] width 377 height 11
type input "**********"
click at [483, 98] on icon at bounding box center [480, 97] width 9 height 9
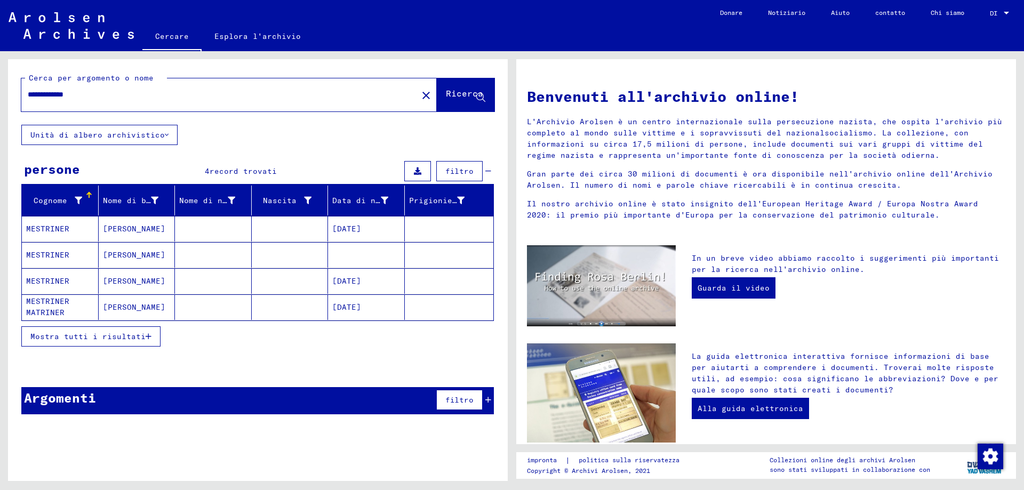
click at [73, 229] on mat-cell "MESTRINER" at bounding box center [60, 229] width 77 height 26
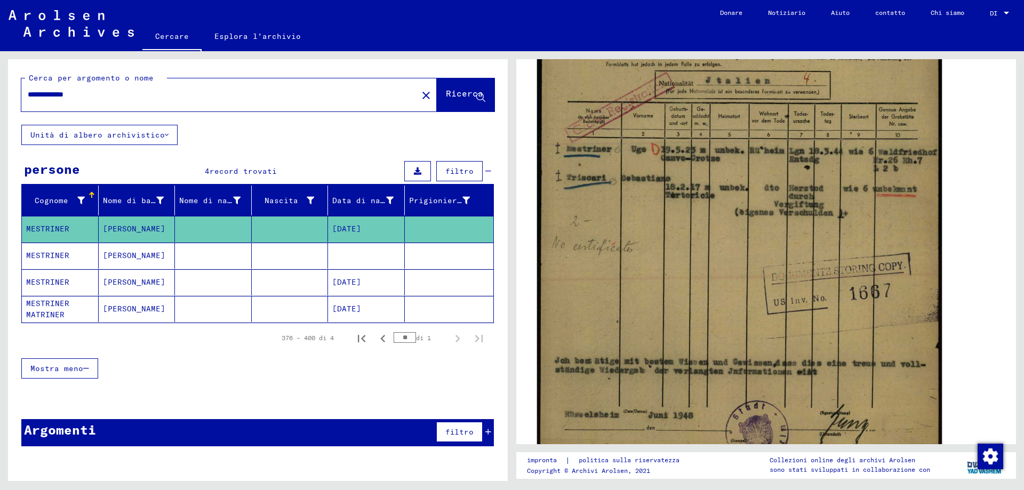
scroll to position [320, 0]
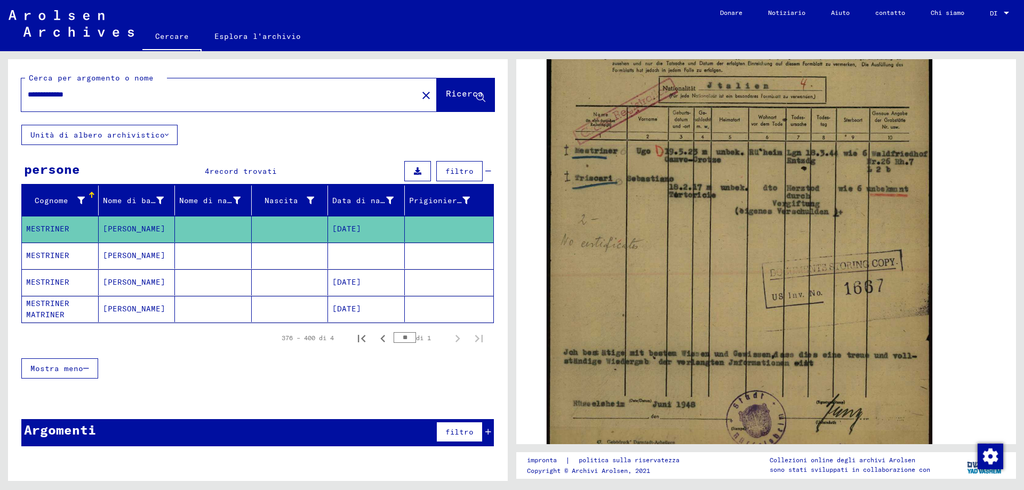
click at [53, 258] on font "MESTRINER" at bounding box center [47, 256] width 43 height 10
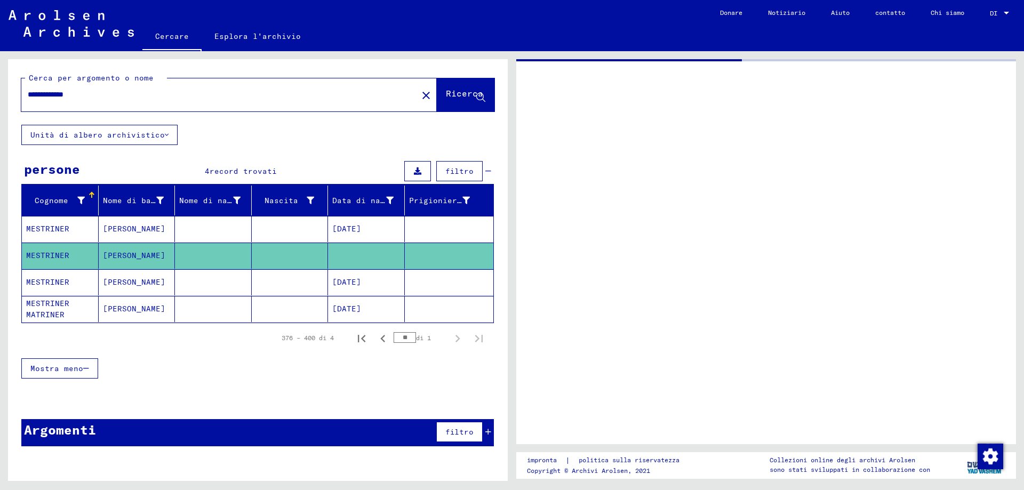
click at [86, 284] on mat-cell "MESTRINER" at bounding box center [60, 282] width 77 height 26
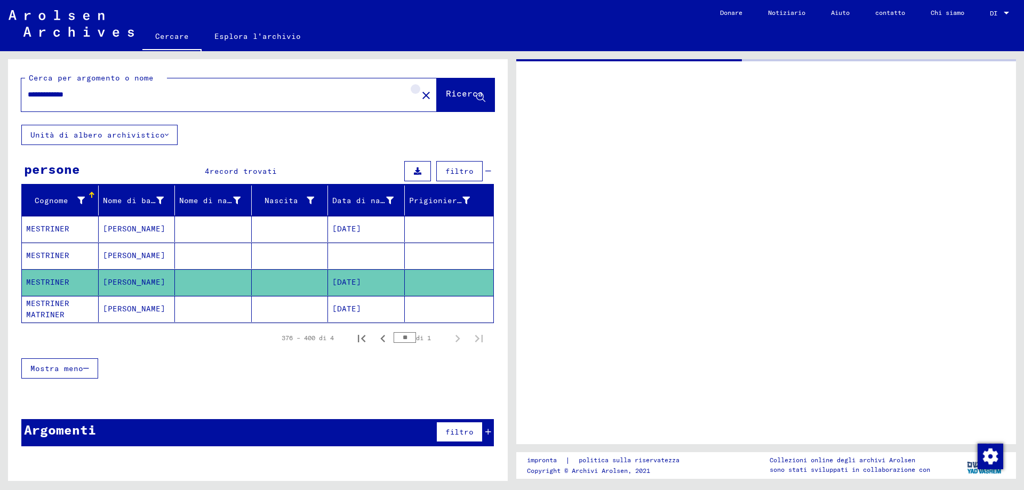
click at [420, 101] on mat-icon "close" at bounding box center [426, 95] width 13 height 13
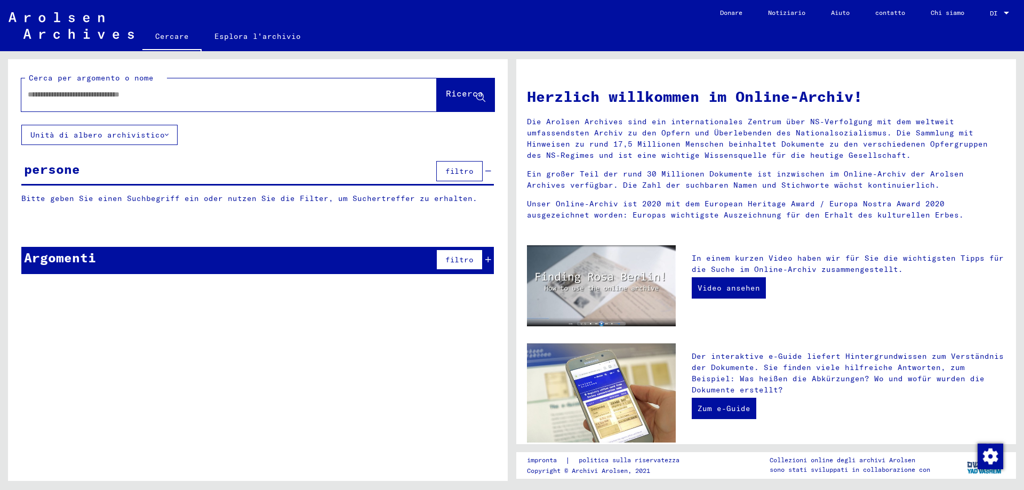
click at [41, 100] on input "text" at bounding box center [216, 94] width 377 height 11
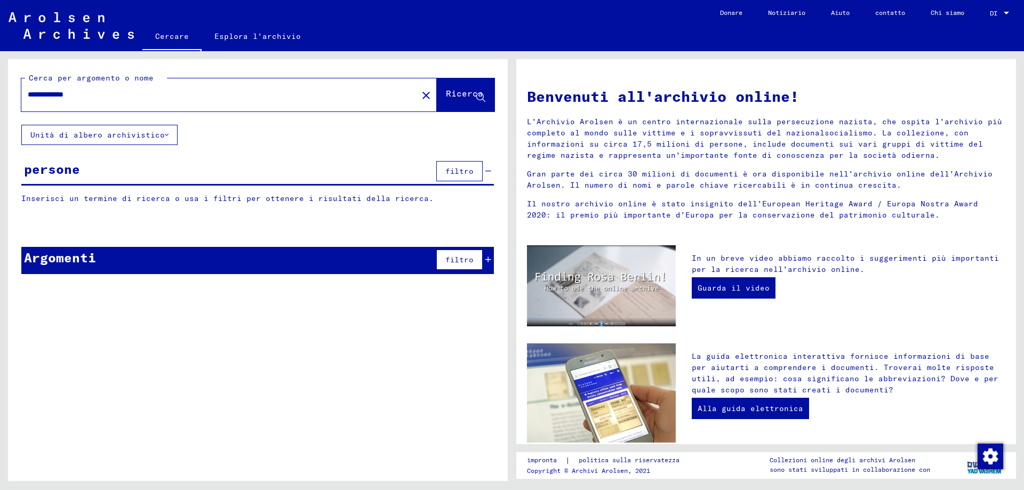
type input "**********"
click at [479, 102] on icon at bounding box center [480, 97] width 9 height 9
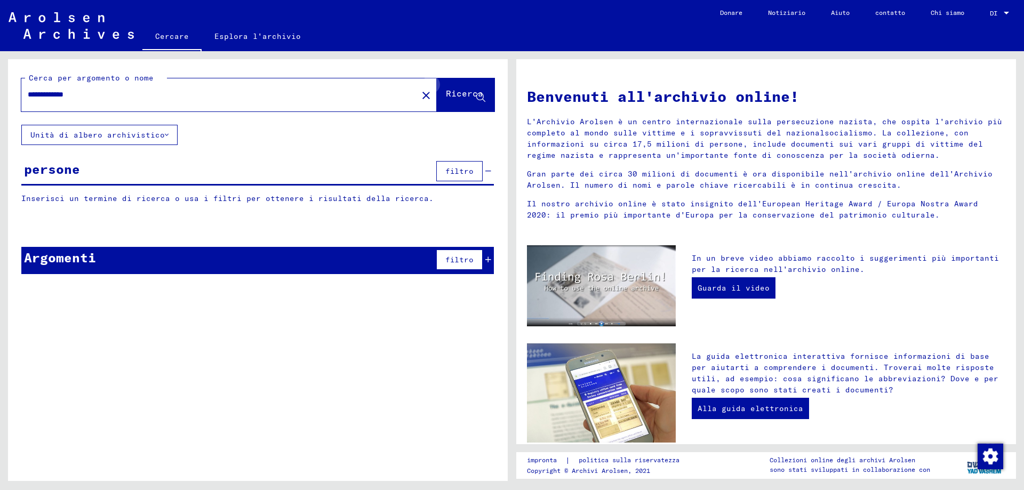
click at [479, 102] on icon at bounding box center [480, 97] width 9 height 9
click at [420, 98] on mat-icon "close" at bounding box center [426, 95] width 13 height 13
click at [32, 91] on div at bounding box center [212, 95] width 383 height 24
click at [47, 98] on input "text" at bounding box center [216, 94] width 377 height 11
type input "**********"
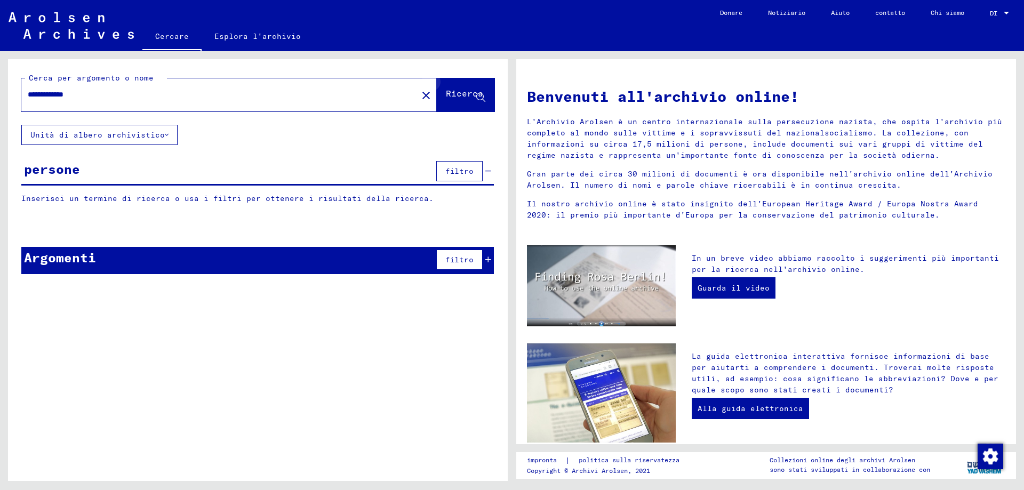
click at [479, 99] on icon at bounding box center [480, 97] width 9 height 9
type input "**********"
click at [37, 96] on input "text" at bounding box center [216, 94] width 377 height 11
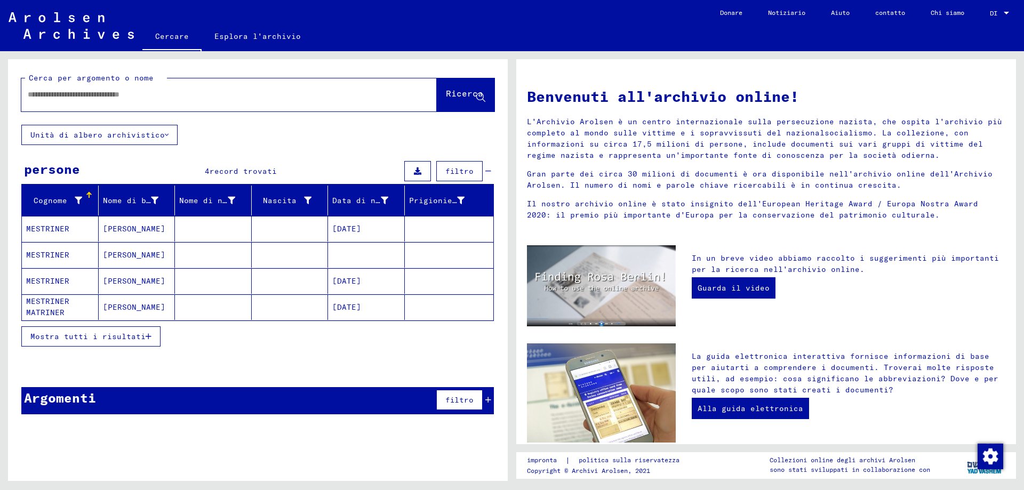
click at [68, 286] on font "MESTRINER" at bounding box center [47, 281] width 43 height 10
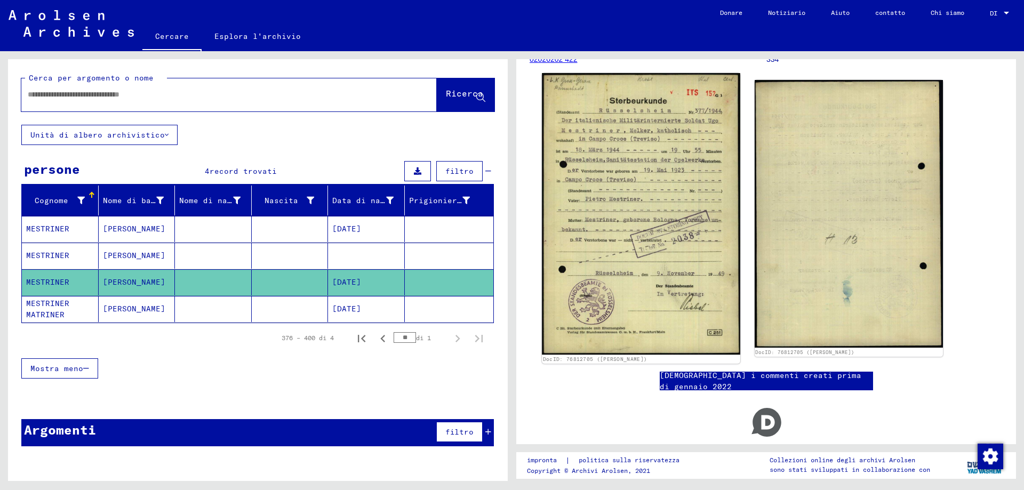
scroll to position [195, 0]
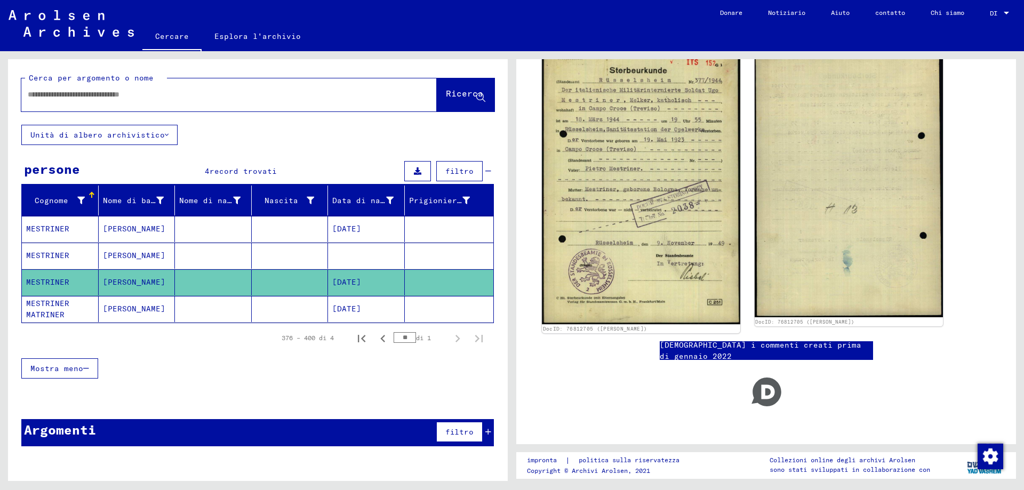
click at [662, 176] on img at bounding box center [641, 184] width 198 height 282
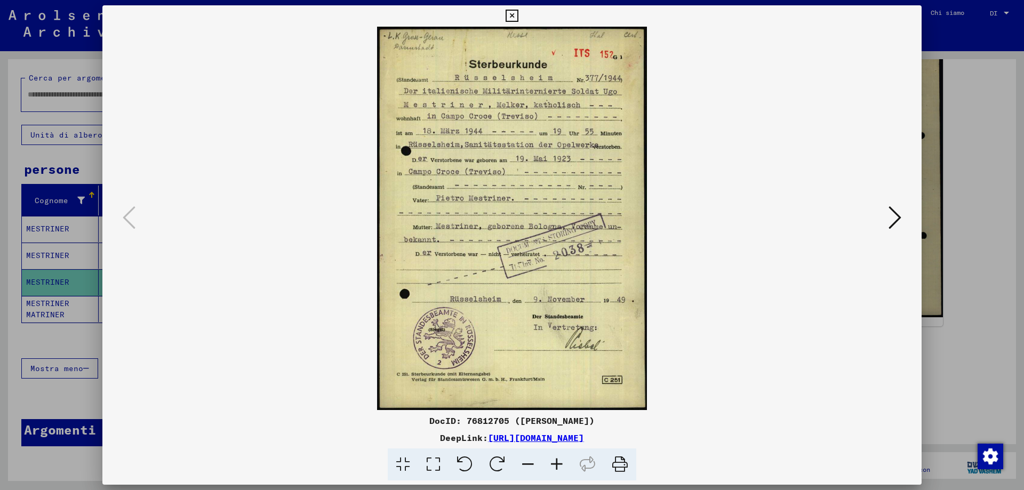
scroll to position [192, 0]
click at [662, 176] on img at bounding box center [512, 218] width 747 height 383
click at [527, 439] on font "[URL][DOMAIN_NAME]" at bounding box center [536, 437] width 96 height 11
drag, startPoint x: 429, startPoint y: 420, endPoint x: 596, endPoint y: 421, distance: 166.9
click at [596, 421] on div "DocID: 76812705 ([PERSON_NAME])" at bounding box center [511, 420] width 819 height 13
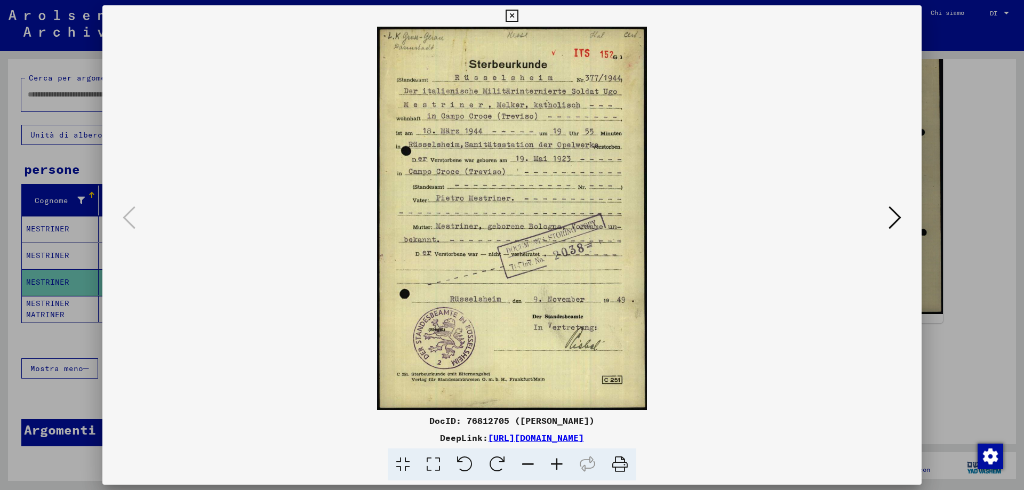
click at [583, 420] on font "DocID: 76812705 ([PERSON_NAME])" at bounding box center [511, 420] width 165 height 11
drag, startPoint x: 429, startPoint y: 416, endPoint x: 592, endPoint y: 418, distance: 163.2
click at [592, 418] on div "DocID: 76812705 ([PERSON_NAME])" at bounding box center [511, 420] width 819 height 13
copy font "DocID: 76812705 ([PERSON_NAME])"
drag, startPoint x: 718, startPoint y: 438, endPoint x: 808, endPoint y: 452, distance: 91.3
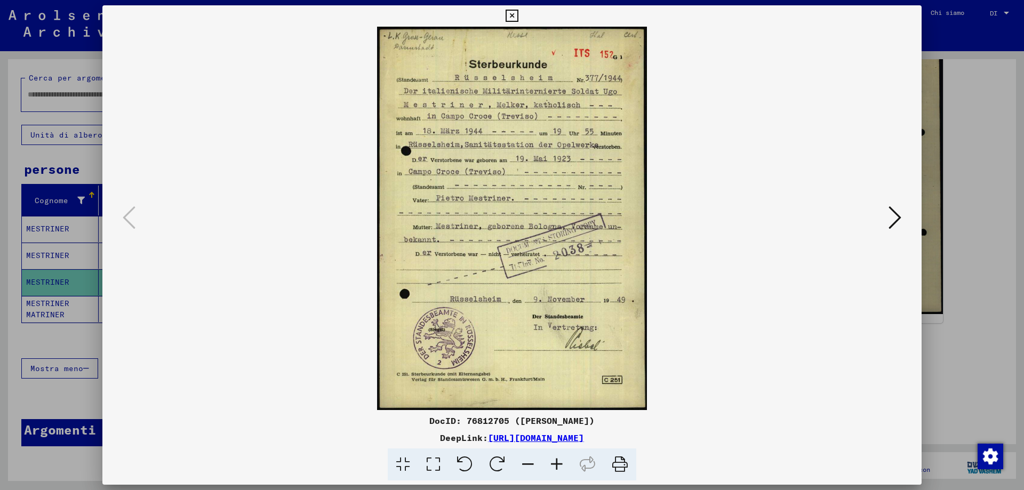
click at [808, 452] on div at bounding box center [512, 464] width 810 height 33
click at [895, 220] on icon at bounding box center [894, 218] width 13 height 26
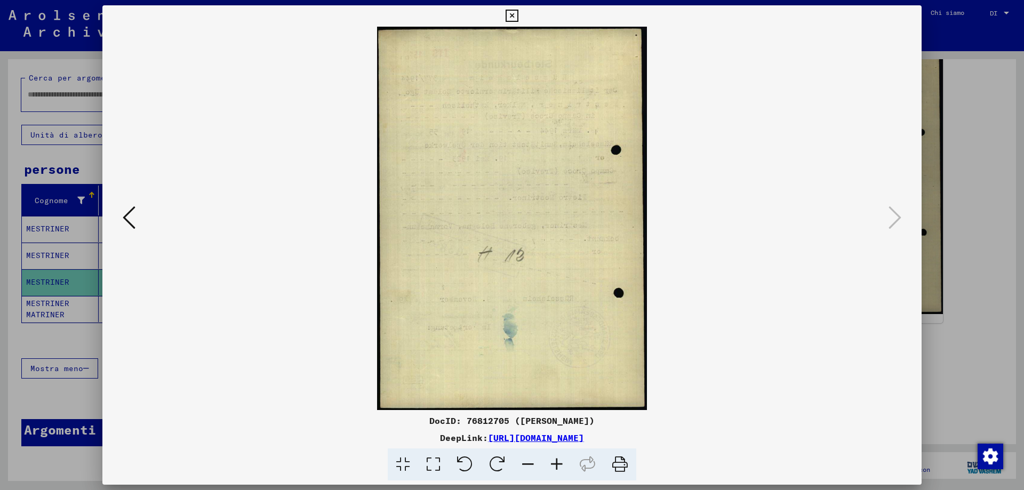
click at [511, 13] on icon at bounding box center [511, 16] width 12 height 13
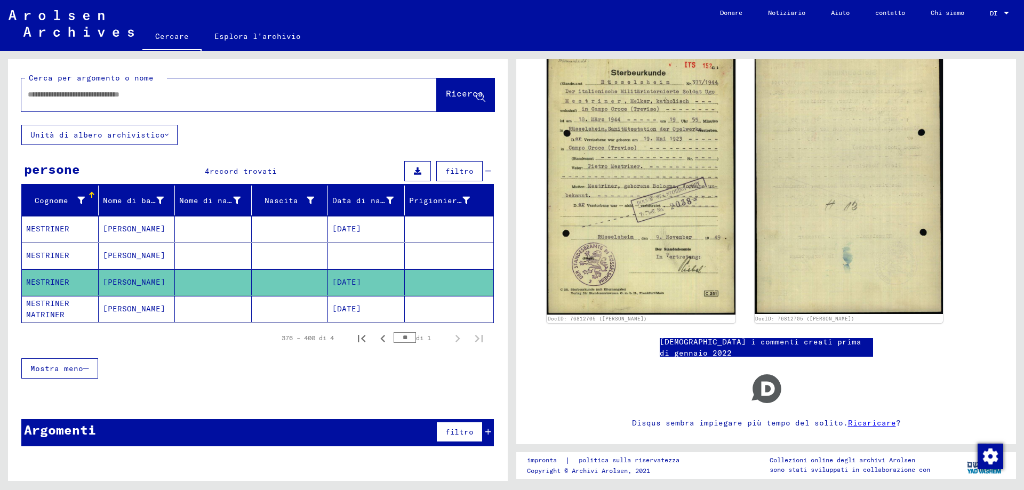
click at [39, 92] on div at bounding box center [216, 95] width 390 height 24
click at [35, 97] on input "text" at bounding box center [219, 94] width 383 height 11
type input "**********"
click at [481, 102] on icon at bounding box center [480, 97] width 9 height 9
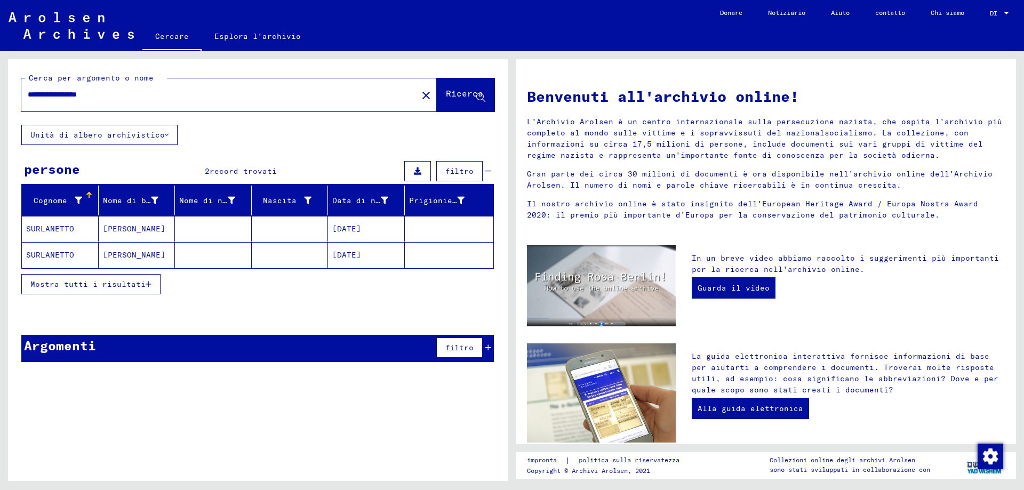
click at [86, 242] on mat-cell "SURLANETTO" at bounding box center [60, 229] width 77 height 26
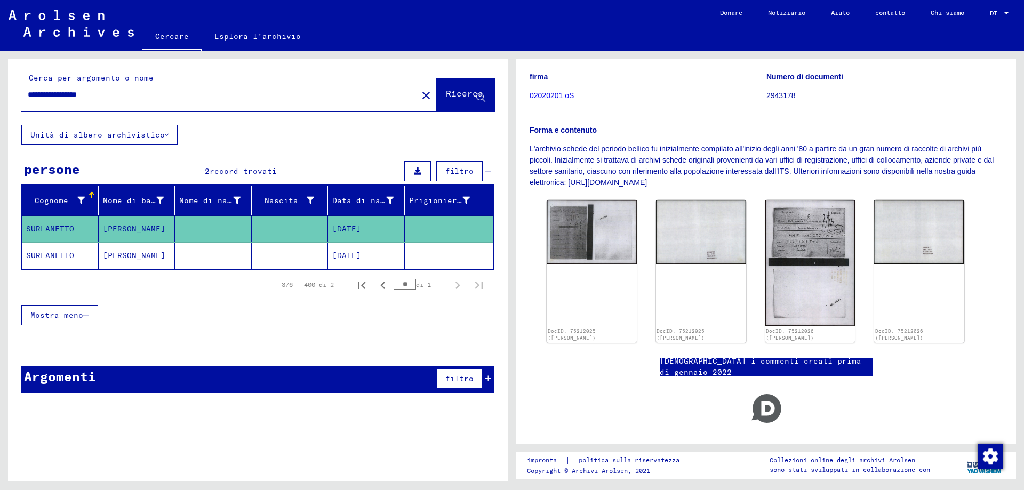
scroll to position [97, 0]
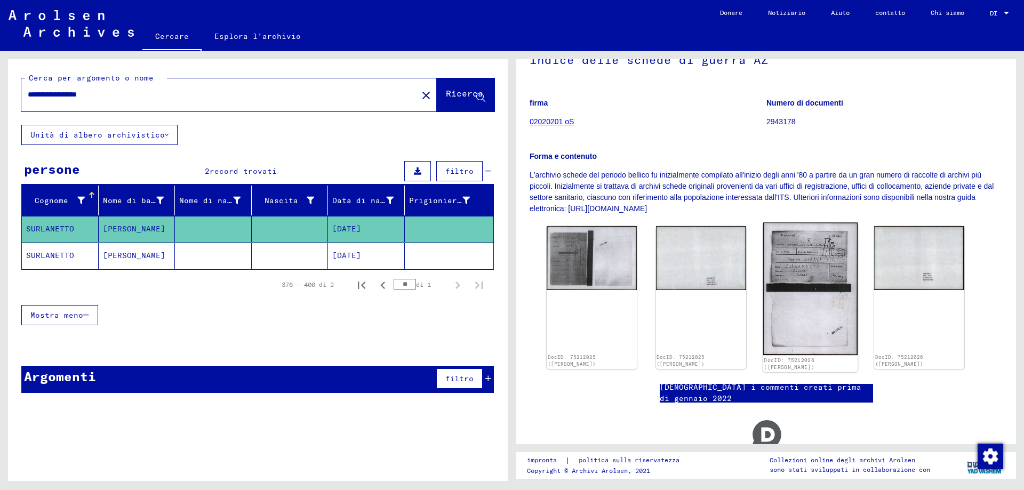
click at [823, 270] on img at bounding box center [809, 289] width 94 height 133
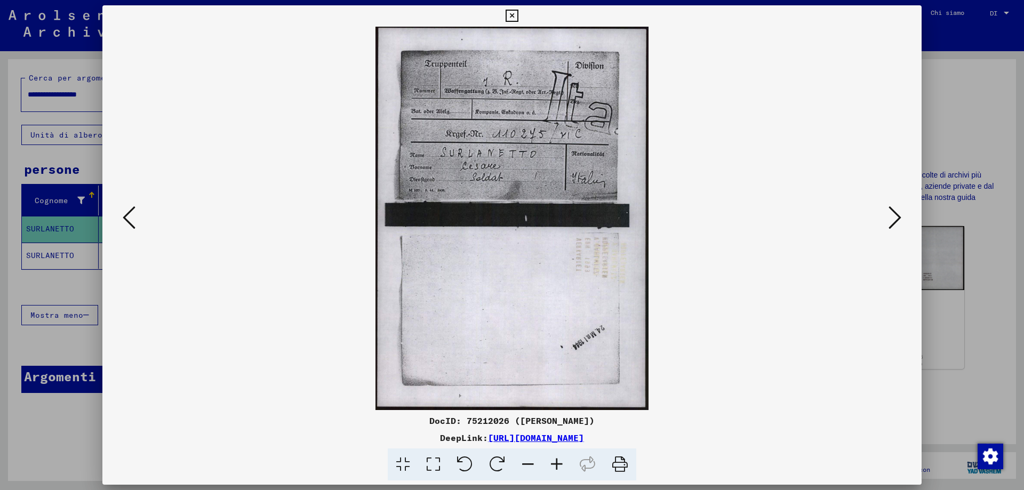
click at [897, 214] on icon at bounding box center [894, 218] width 13 height 26
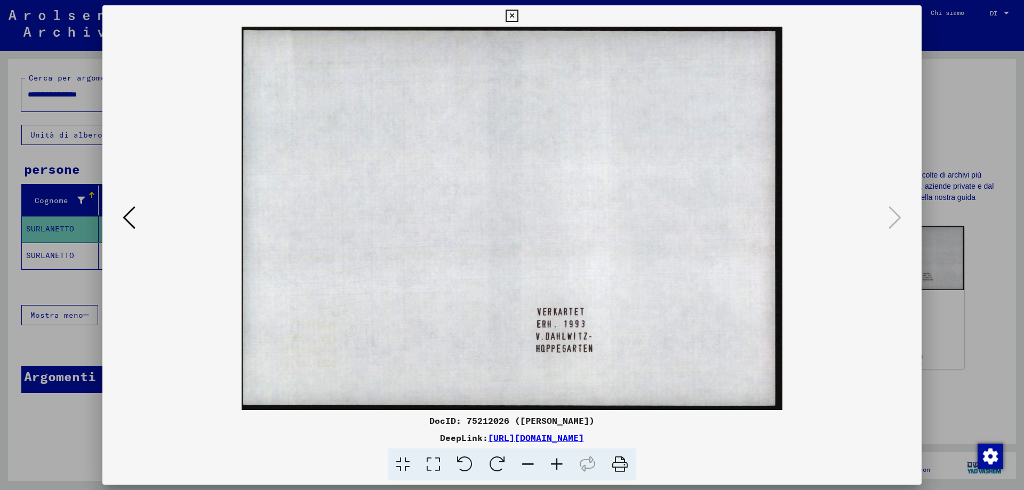
click at [126, 219] on icon at bounding box center [129, 218] width 13 height 26
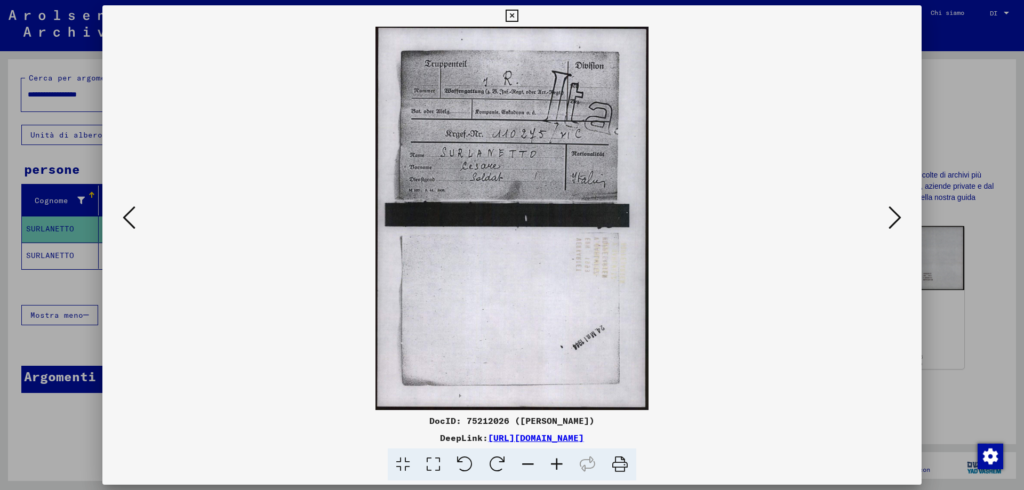
click at [128, 220] on icon at bounding box center [129, 218] width 13 height 26
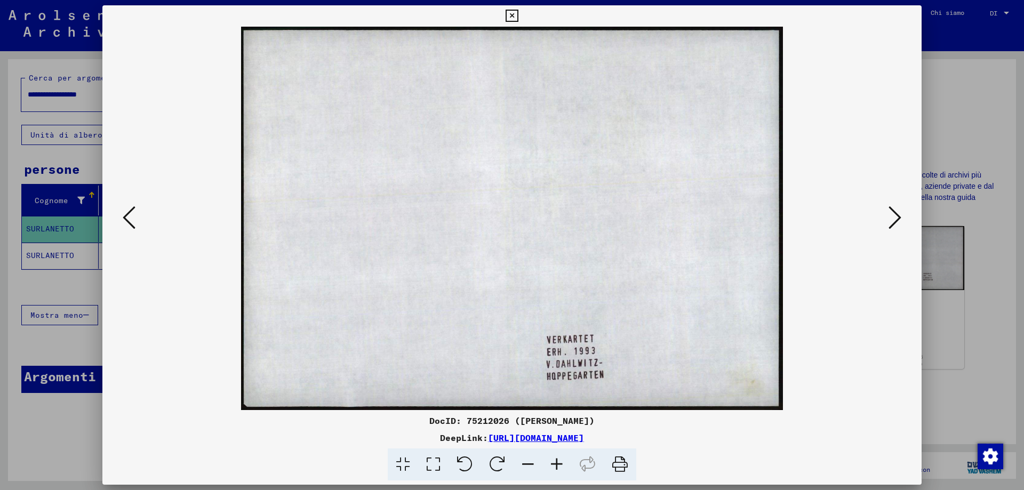
click at [128, 220] on icon at bounding box center [129, 218] width 13 height 26
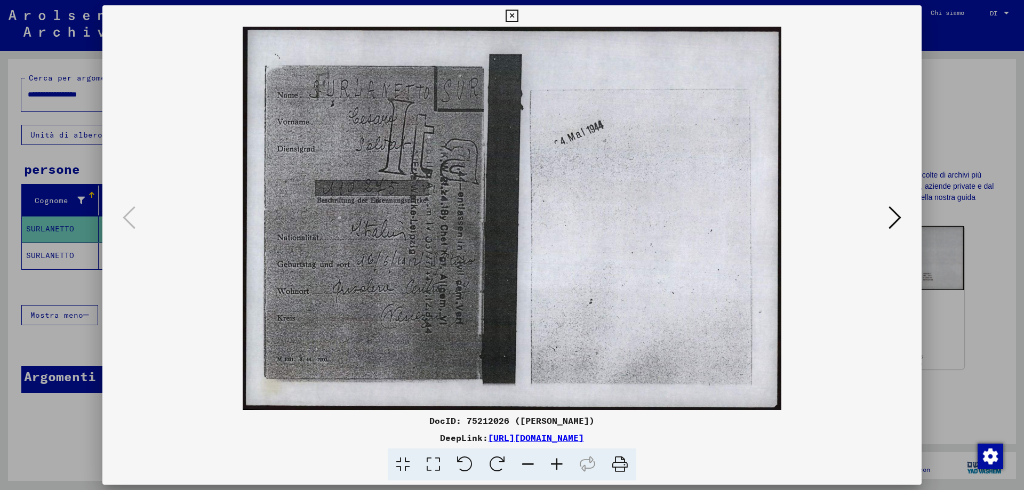
click at [894, 218] on icon at bounding box center [894, 218] width 13 height 26
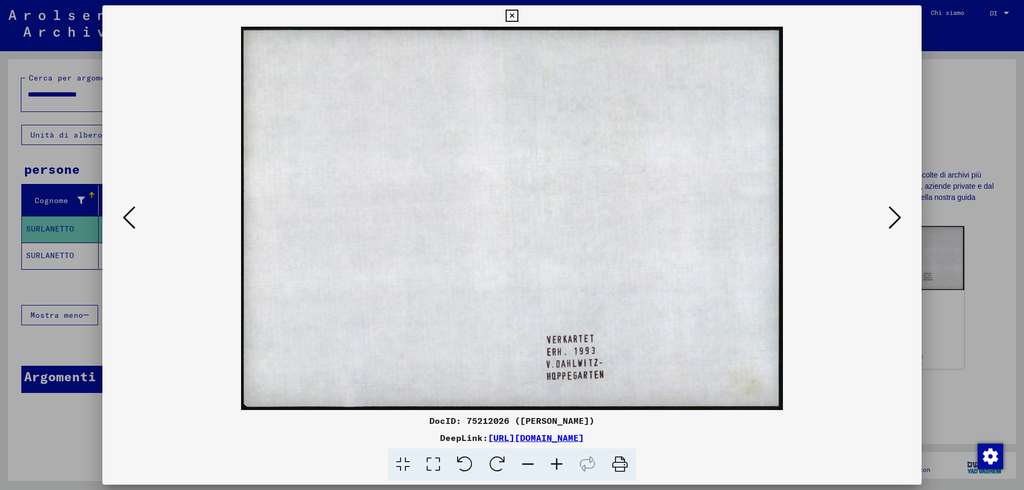
click at [894, 218] on icon at bounding box center [894, 218] width 13 height 26
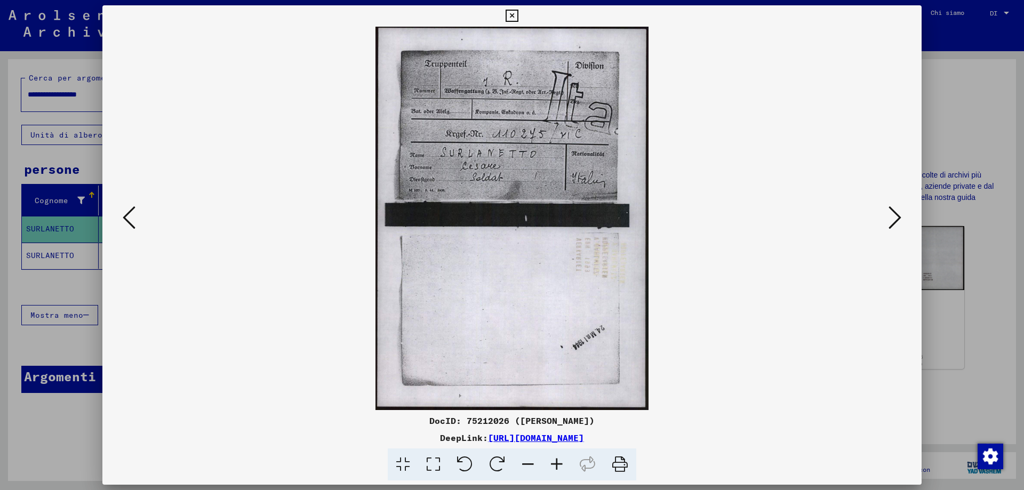
click at [488, 437] on font "[URL][DOMAIN_NAME]" at bounding box center [536, 437] width 96 height 11
